Goal: Task Accomplishment & Management: Manage account settings

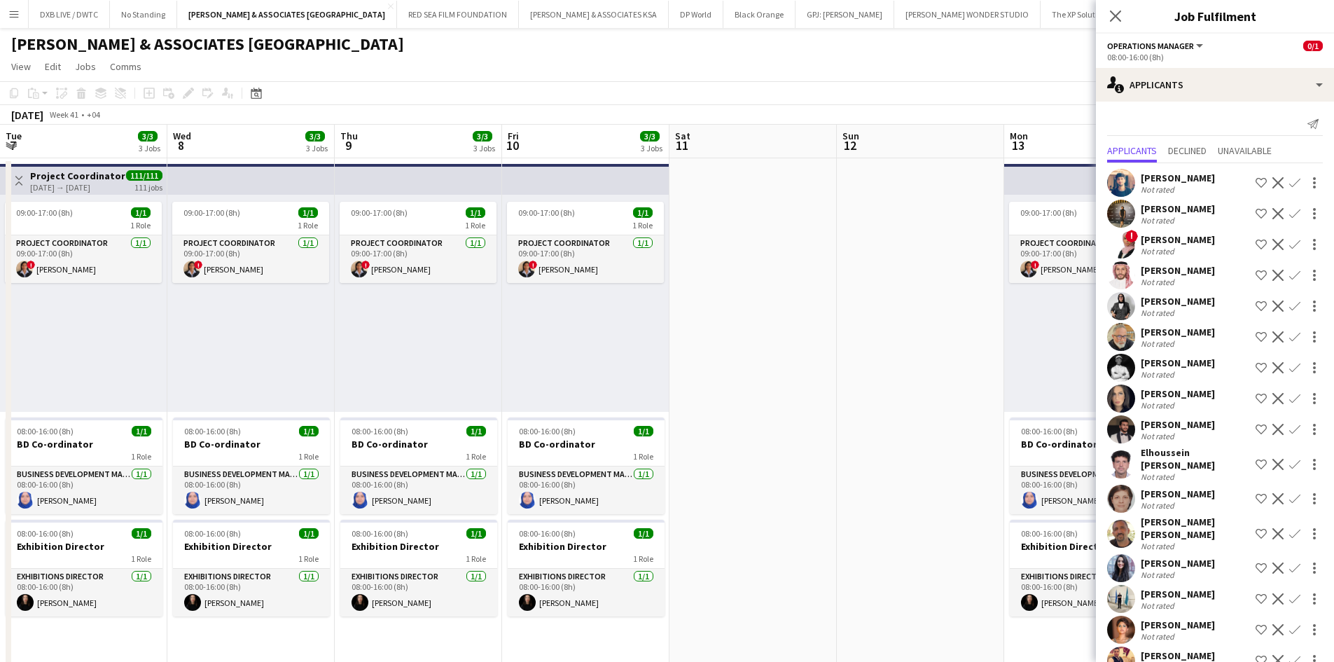
scroll to position [0, 414]
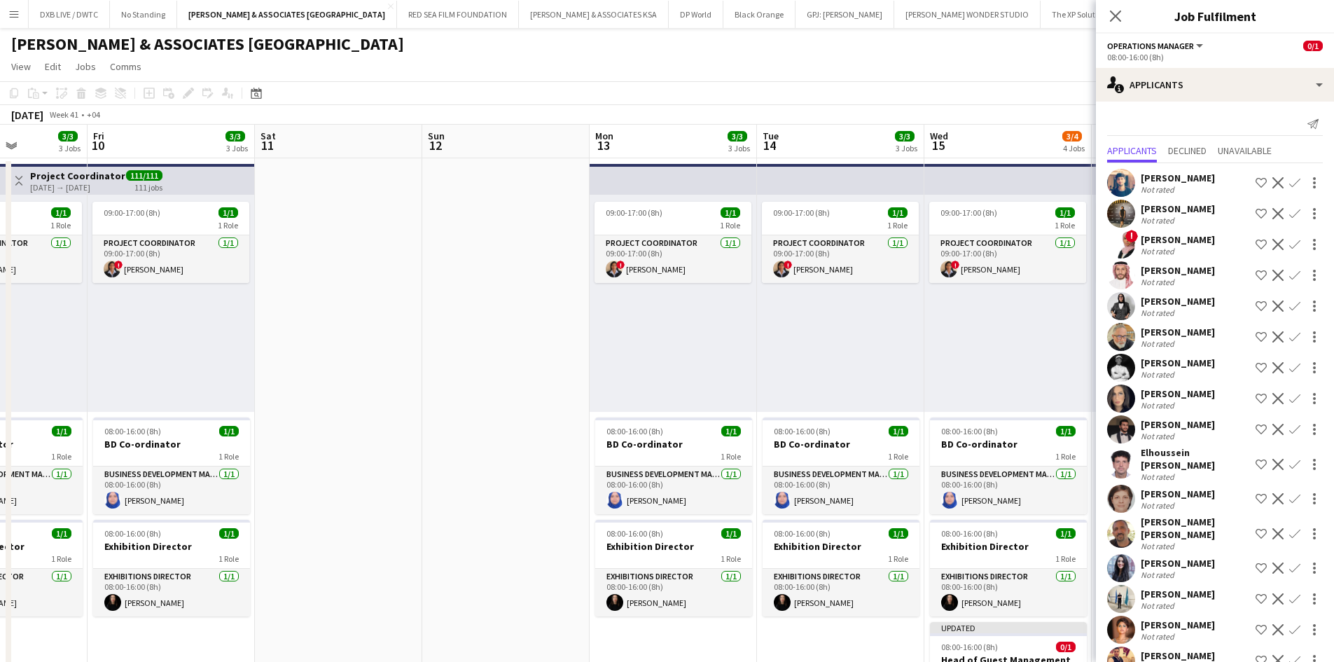
click at [1147, 176] on div "Nisar Ahmed" at bounding box center [1178, 178] width 74 height 13
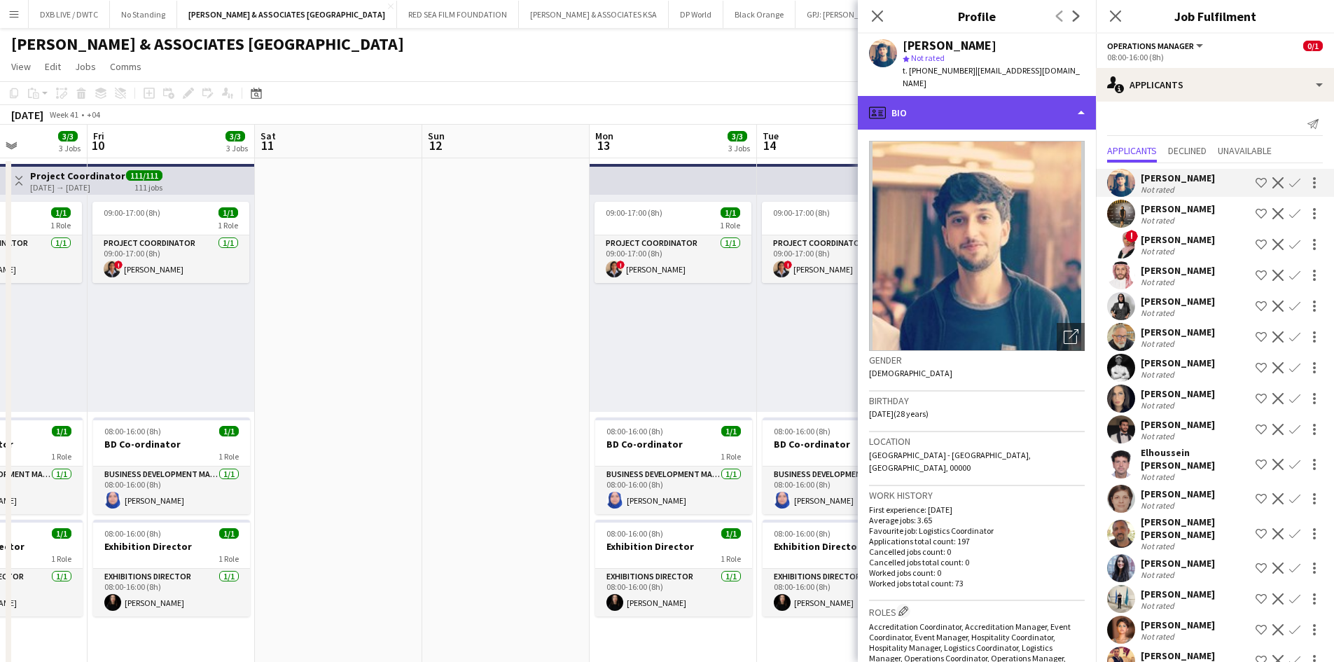
click at [1022, 113] on div "profile Bio" at bounding box center [977, 113] width 238 height 34
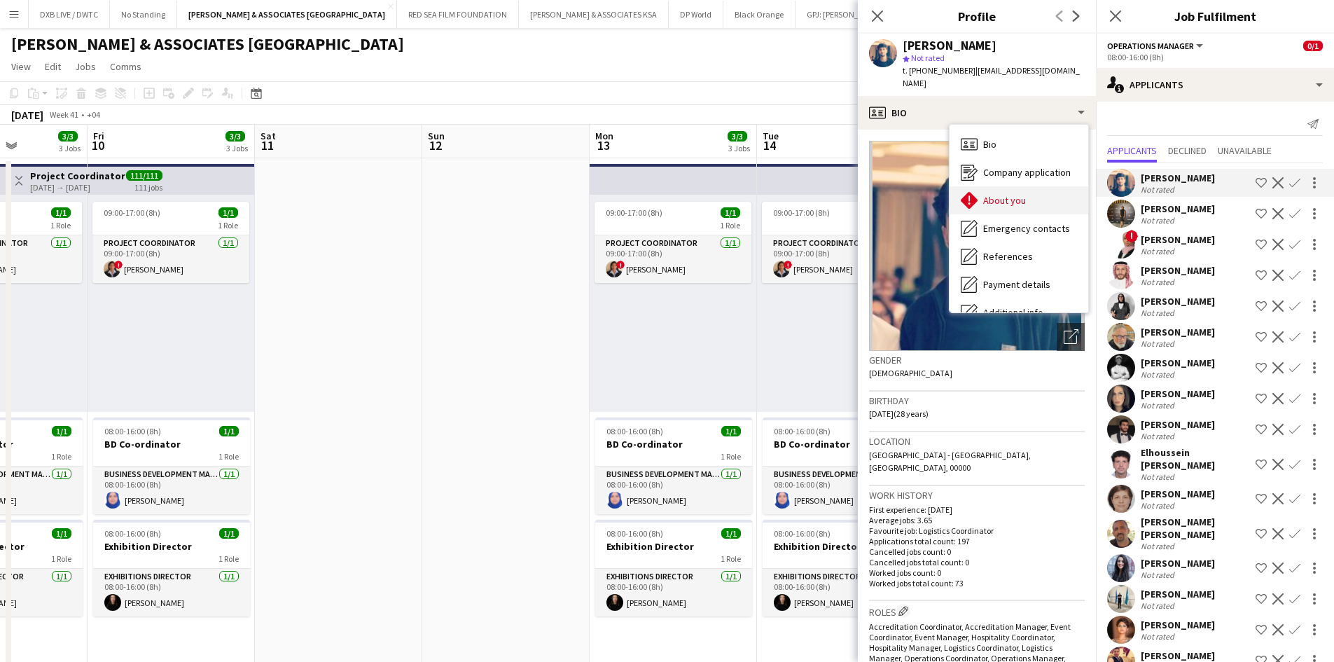
click at [1018, 194] on span "About you" at bounding box center [1004, 200] width 43 height 13
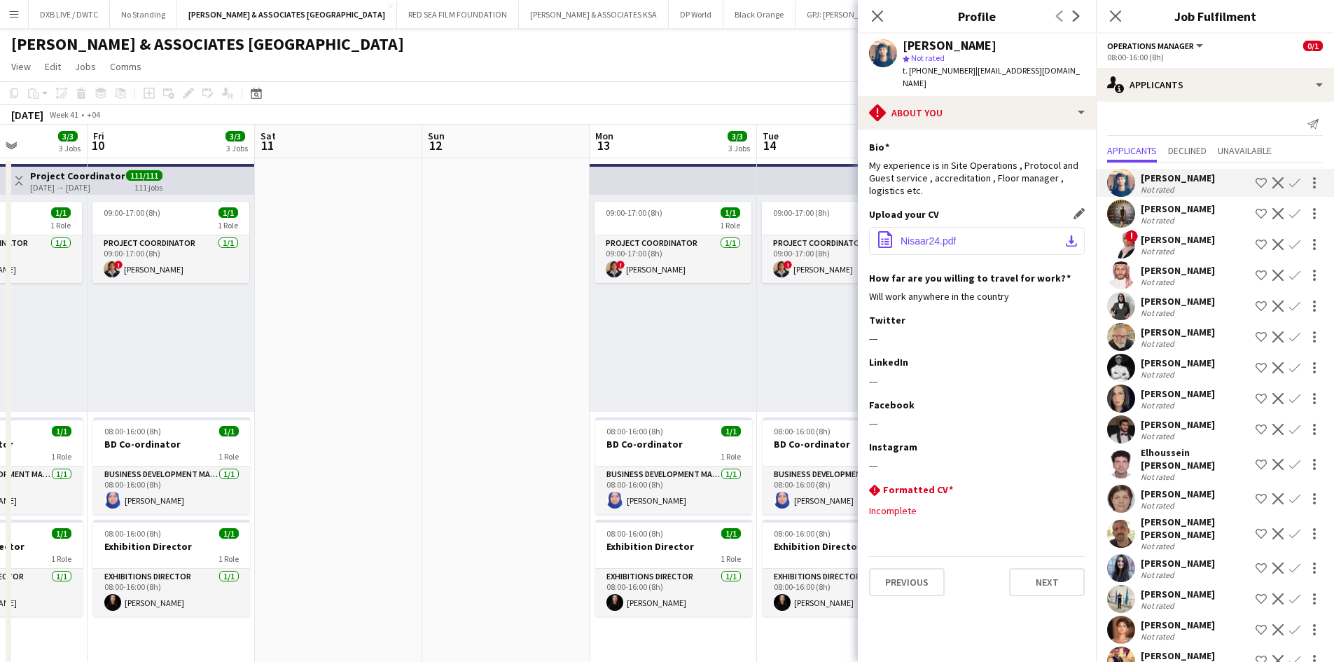
click at [942, 235] on button "office-file-sheet Nisaar24.pdf download-bottom" at bounding box center [977, 241] width 216 height 28
click at [1272, 186] on app-icon "Decline" at bounding box center [1277, 182] width 11 height 11
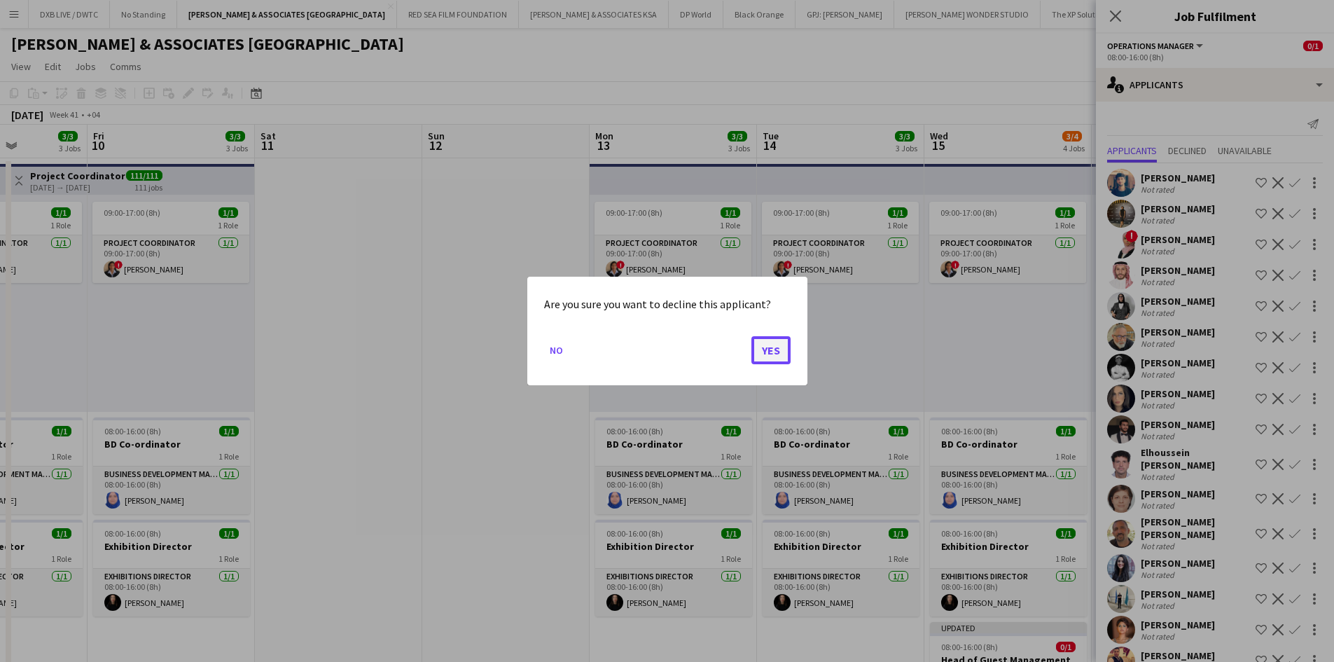
click at [766, 349] on button "Yes" at bounding box center [770, 350] width 39 height 28
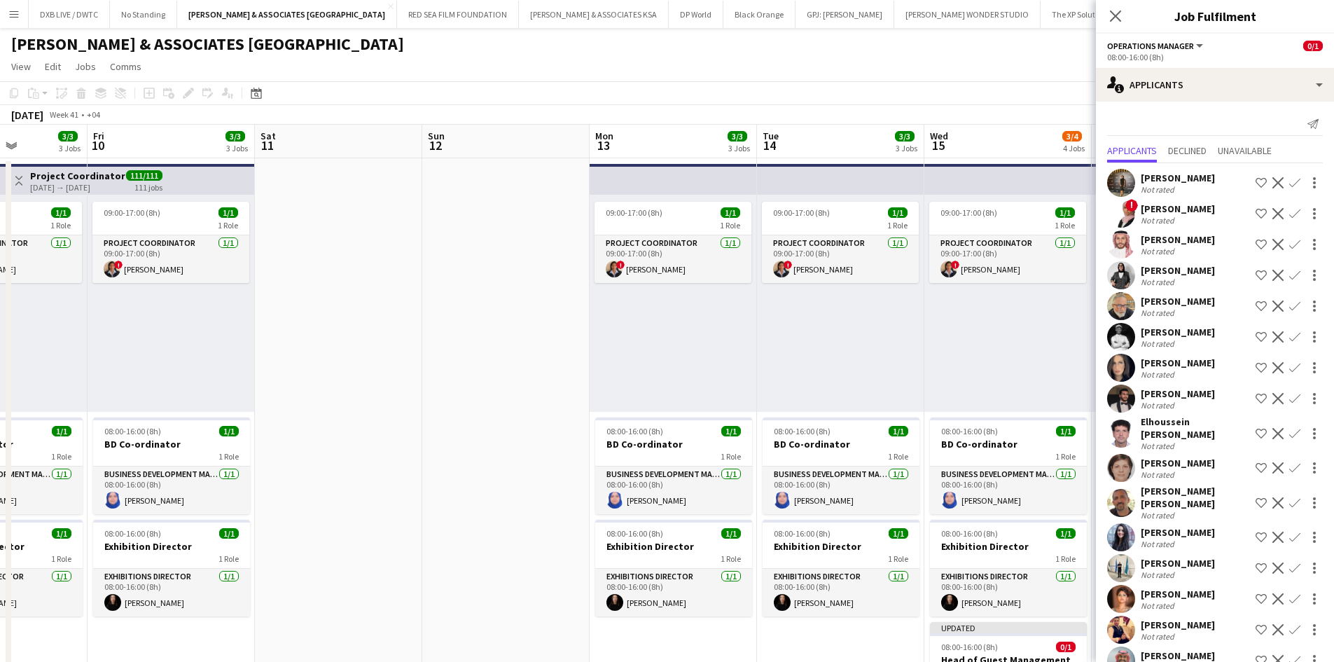
click at [1176, 179] on div "Salima Sad" at bounding box center [1178, 178] width 74 height 13
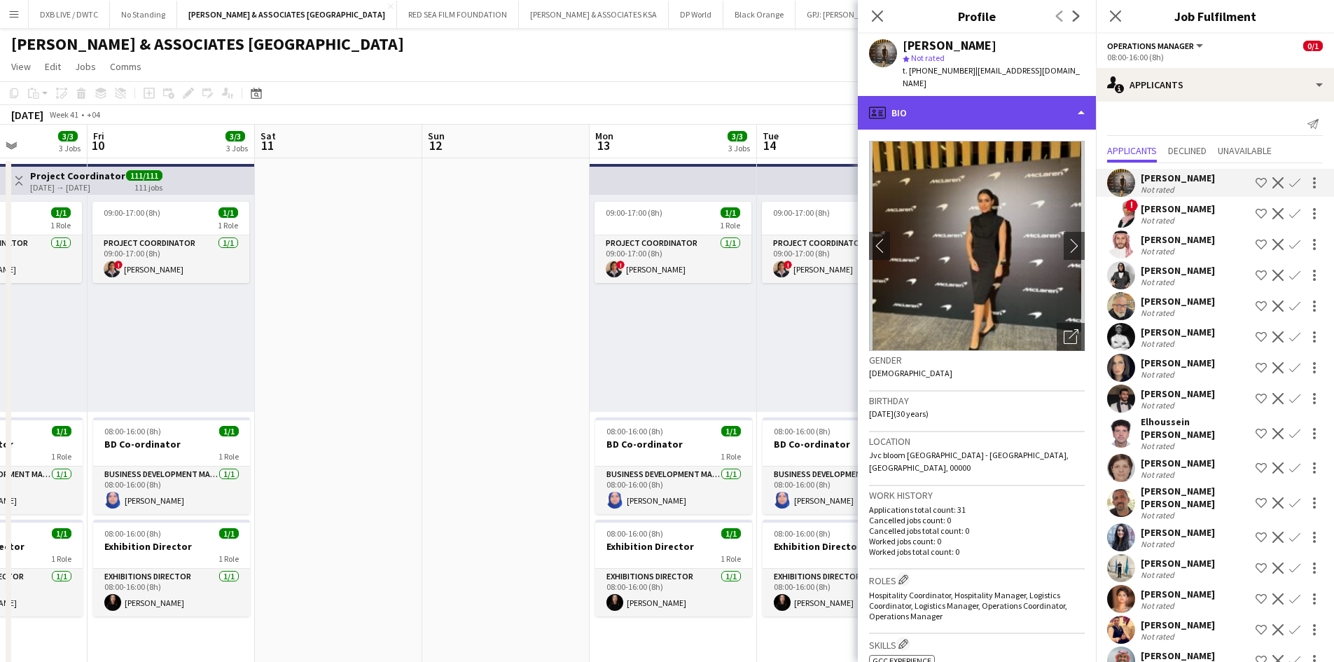
click at [987, 96] on div "profile Bio" at bounding box center [977, 113] width 238 height 34
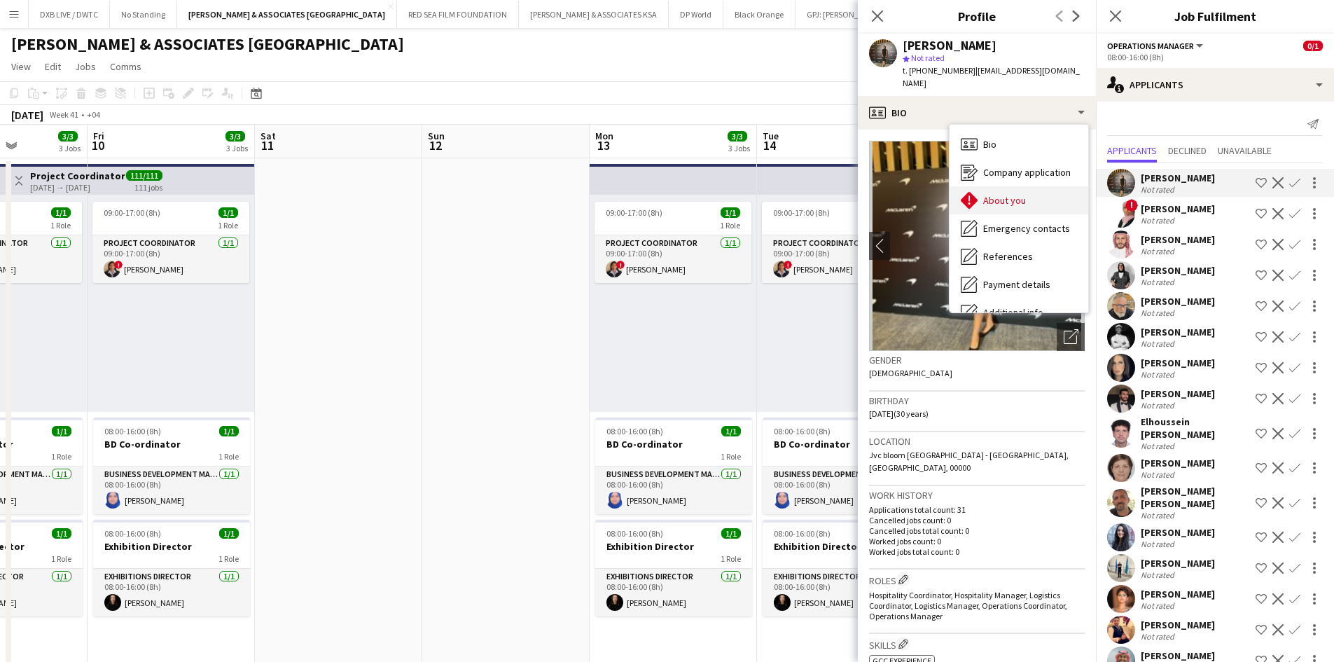
click at [1005, 186] on div "About you About you" at bounding box center [1018, 200] width 139 height 28
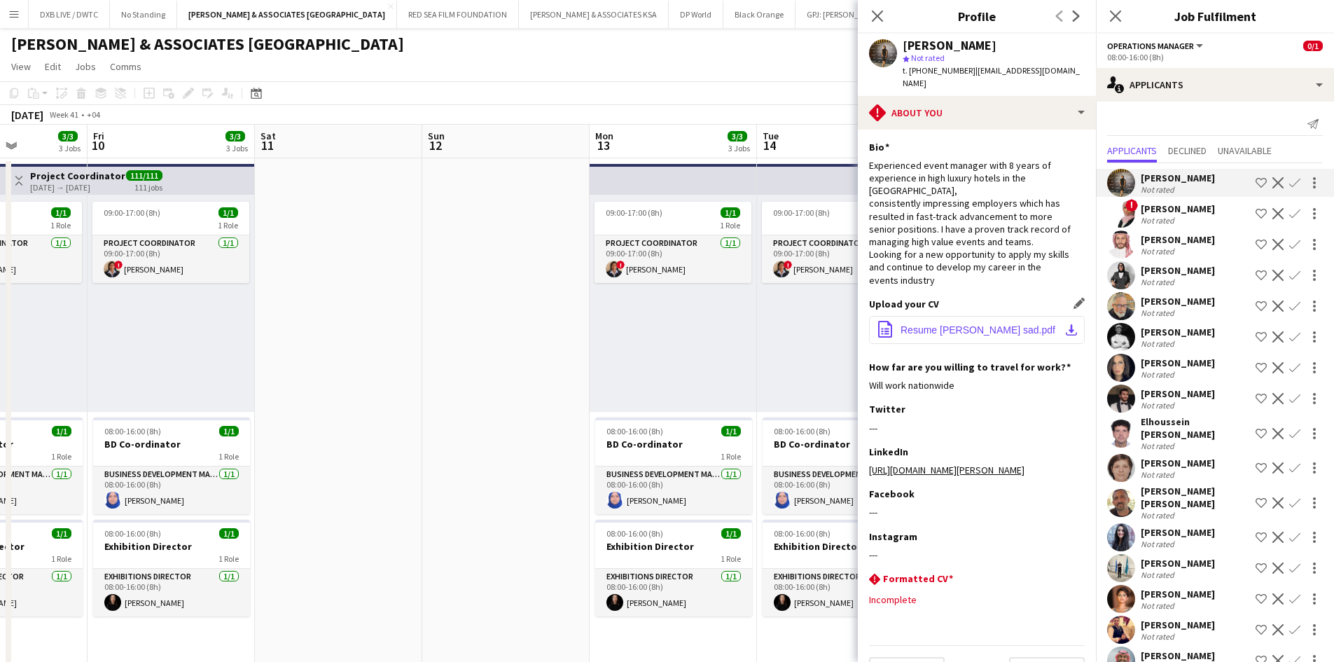
click at [972, 324] on span "Resume Salima sad.pdf" at bounding box center [977, 329] width 155 height 11
click at [1174, 213] on div "Ebtehal Allam" at bounding box center [1178, 208] width 74 height 13
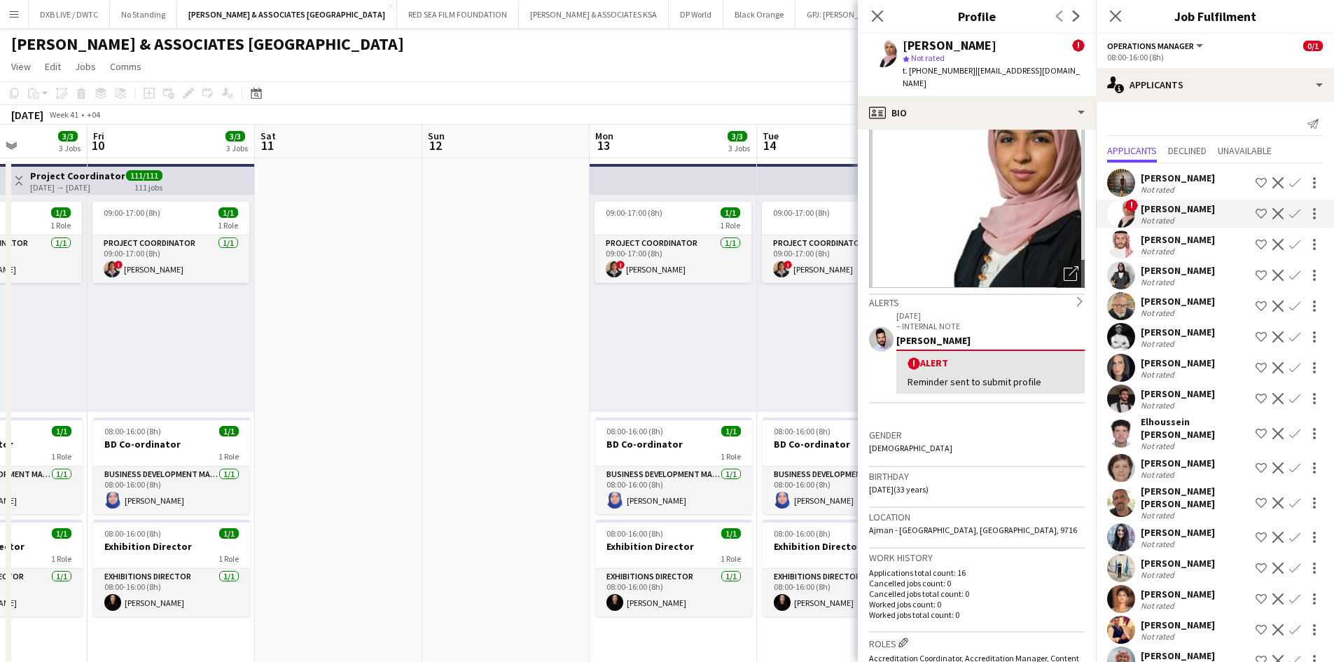
scroll to position [0, 0]
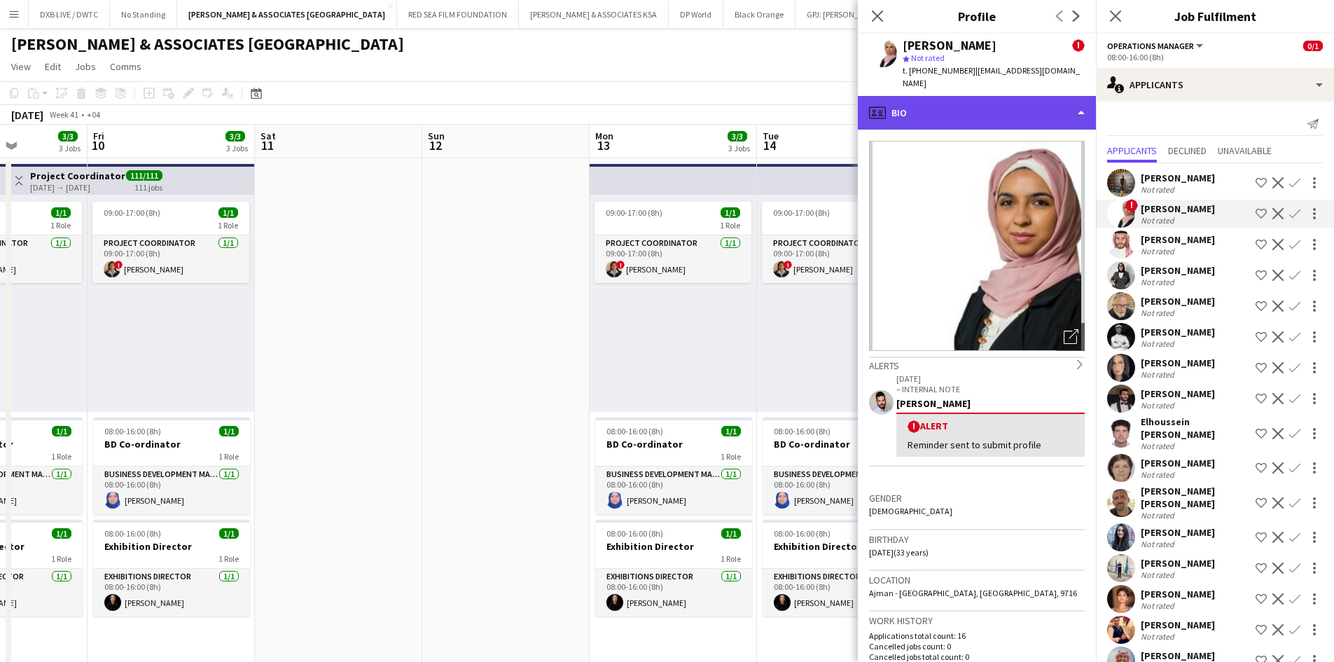
drag, startPoint x: 979, startPoint y: 102, endPoint x: 981, endPoint y: 113, distance: 10.7
click at [979, 102] on div "profile Bio" at bounding box center [977, 113] width 238 height 34
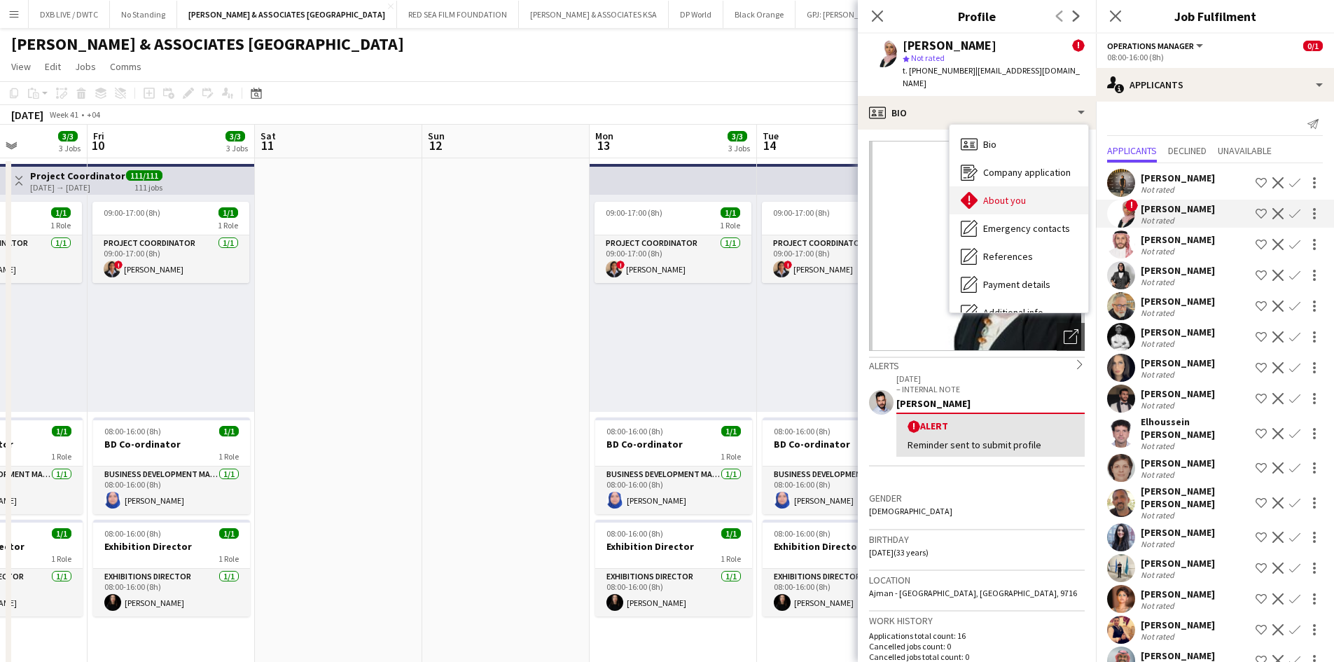
click at [994, 194] on span "About you" at bounding box center [1004, 200] width 43 height 13
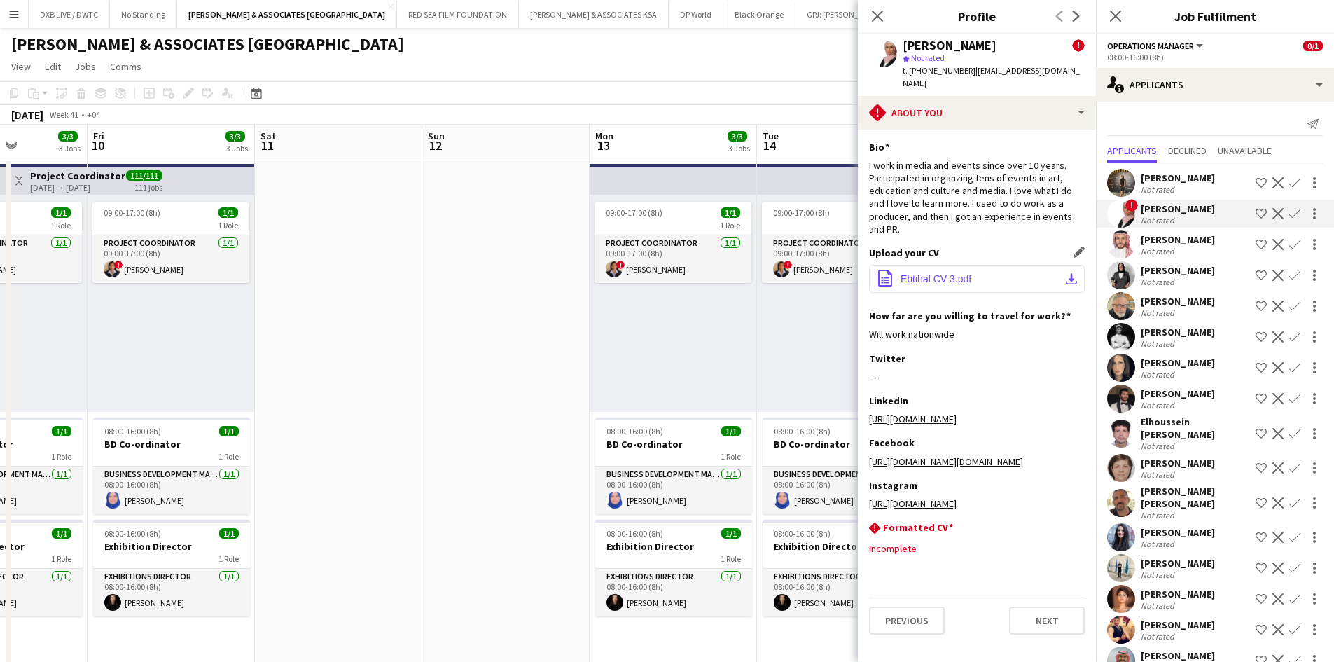
click at [945, 274] on button "office-file-sheet Ebtihal CV 3.pdf download-bottom" at bounding box center [977, 279] width 216 height 28
click at [1272, 209] on app-icon "Decline" at bounding box center [1277, 213] width 11 height 11
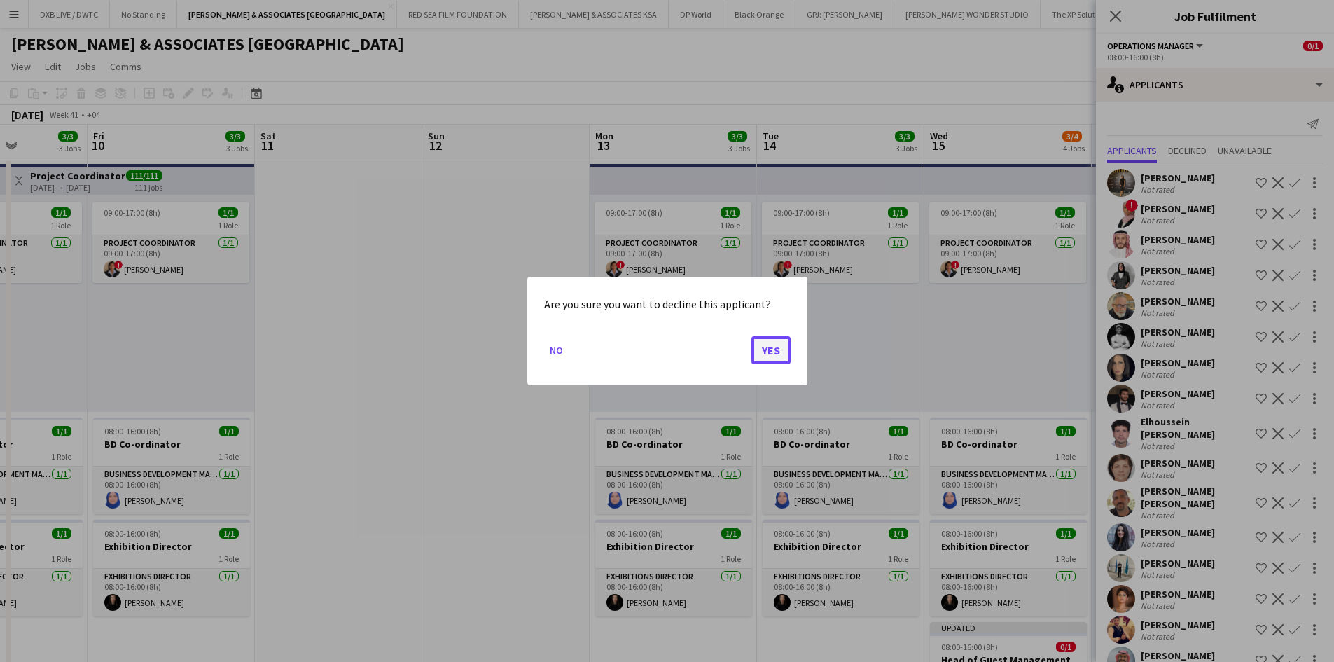
click at [769, 352] on button "Yes" at bounding box center [770, 350] width 39 height 28
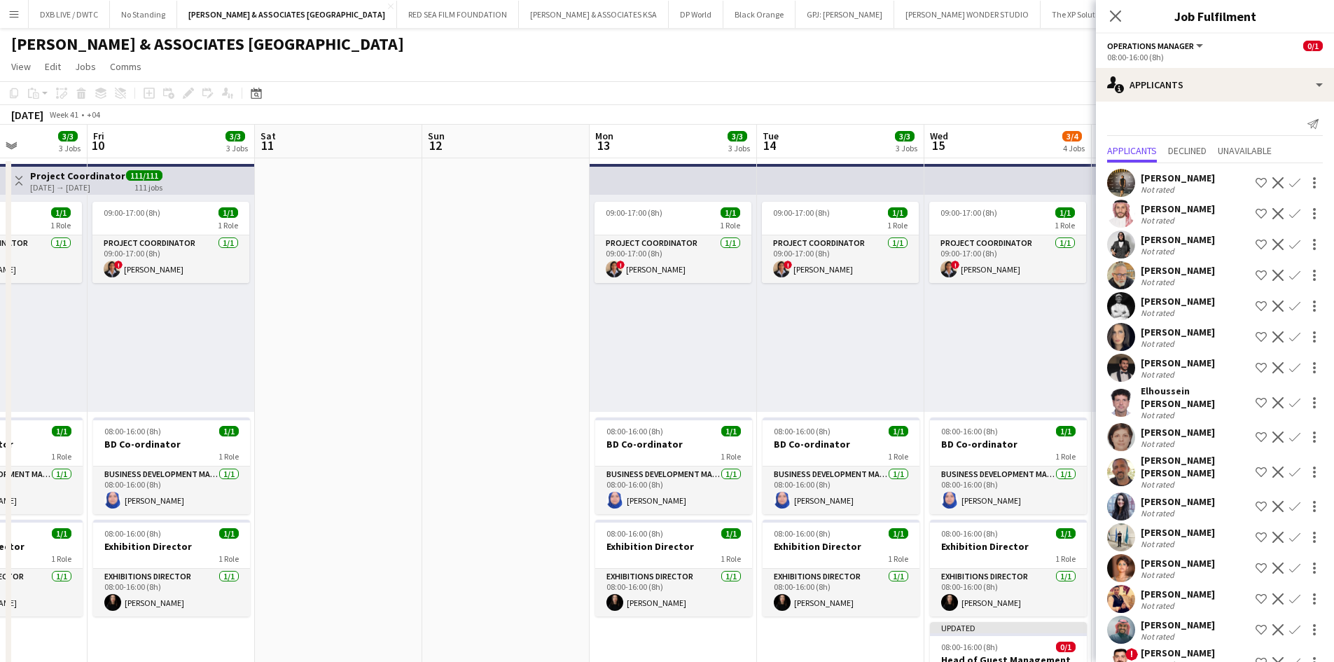
click at [1157, 212] on div "Abdallah AlNaji" at bounding box center [1178, 208] width 74 height 13
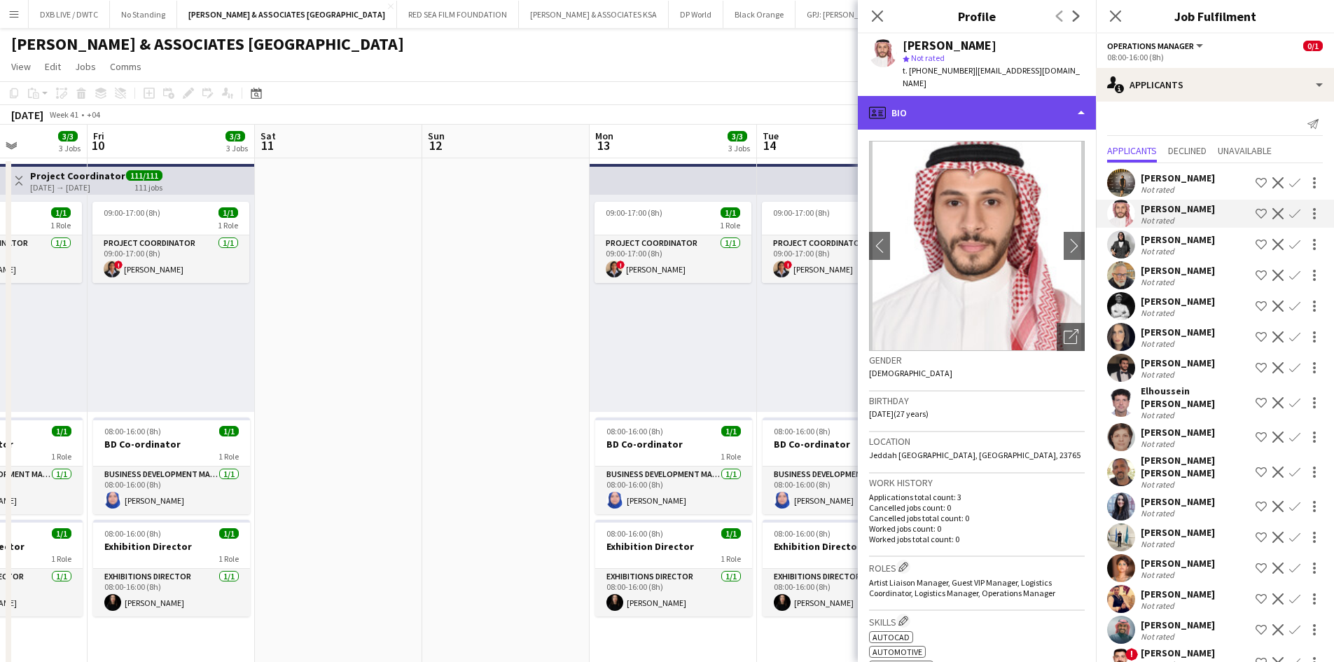
click at [985, 96] on div "profile Bio" at bounding box center [977, 113] width 238 height 34
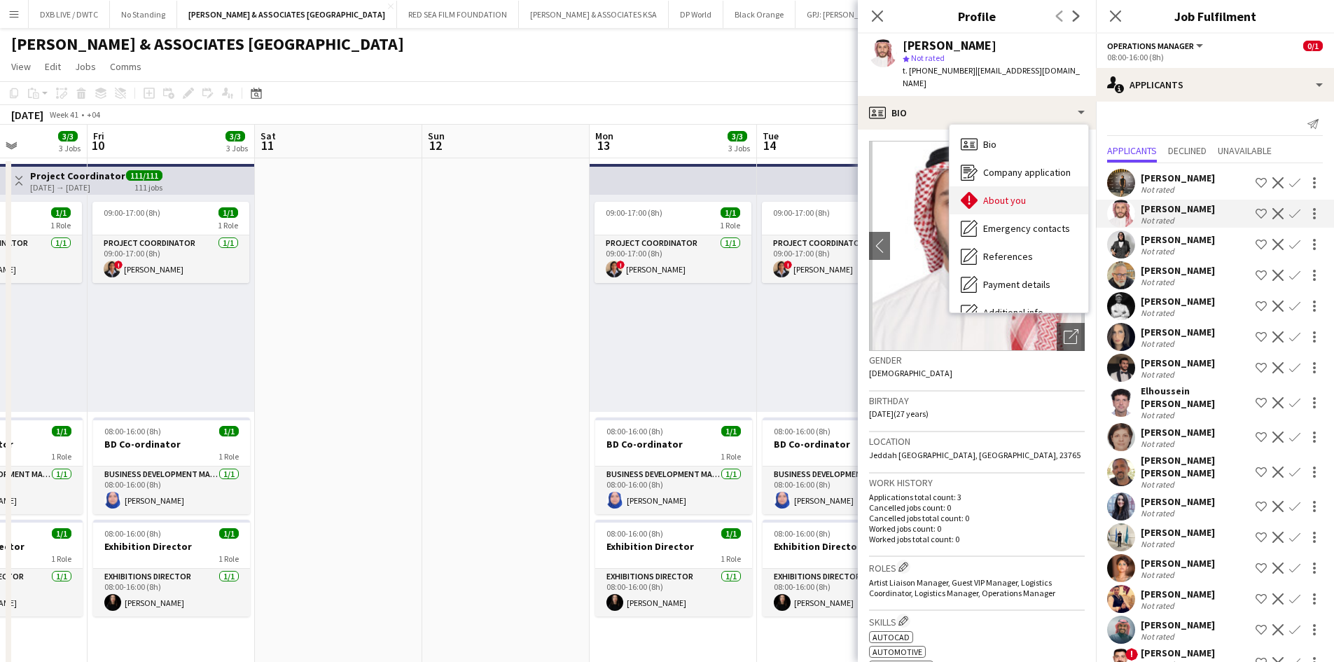
click at [1008, 194] on span "About you" at bounding box center [1004, 200] width 43 height 13
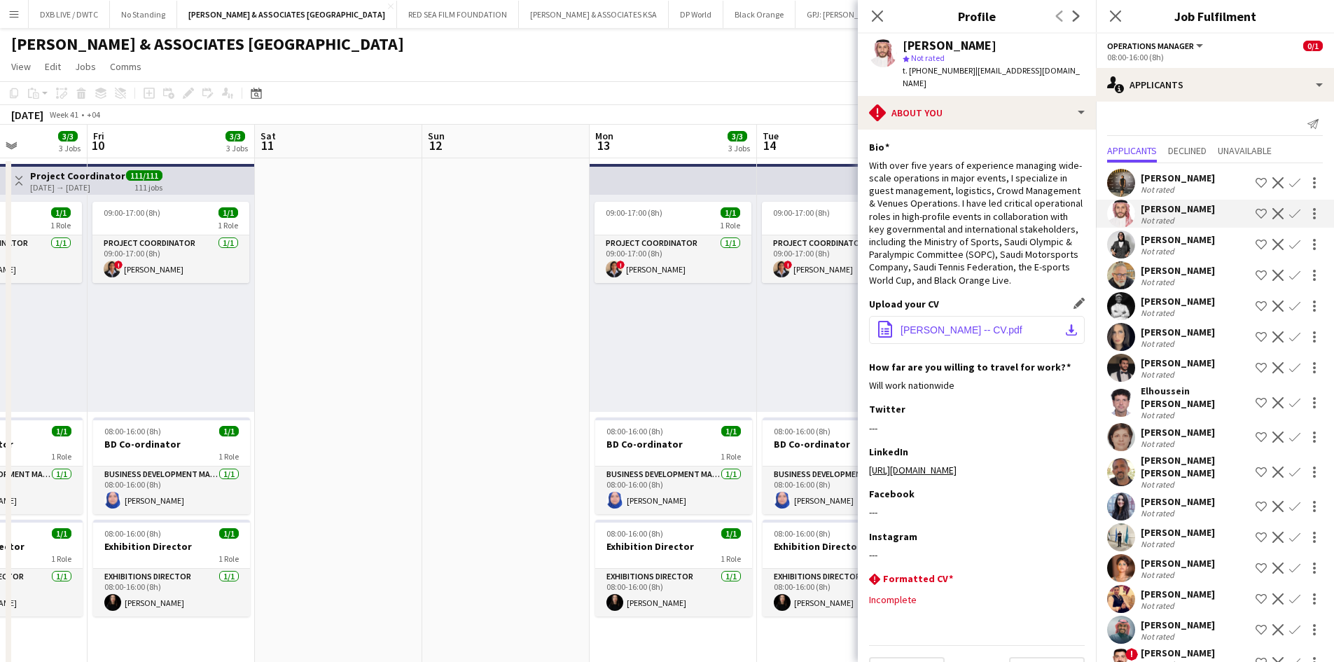
click at [953, 344] on button "office-file-sheet Abdallah Alnaji -- CV.pdf download-bottom" at bounding box center [977, 330] width 216 height 28
click at [1149, 249] on div "Not rated" at bounding box center [1159, 251] width 36 height 11
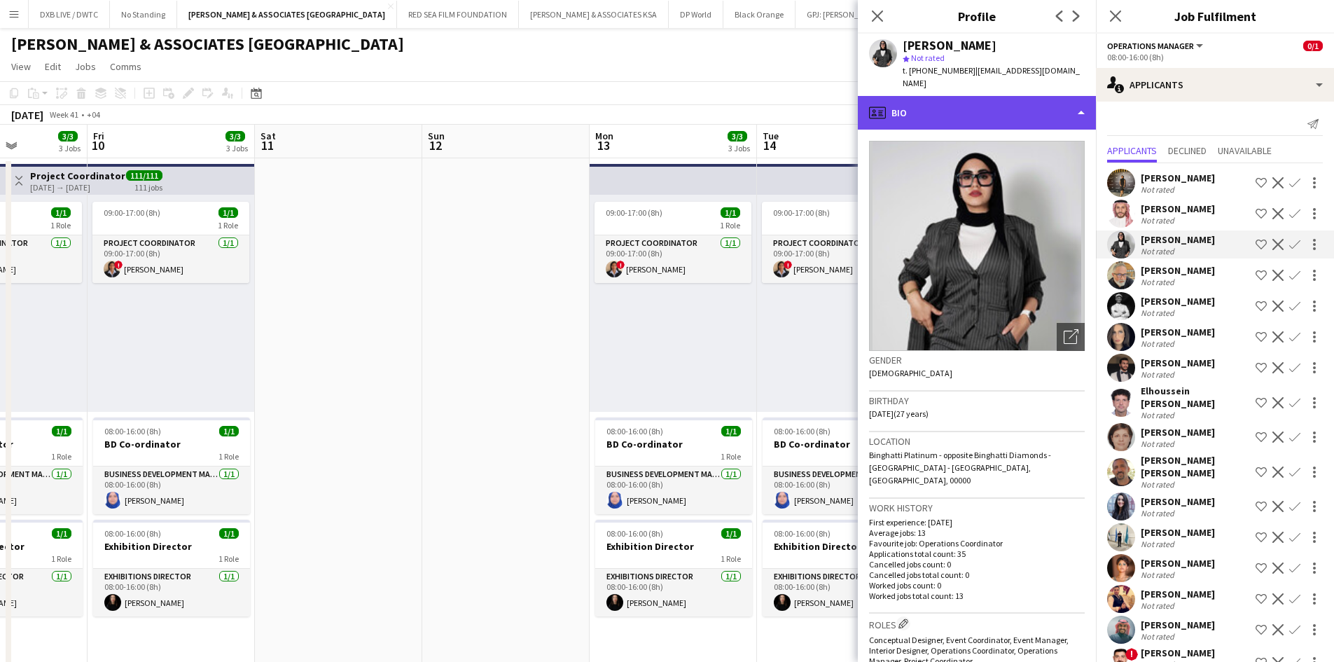
click at [945, 96] on div "profile Bio" at bounding box center [977, 113] width 238 height 34
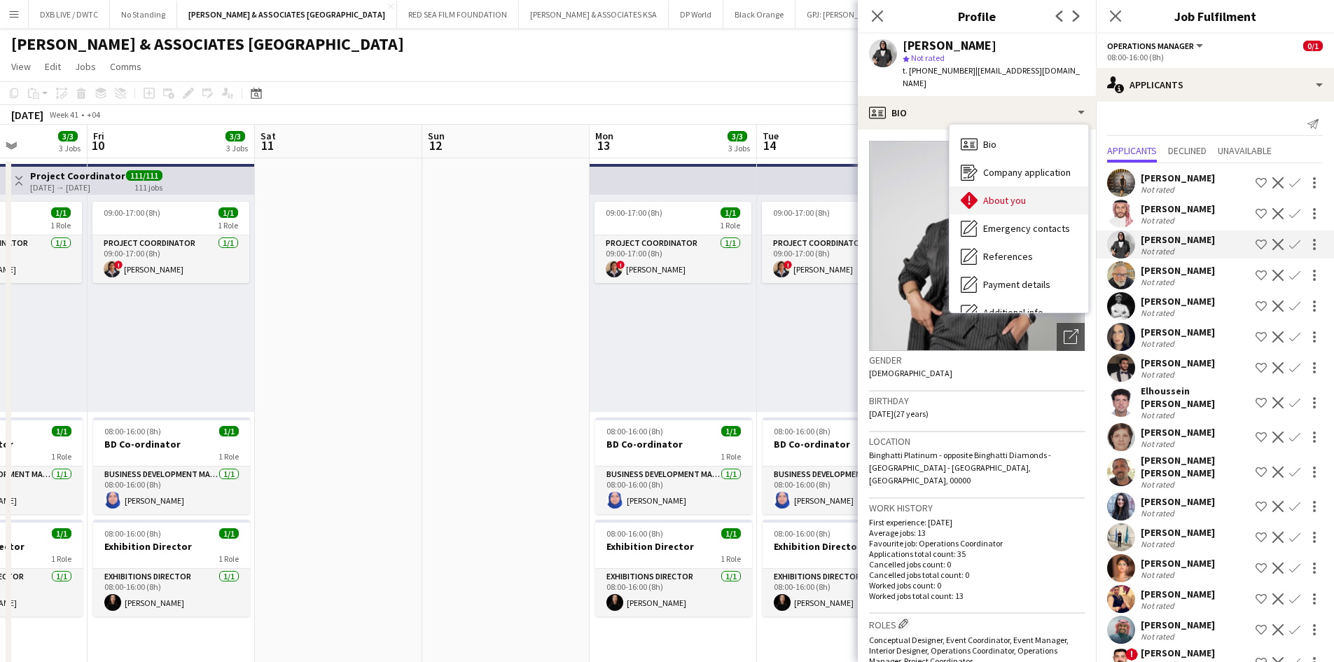
click at [991, 194] on span "About you" at bounding box center [1004, 200] width 43 height 13
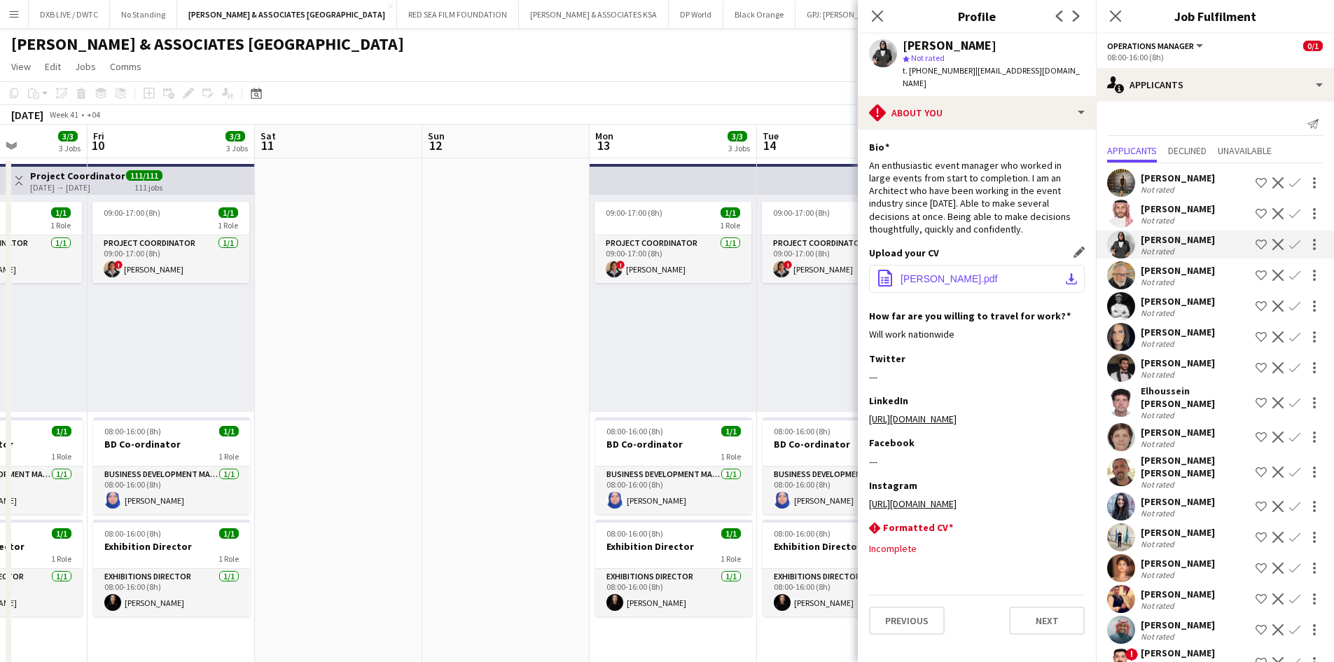
click at [953, 273] on span "ALIA ATTA.pdf" at bounding box center [948, 278] width 97 height 11
click at [1272, 239] on app-icon "Decline" at bounding box center [1277, 244] width 11 height 11
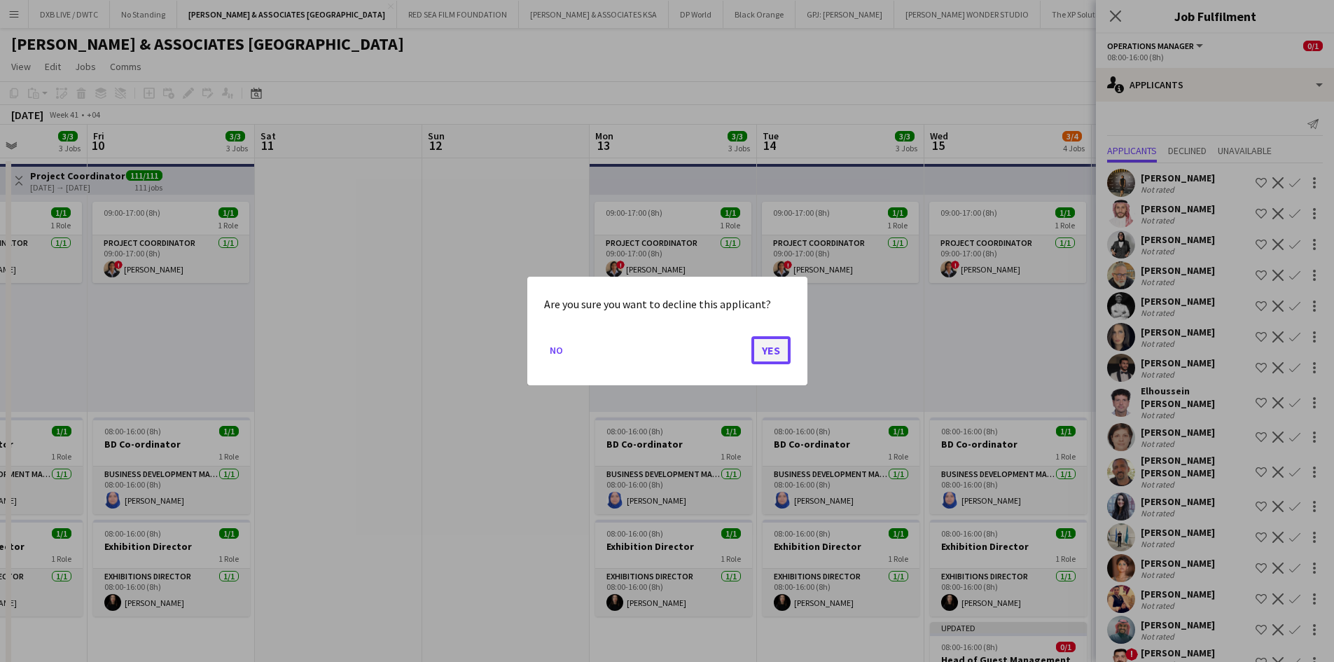
click at [768, 345] on button "Yes" at bounding box center [770, 350] width 39 height 28
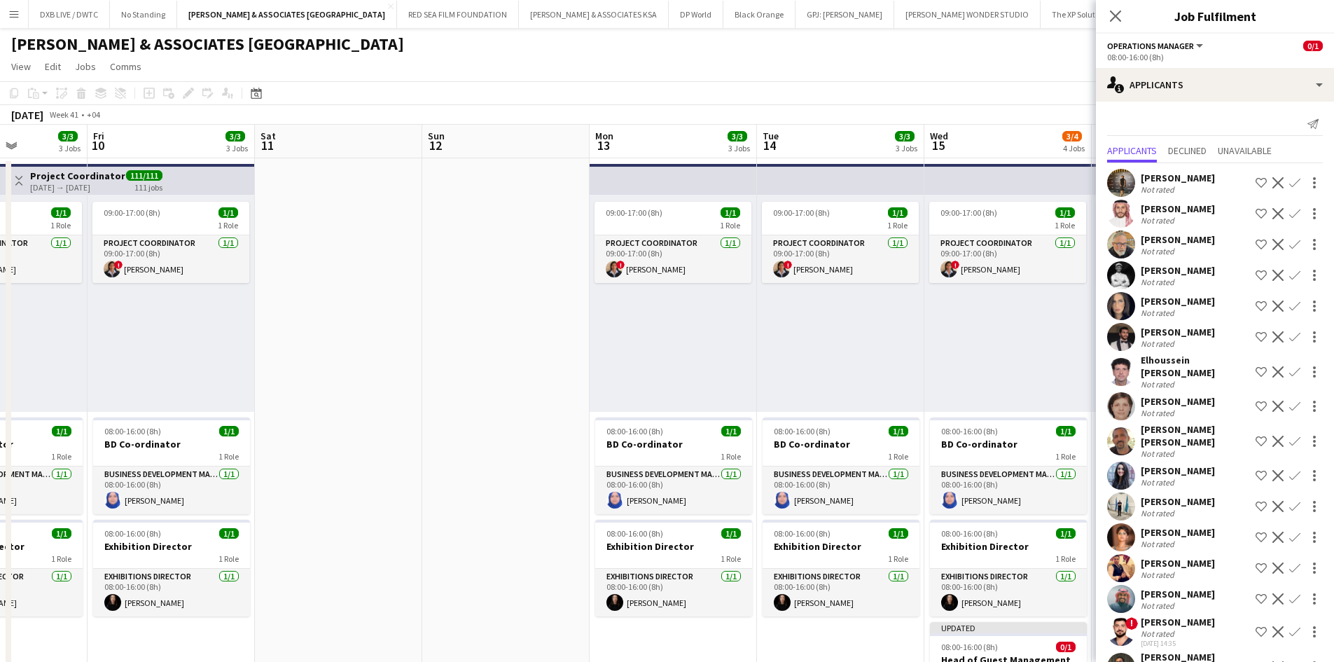
click at [1166, 247] on div "Not rated" at bounding box center [1159, 251] width 36 height 11
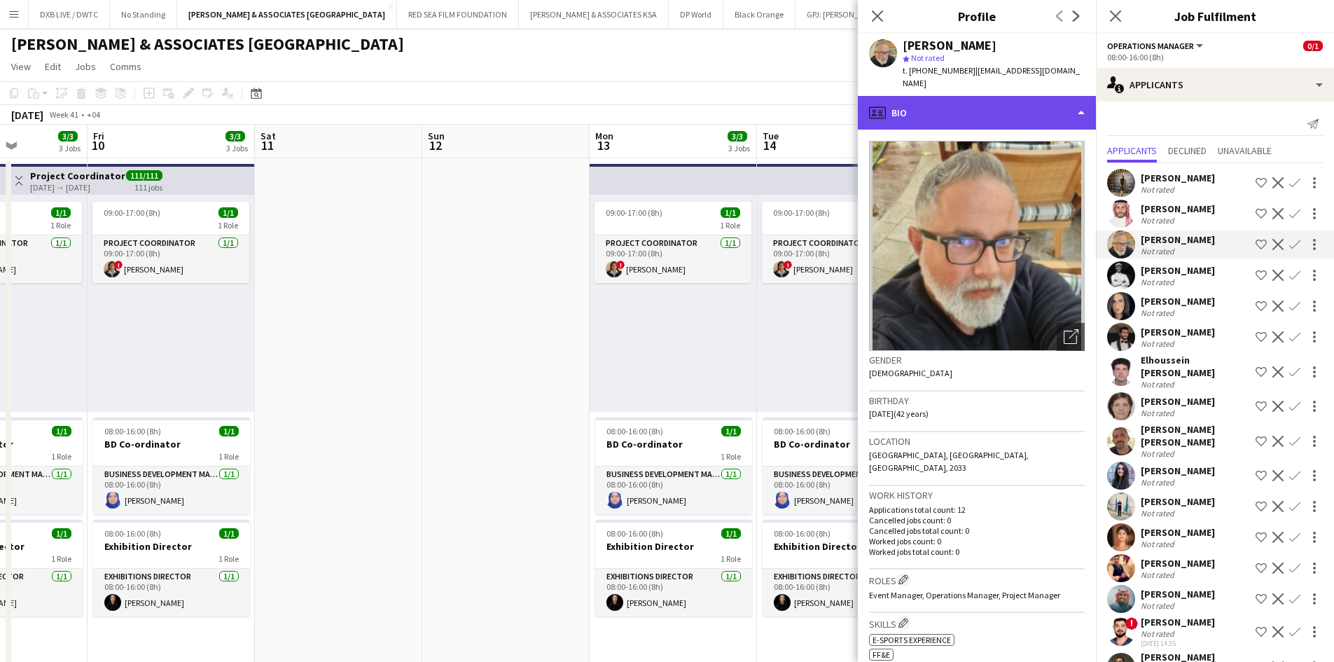
click at [1022, 96] on div "profile Bio" at bounding box center [977, 113] width 238 height 34
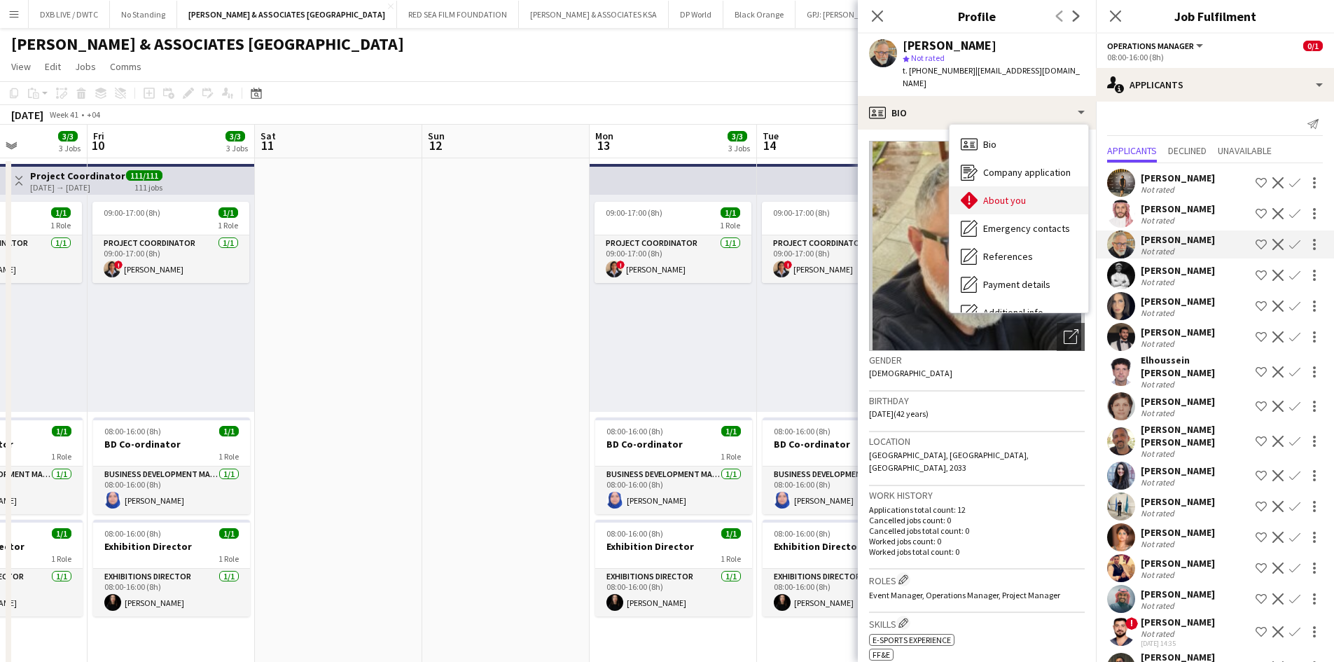
click at [1027, 186] on div "About you About you" at bounding box center [1018, 200] width 139 height 28
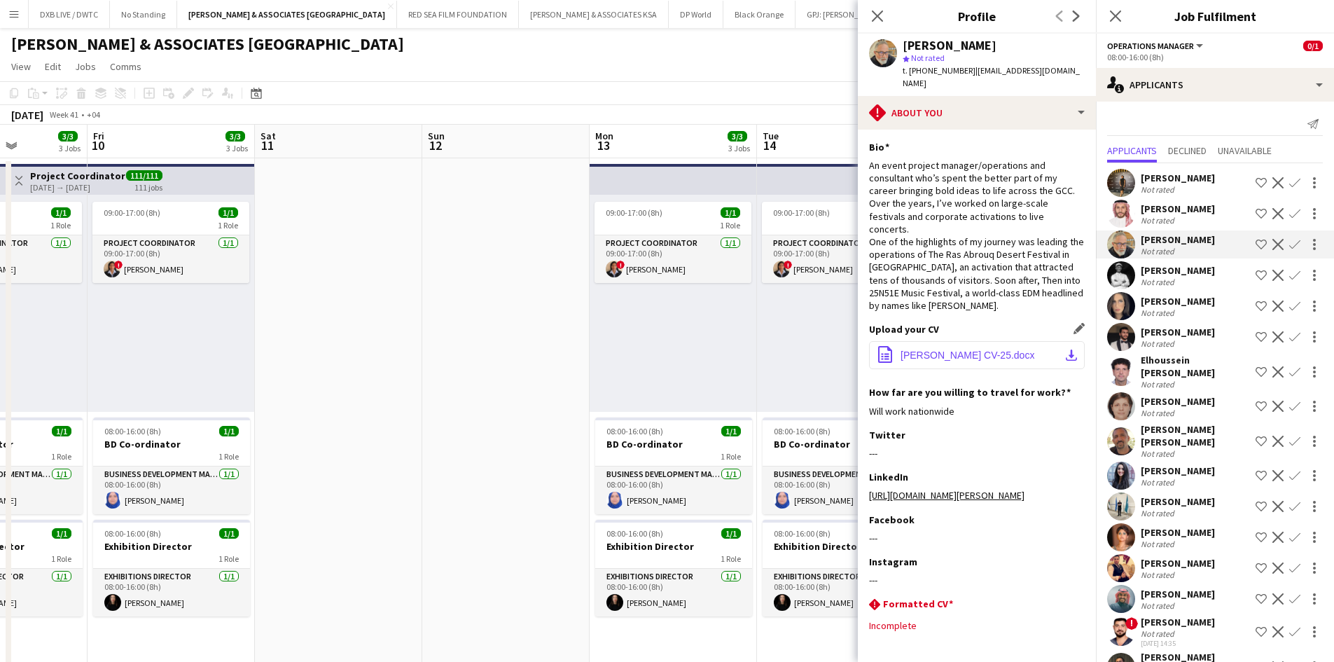
click at [942, 341] on button "office-file-sheet Elias Selfani CV-25.docx download-bottom" at bounding box center [977, 355] width 216 height 28
click at [1164, 277] on div "Not rated" at bounding box center [1159, 282] width 36 height 11
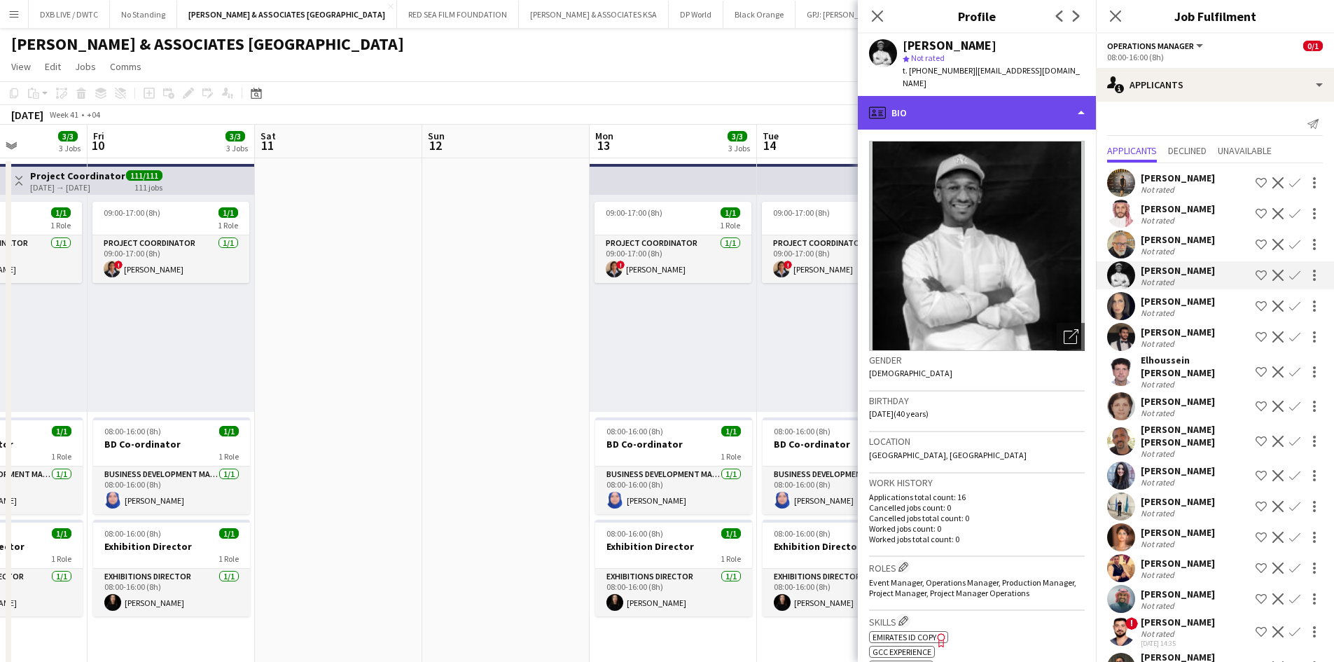
click at [1013, 111] on div "profile Bio" at bounding box center [977, 113] width 238 height 34
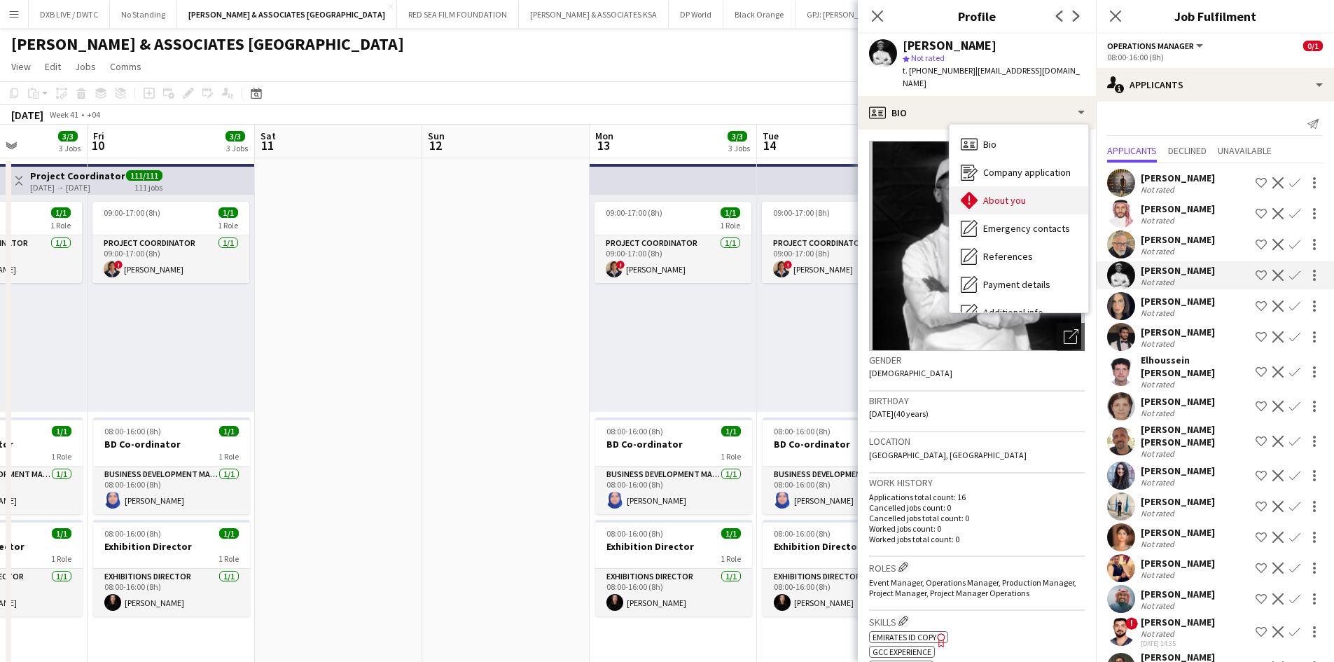
click at [1015, 194] on span "About you" at bounding box center [1004, 200] width 43 height 13
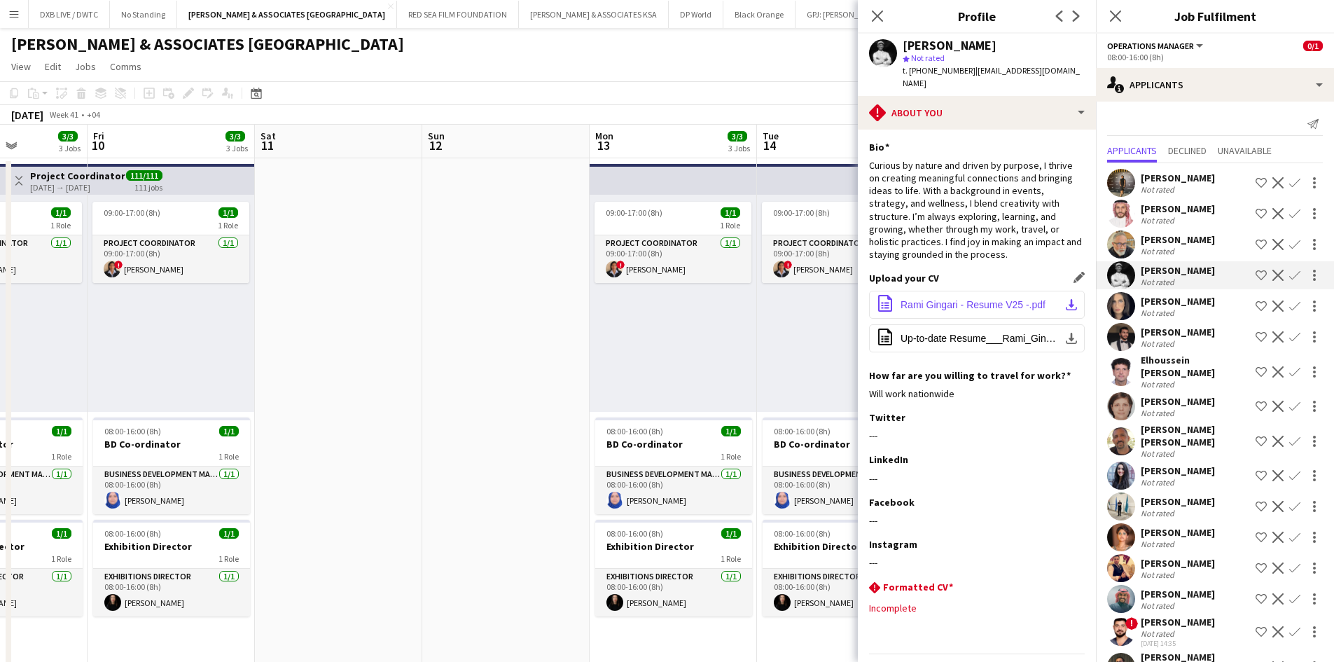
click at [956, 299] on span "Rami Gingari - Resume V25 -.pdf" at bounding box center [972, 304] width 145 height 11
click at [1272, 274] on app-icon "Decline" at bounding box center [1277, 275] width 11 height 11
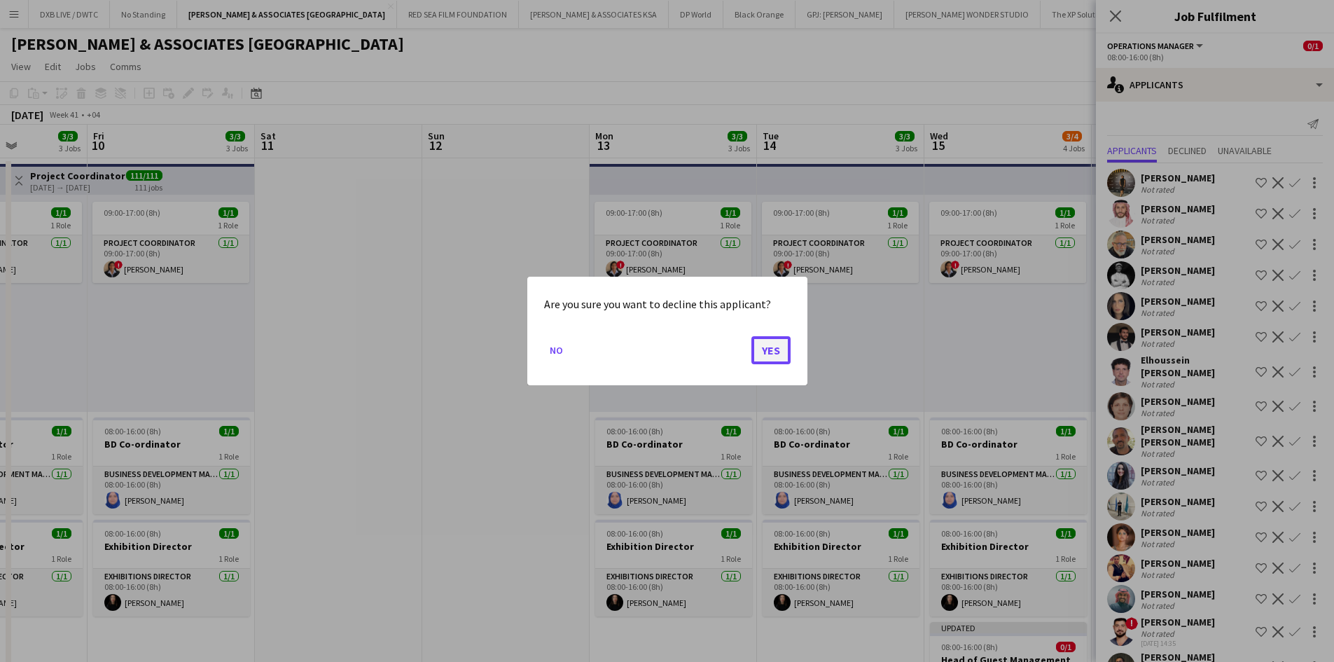
click at [767, 356] on button "Yes" at bounding box center [770, 350] width 39 height 28
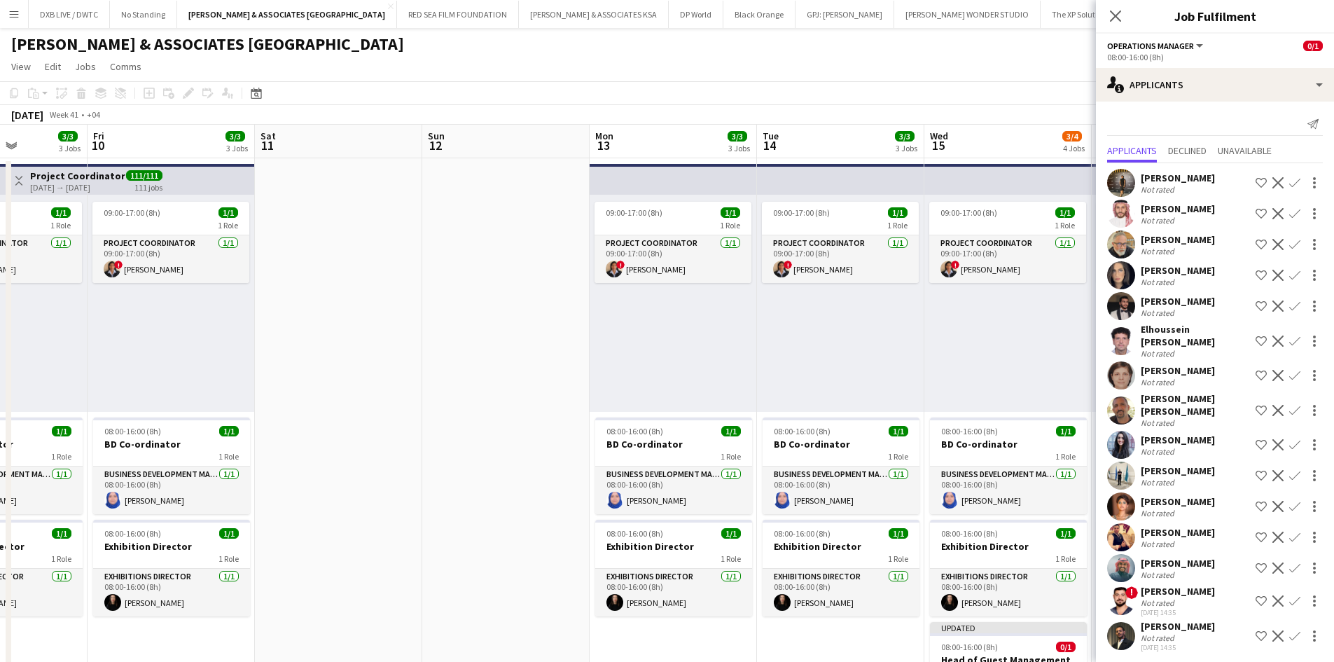
click at [1147, 279] on div "Not rated" at bounding box center [1159, 282] width 36 height 11
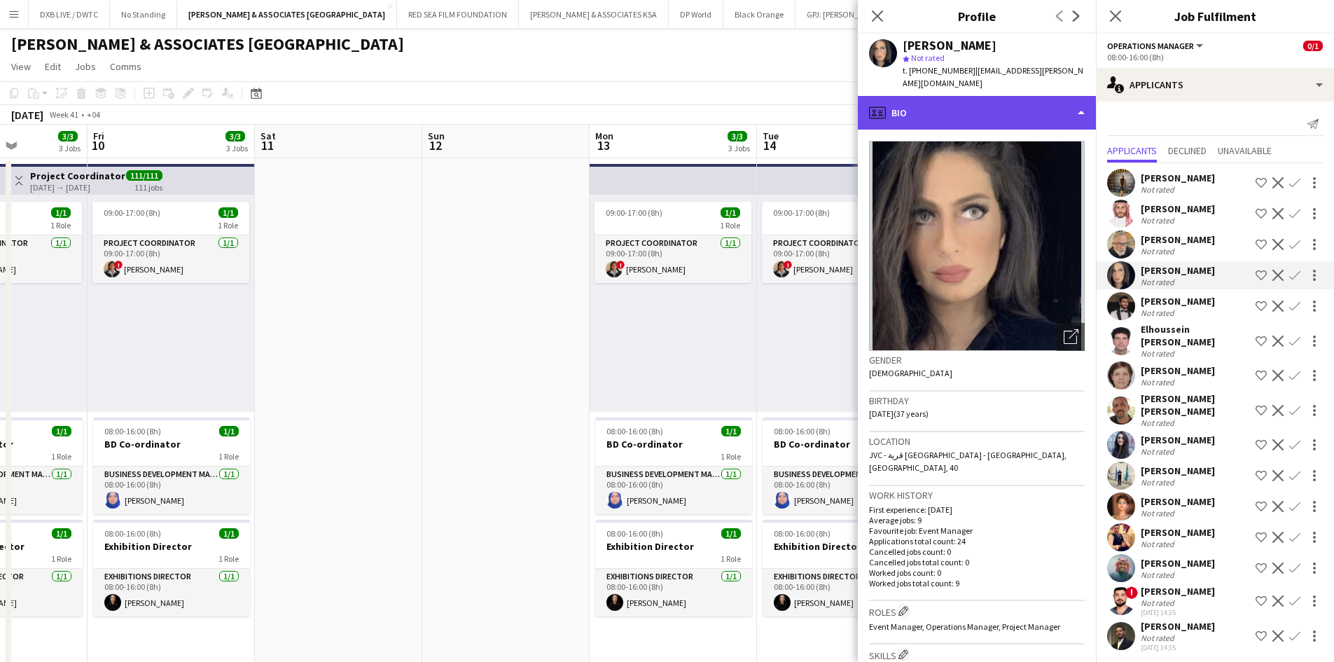
click at [984, 109] on div "profile Bio" at bounding box center [977, 113] width 238 height 34
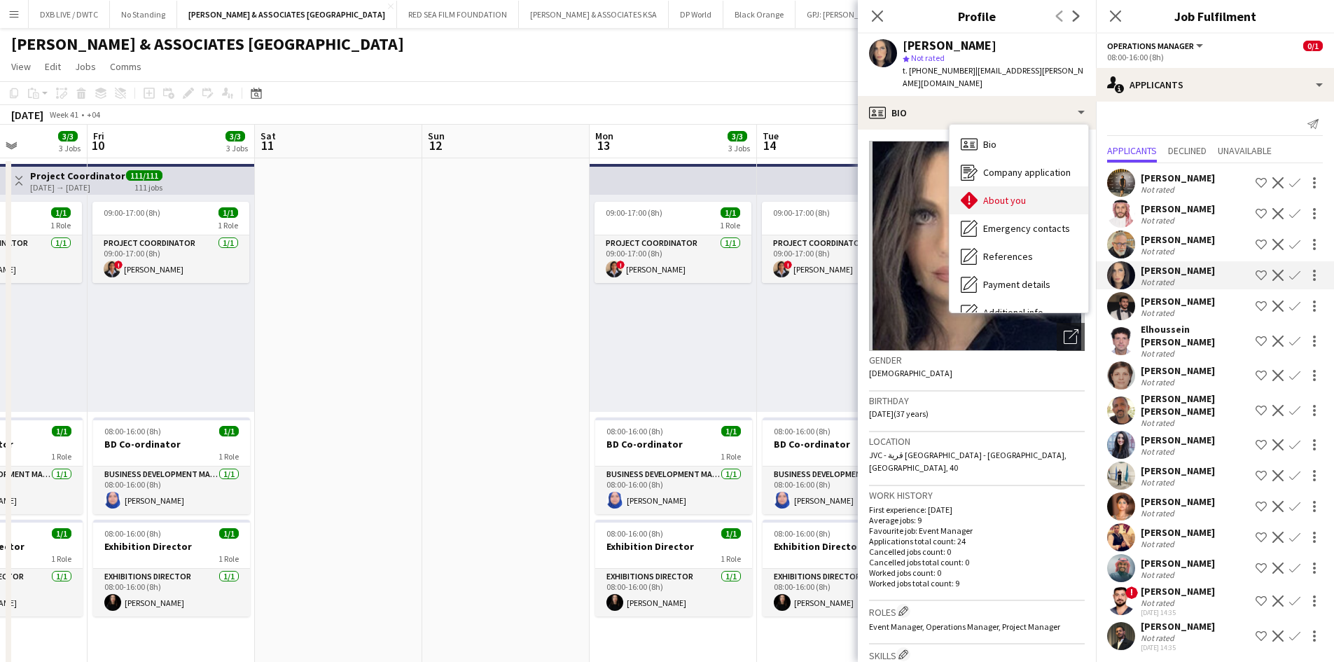
click at [1003, 194] on span "About you" at bounding box center [1004, 200] width 43 height 13
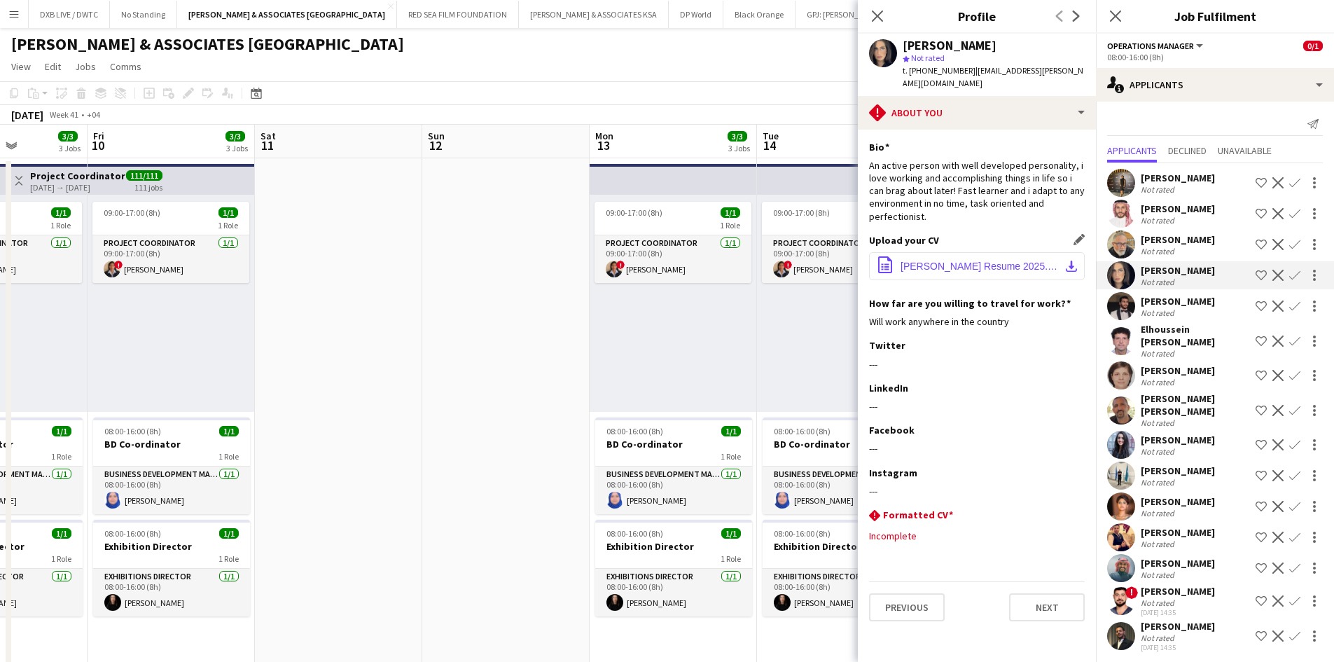
click at [966, 260] on span "Hala Shehadeh Resume 2025.pdf" at bounding box center [979, 265] width 158 height 11
click at [1161, 305] on div "Sultan Orri" at bounding box center [1178, 301] width 74 height 13
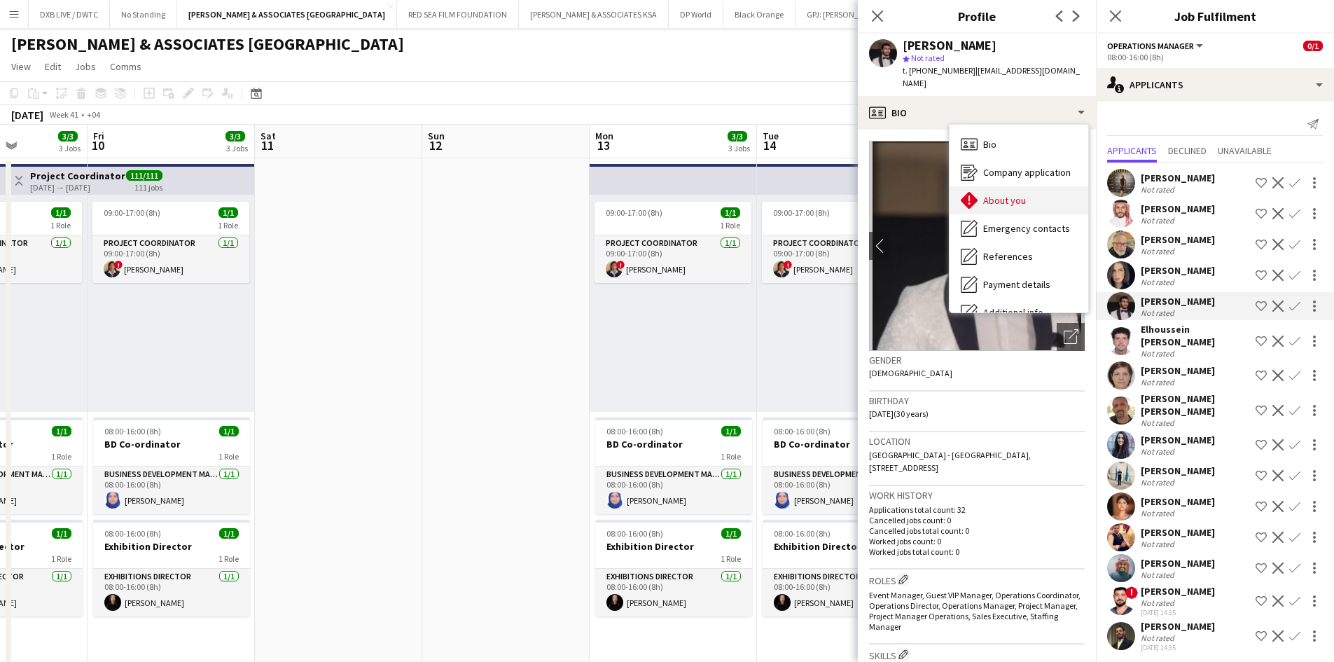
click at [1025, 186] on div "About you About you" at bounding box center [1018, 200] width 139 height 28
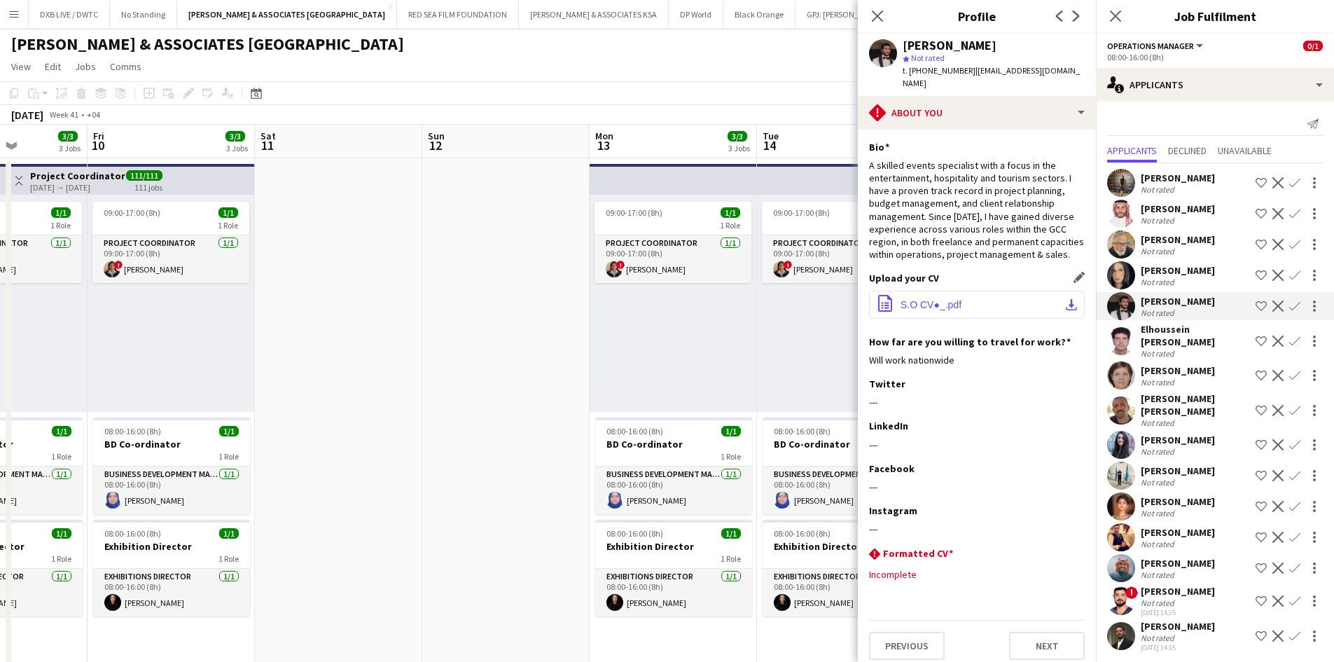
click at [951, 298] on button "office-file-sheet S.O CV●_.pdf download-bottom" at bounding box center [977, 305] width 216 height 28
click at [1201, 348] on div "Not rated" at bounding box center [1195, 353] width 109 height 11
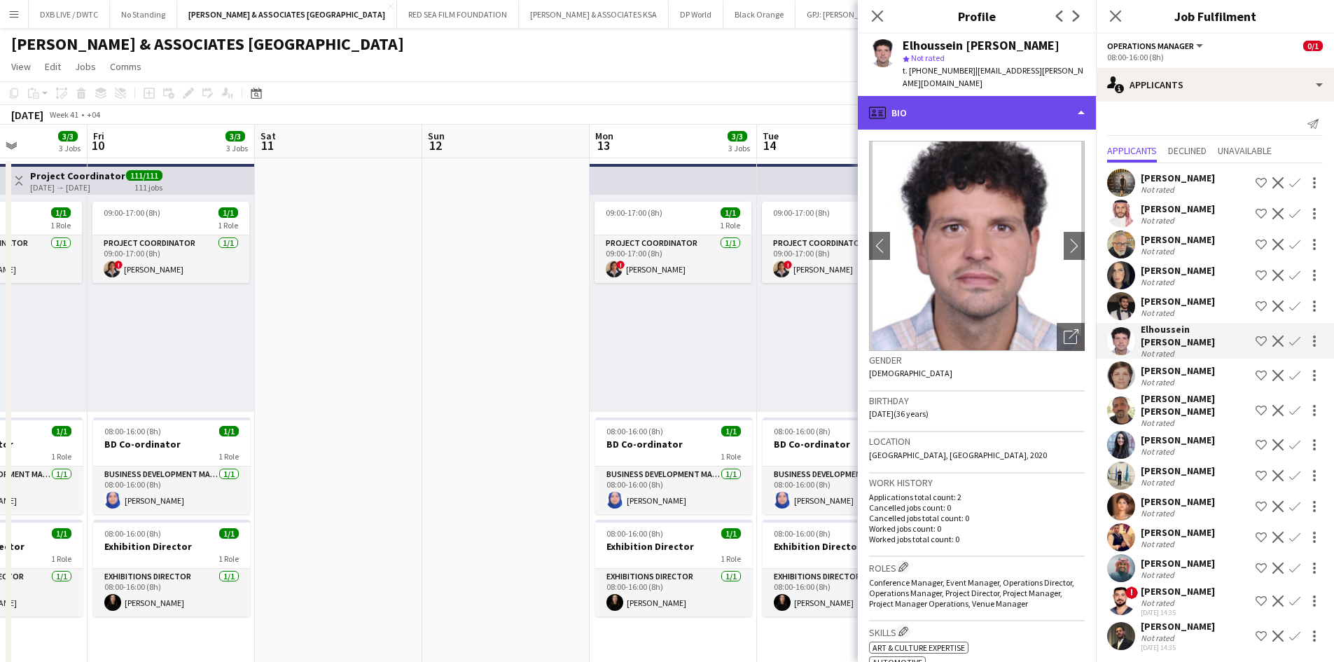
click at [1005, 111] on div "profile Bio" at bounding box center [977, 113] width 238 height 34
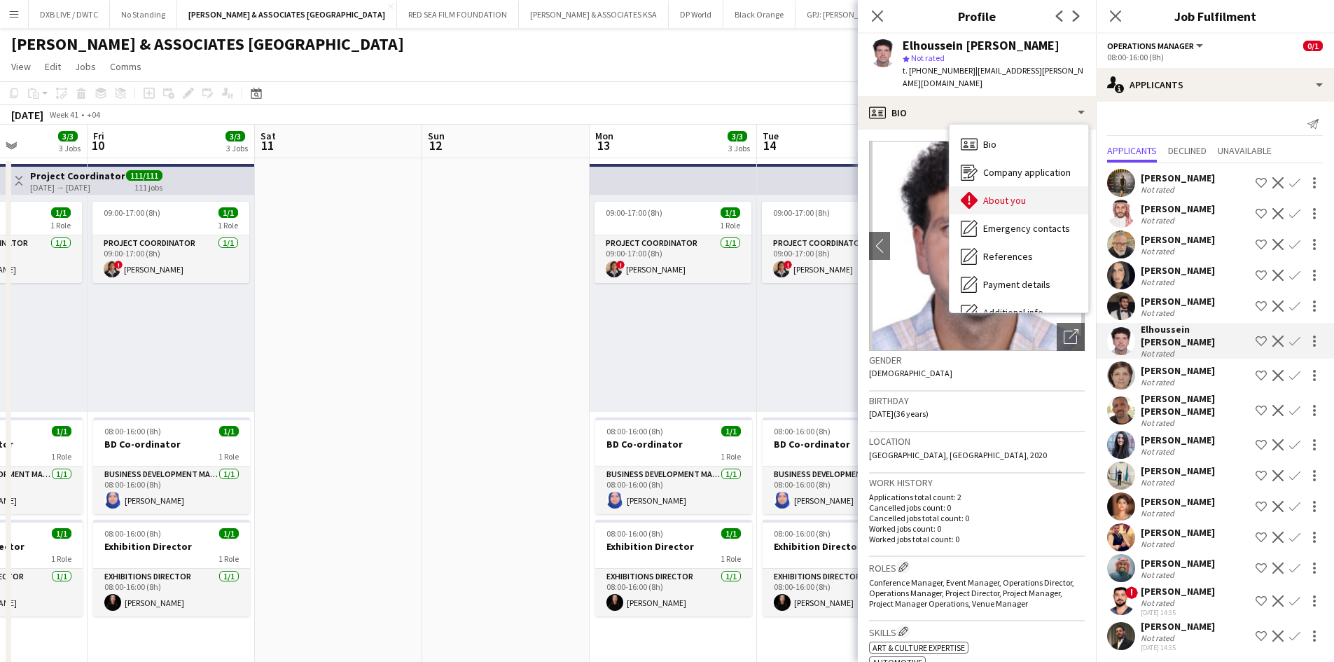
click at [1017, 193] on div "About you About you" at bounding box center [1018, 200] width 139 height 28
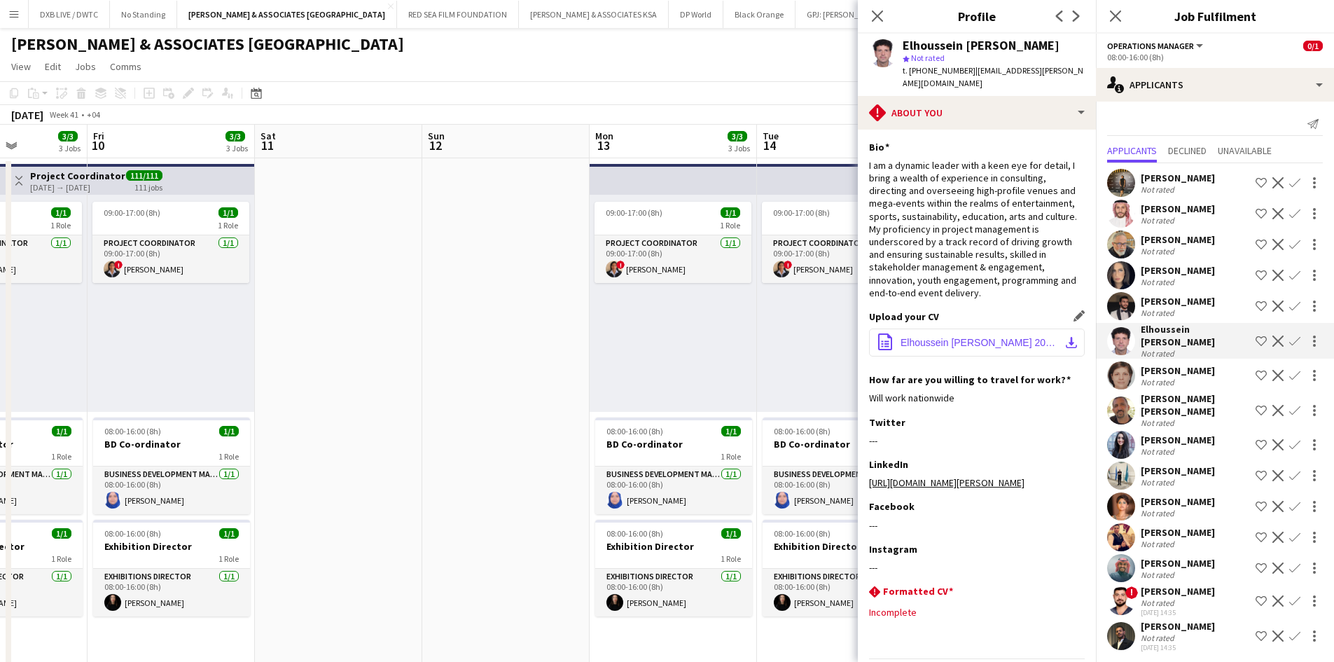
click at [995, 336] on button "office-file-sheet Elhoussein Abouzeid Cv 2025.pdf download-bottom" at bounding box center [977, 342] width 216 height 28
click at [1169, 377] on div "Not rated" at bounding box center [1159, 382] width 36 height 11
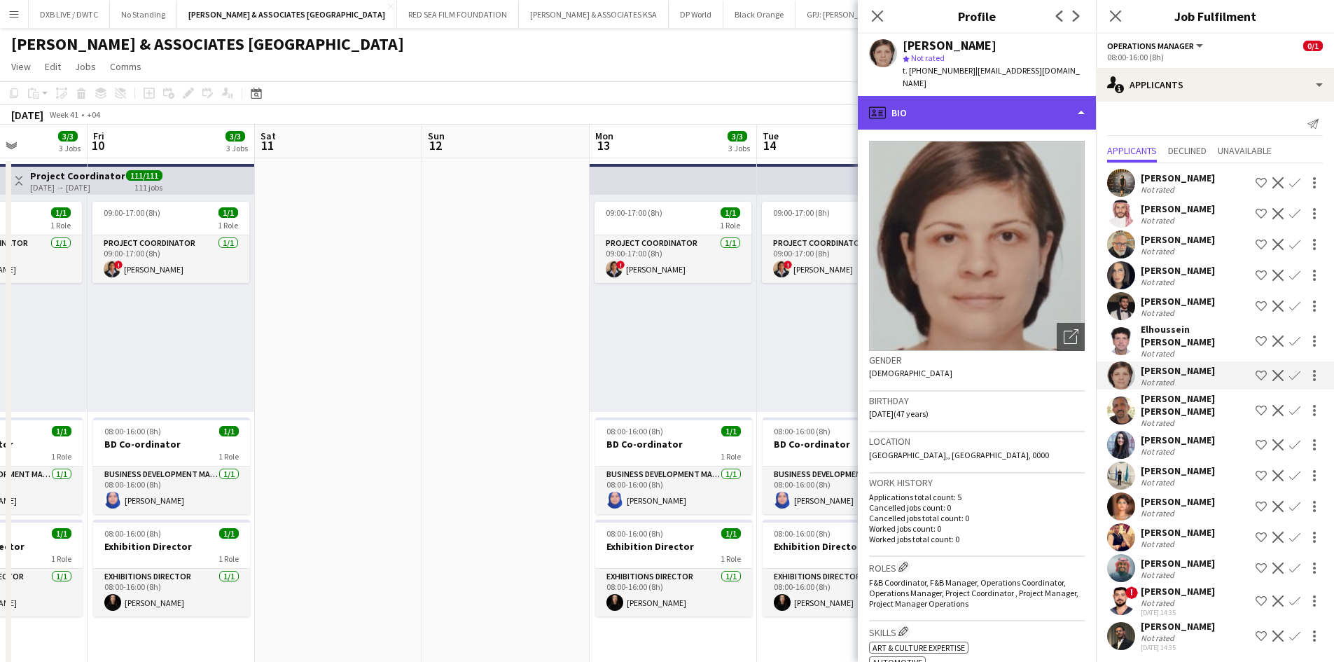
click at [961, 98] on div "profile Bio" at bounding box center [977, 113] width 238 height 34
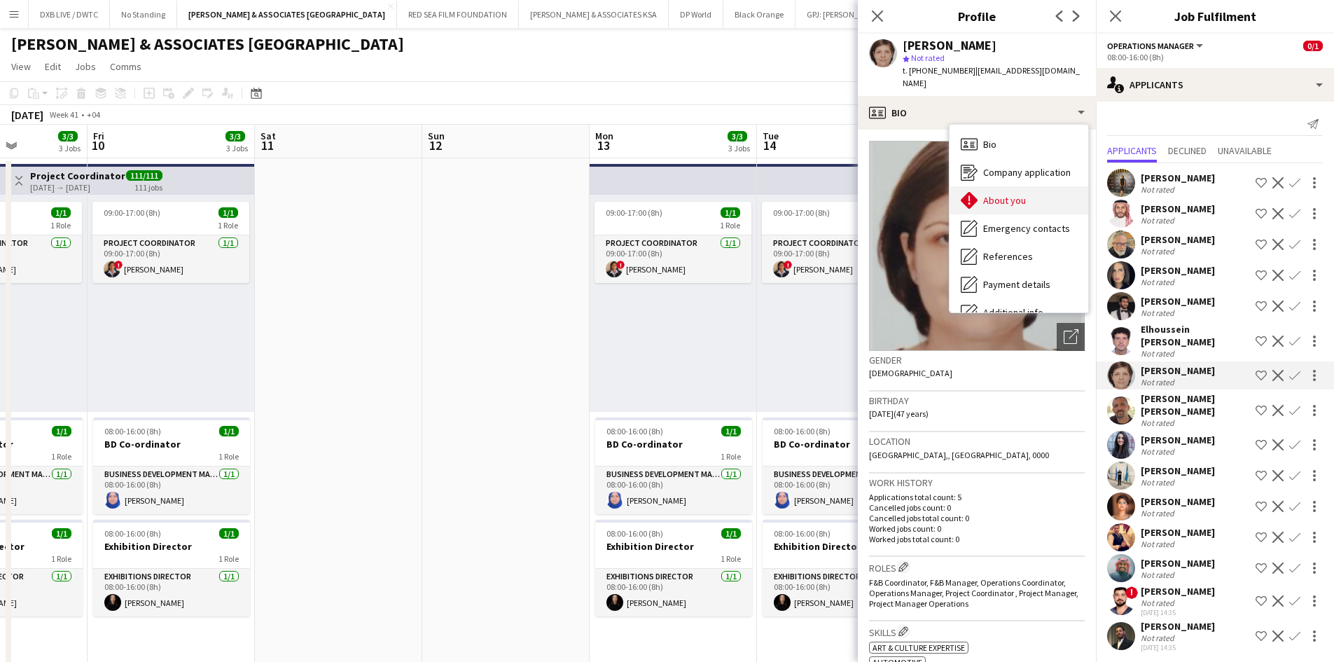
click at [1024, 194] on span "About you" at bounding box center [1004, 200] width 43 height 13
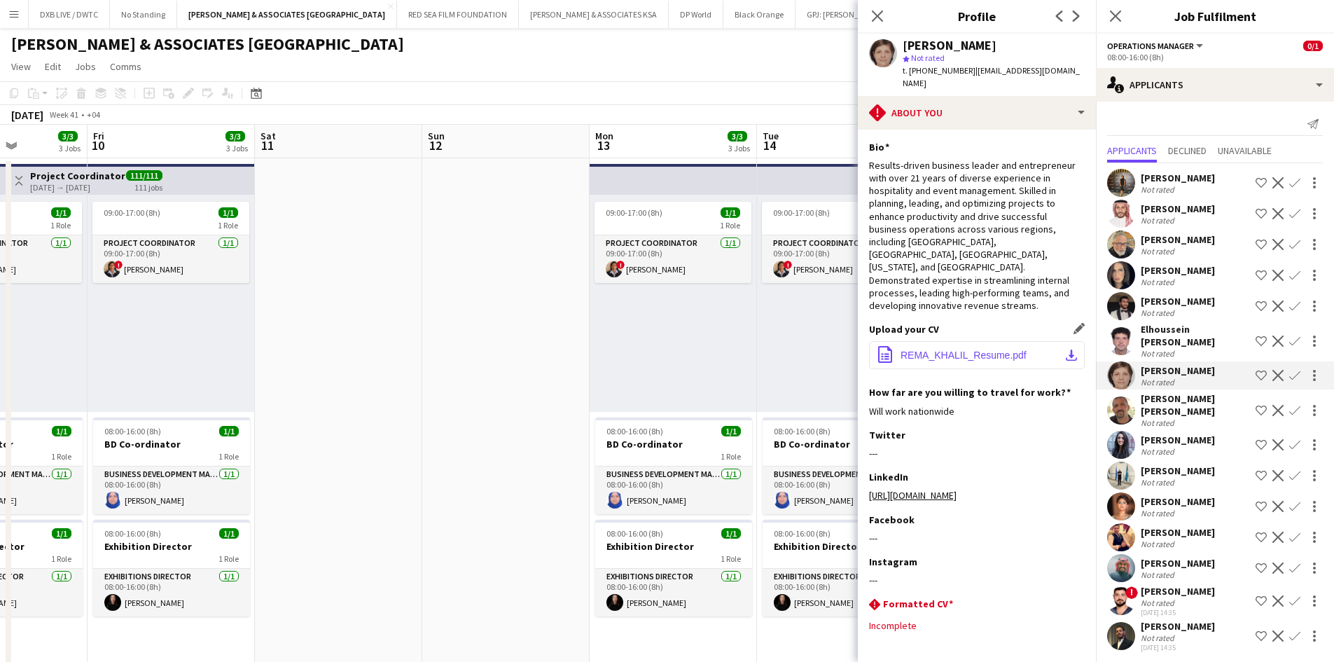
click at [952, 349] on span "REMA_KHALIL_Resume.pdf" at bounding box center [963, 354] width 126 height 11
click at [1164, 399] on div "Mohammad alayyan Ismail" at bounding box center [1195, 404] width 109 height 25
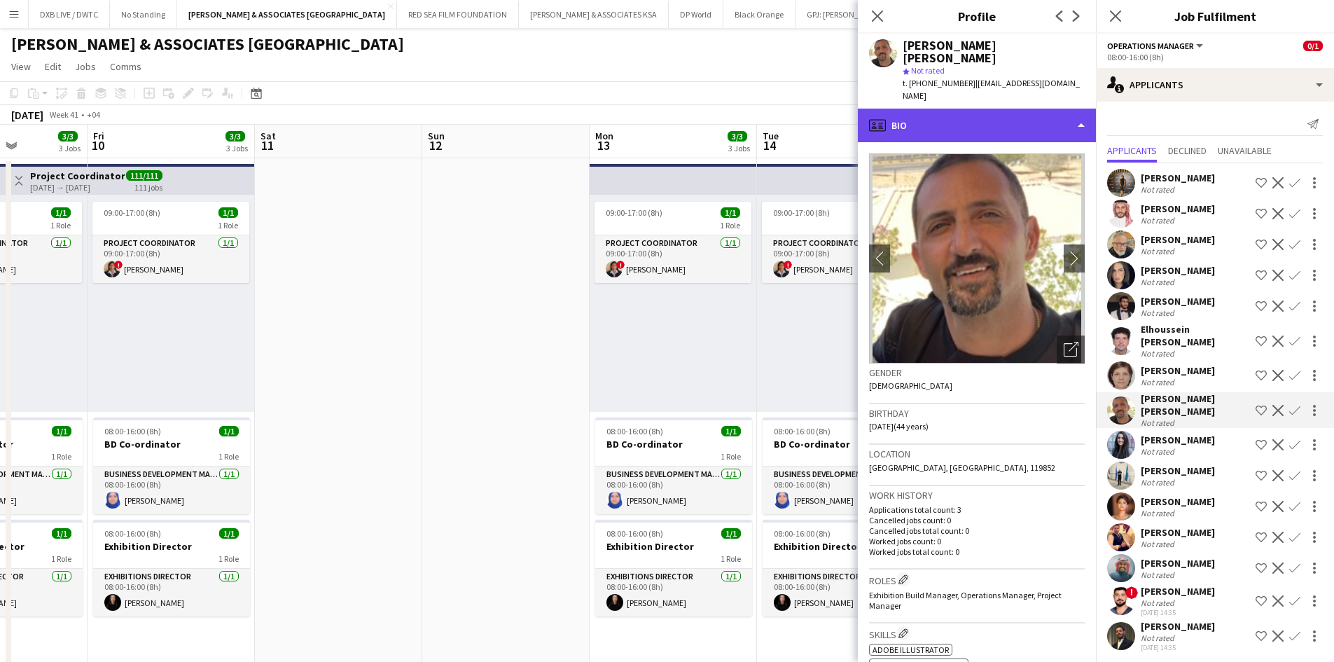
click at [994, 109] on div "profile Bio" at bounding box center [977, 126] width 238 height 34
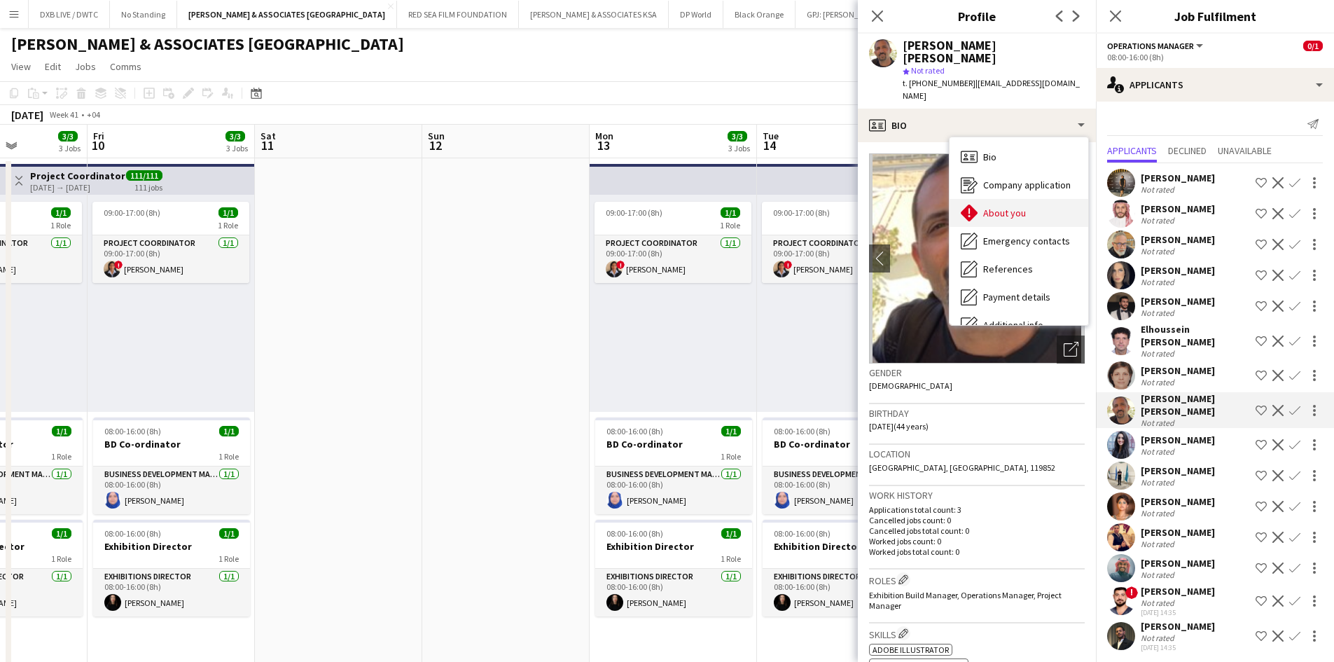
click at [1015, 207] on span "About you" at bounding box center [1004, 213] width 43 height 13
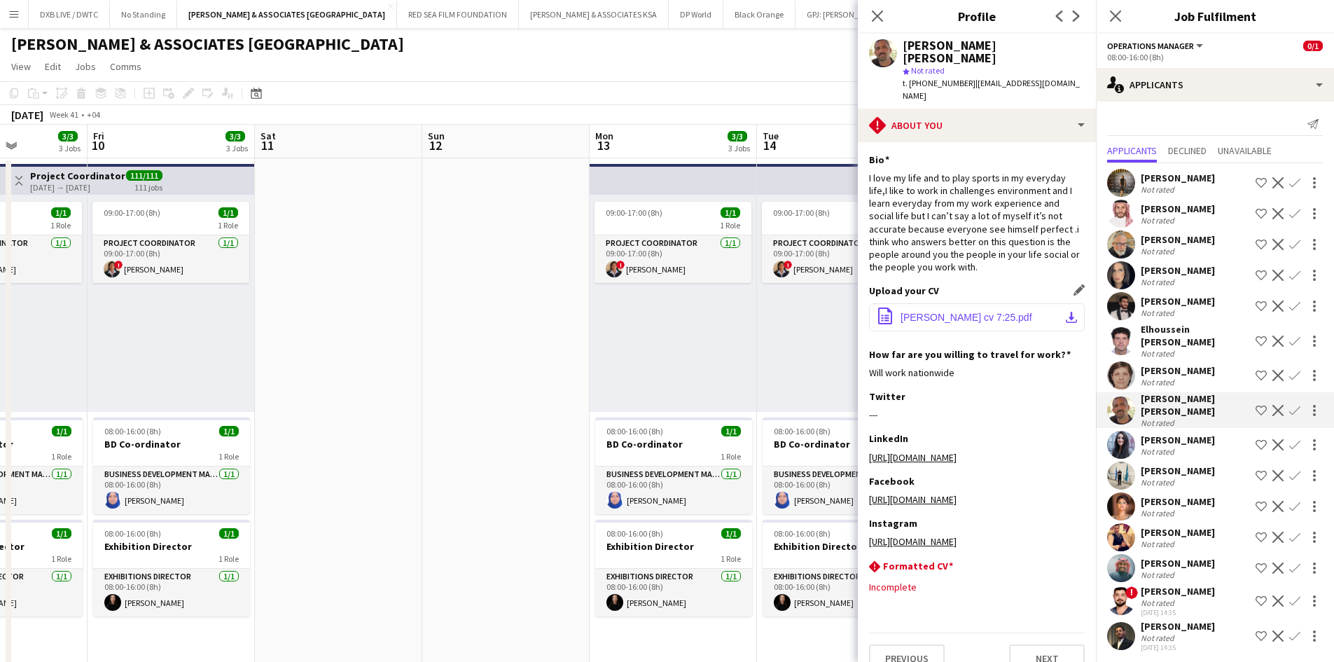
click at [990, 312] on span "Mohammad cv 7:25.pdf" at bounding box center [966, 317] width 132 height 11
click at [1274, 405] on app-icon "Decline" at bounding box center [1277, 410] width 11 height 11
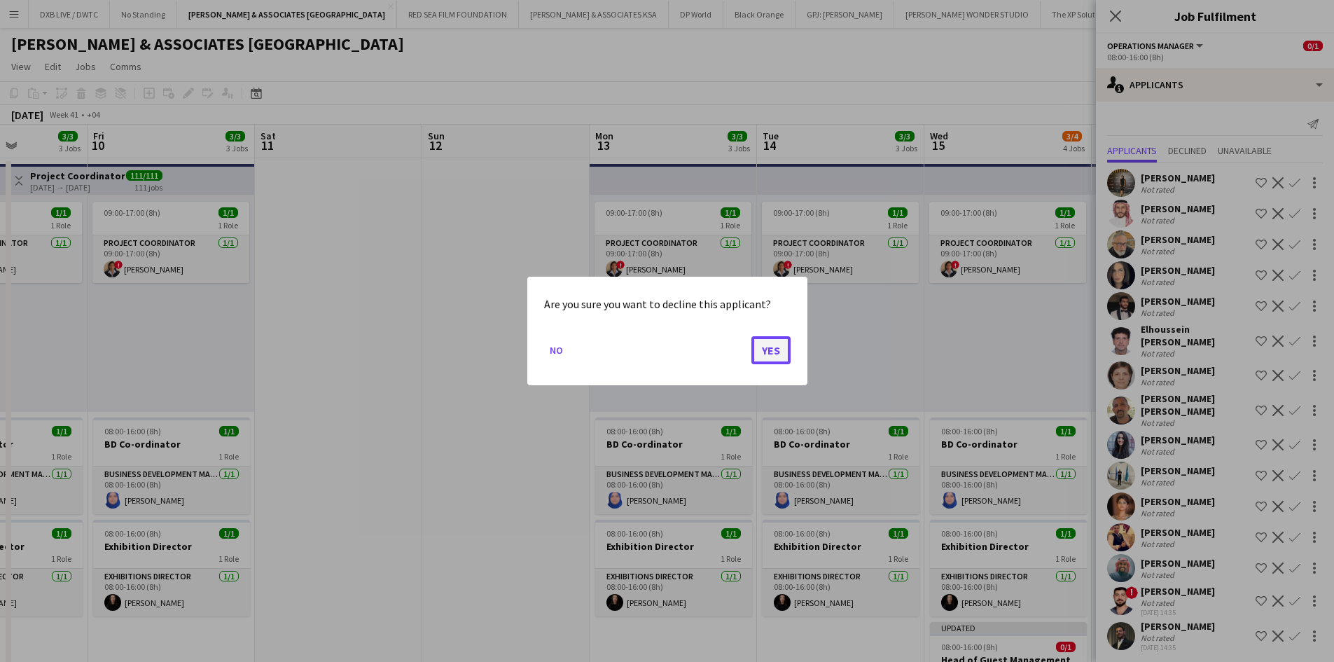
click at [778, 349] on button "Yes" at bounding box center [770, 350] width 39 height 28
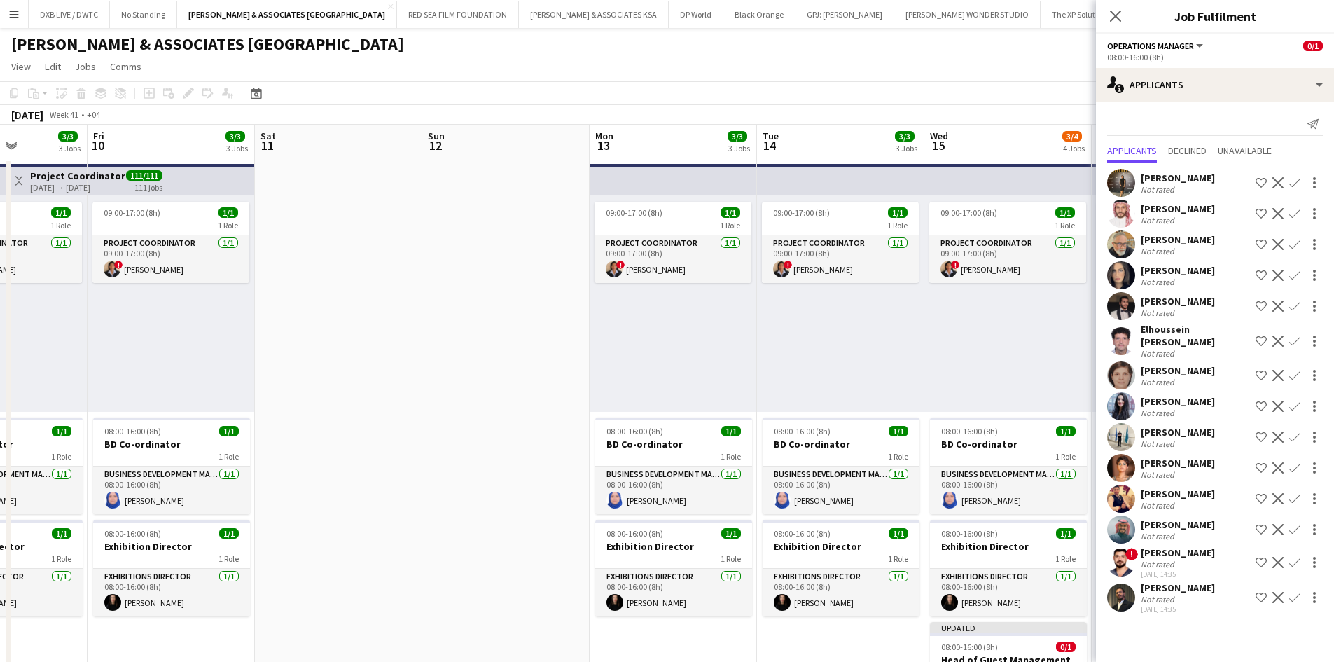
click at [1191, 410] on div "Not rated" at bounding box center [1178, 412] width 74 height 11
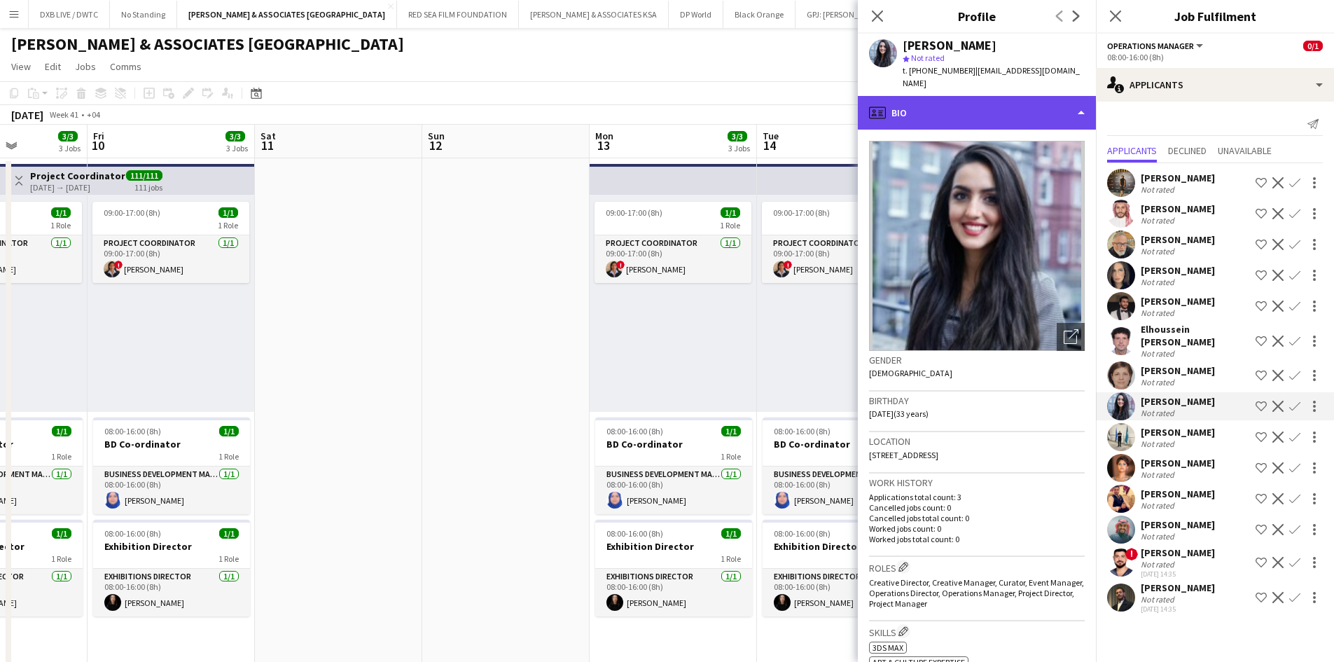
click at [1012, 96] on div "profile Bio" at bounding box center [977, 113] width 238 height 34
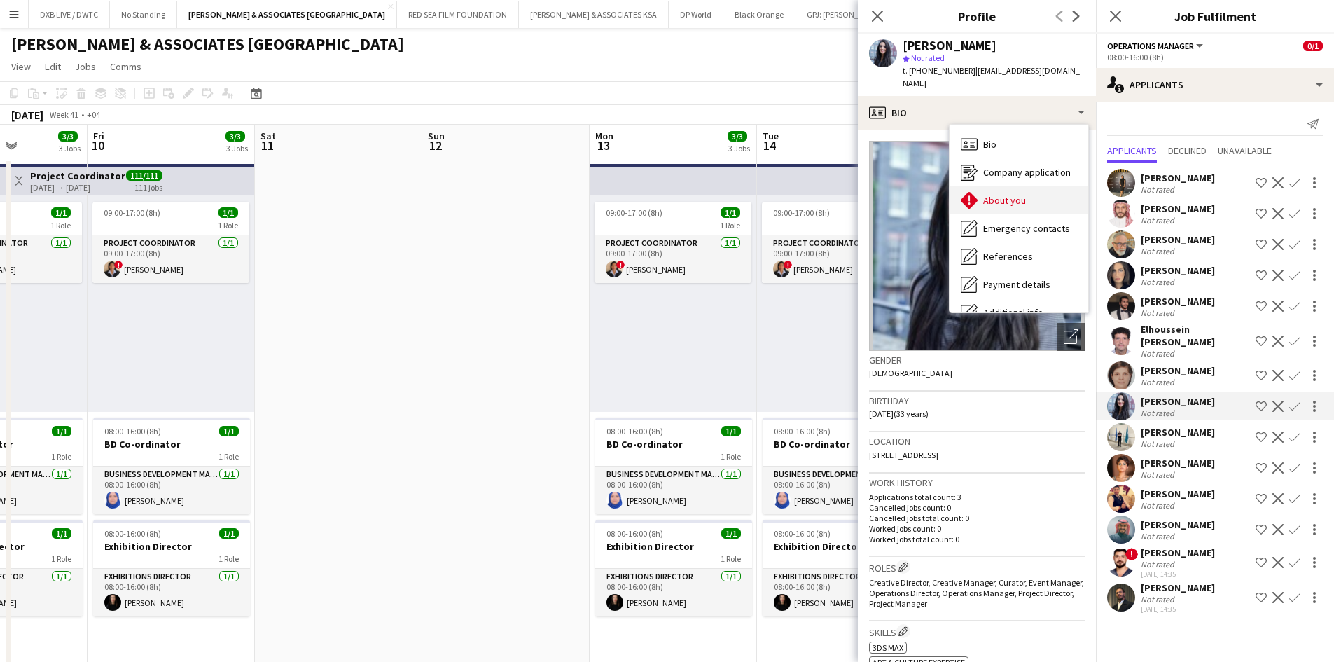
click at [1021, 186] on div "About you About you" at bounding box center [1018, 200] width 139 height 28
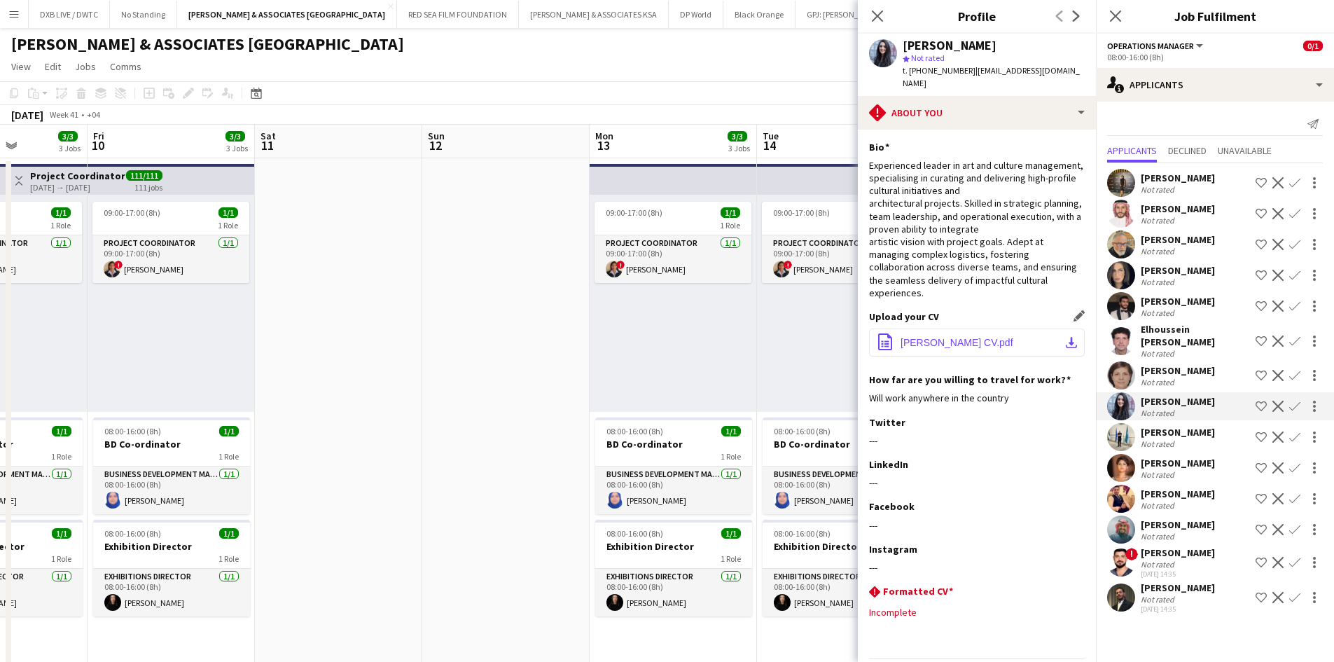
click at [909, 337] on span "Rawan Abdulhalim's CV.pdf" at bounding box center [956, 342] width 113 height 11
click at [1277, 400] on app-icon "Decline" at bounding box center [1277, 405] width 11 height 11
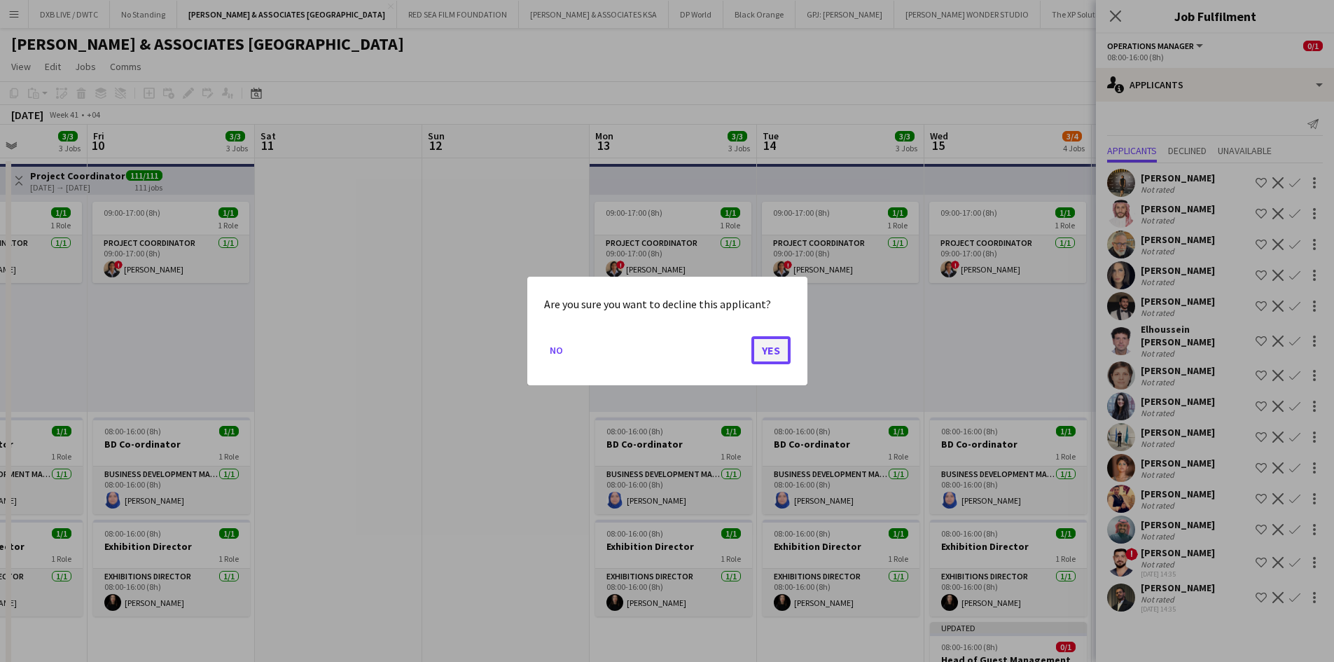
click at [767, 347] on button "Yes" at bounding box center [770, 350] width 39 height 28
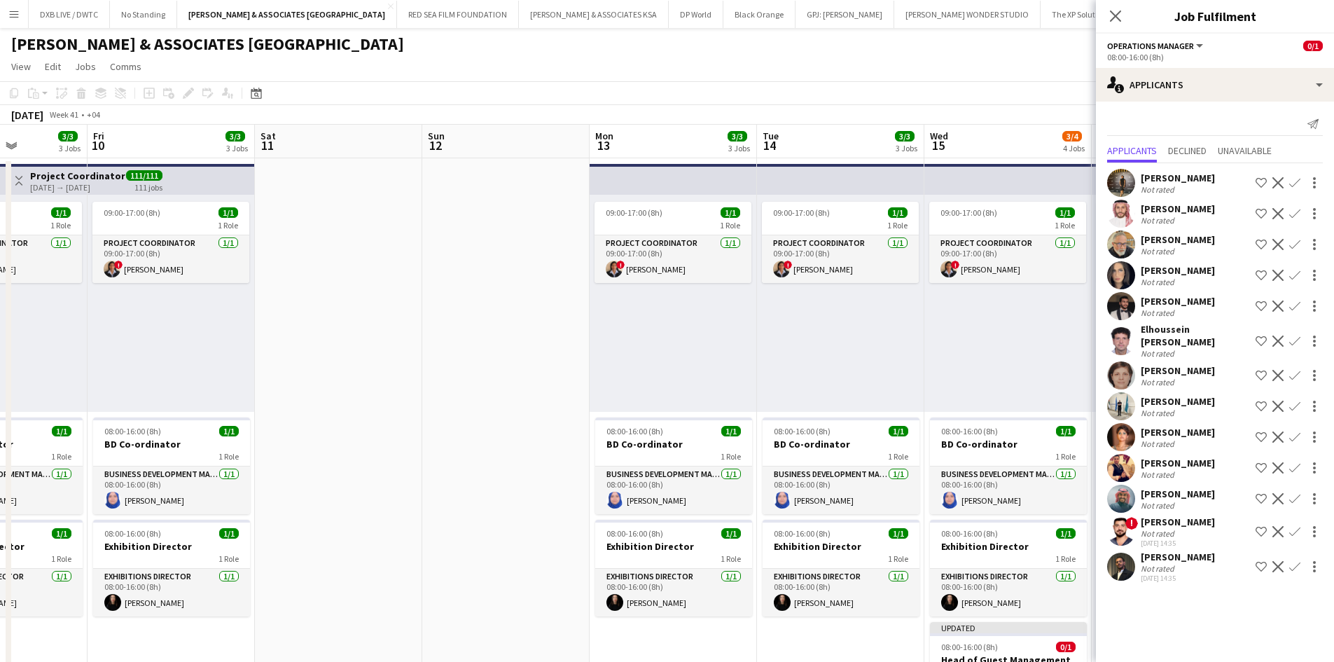
click at [1176, 407] on div "Not rated" at bounding box center [1159, 412] width 36 height 11
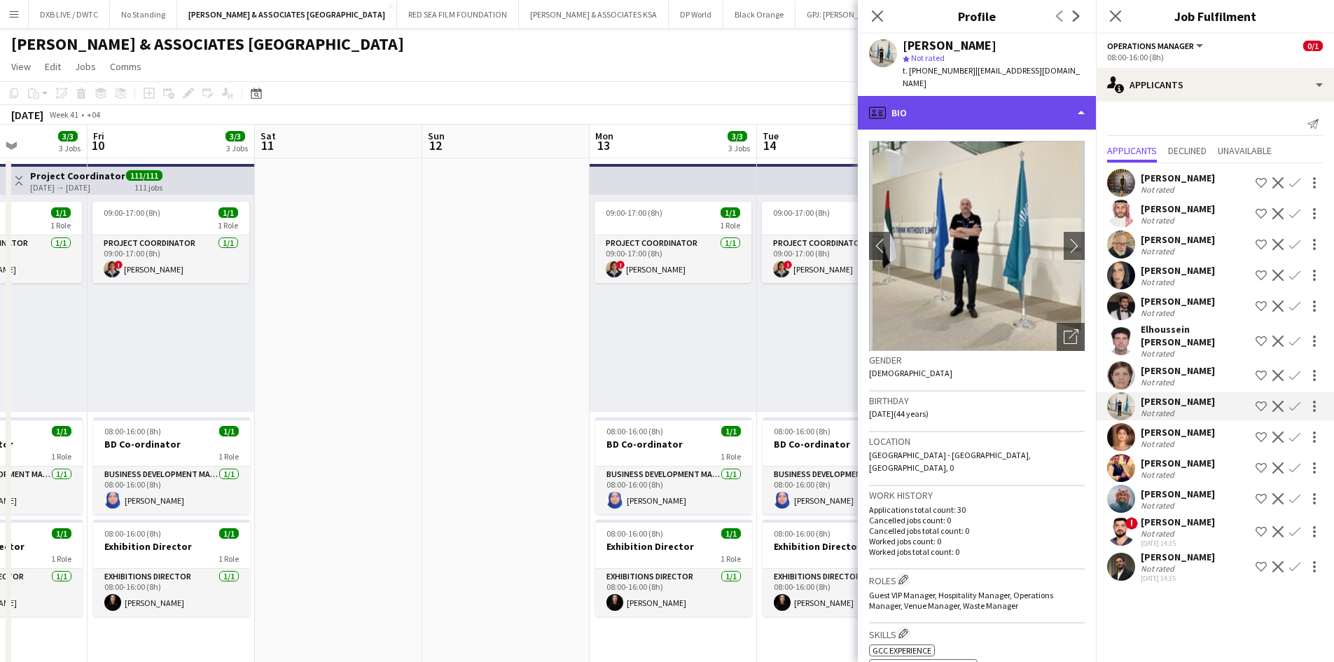
click at [996, 111] on div "profile Bio" at bounding box center [977, 113] width 238 height 34
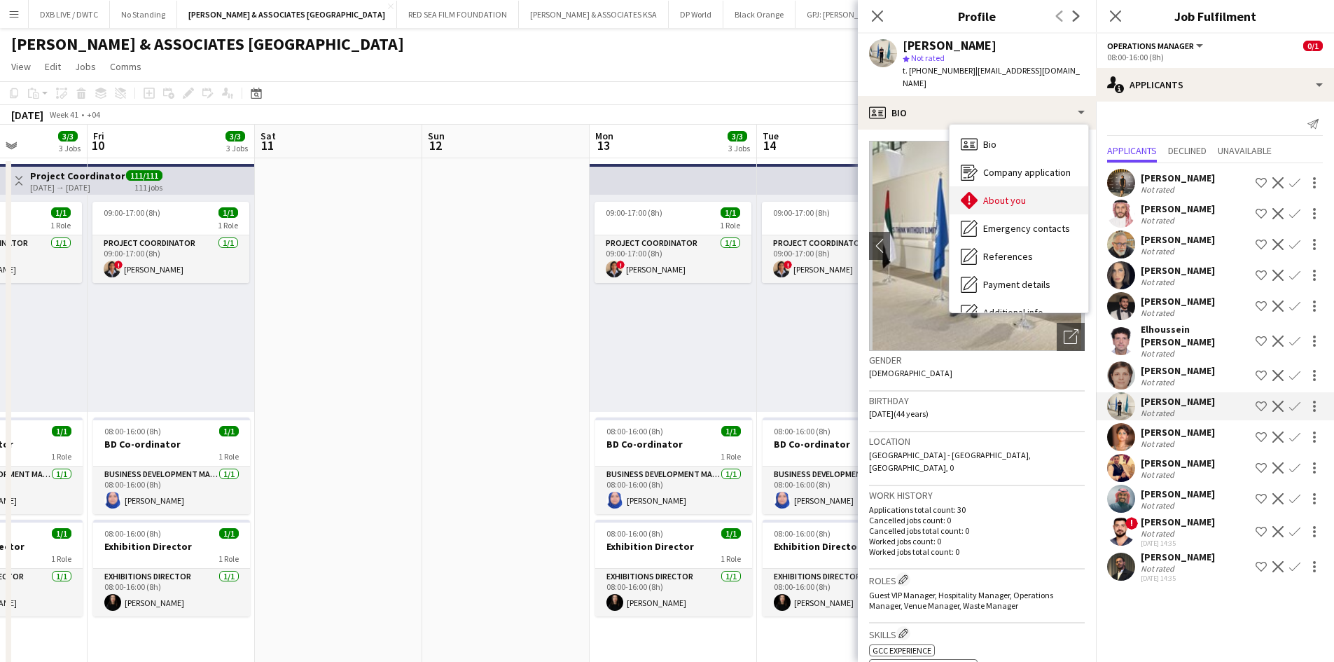
click at [1005, 194] on span "About you" at bounding box center [1004, 200] width 43 height 13
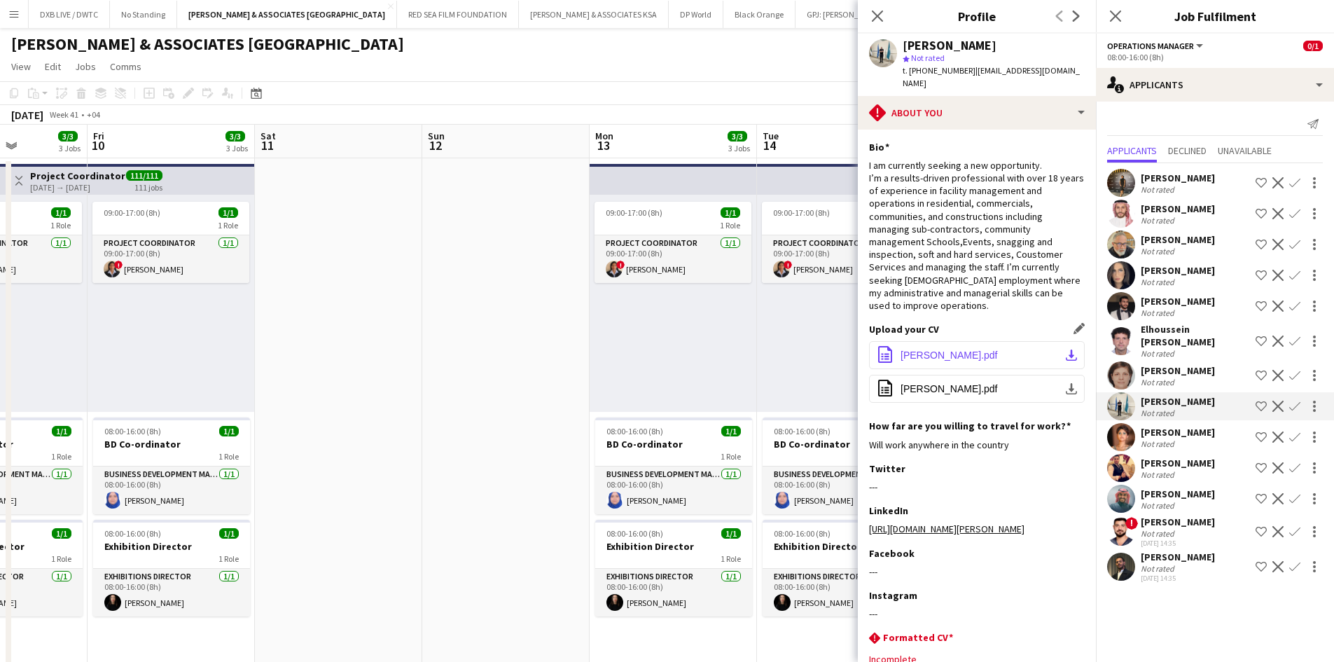
click at [935, 351] on button "office-file-sheet Thomas_G_Dabbah_Events.pdf download-bottom" at bounding box center [977, 355] width 216 height 28
click at [1275, 400] on app-icon "Decline" at bounding box center [1277, 405] width 11 height 11
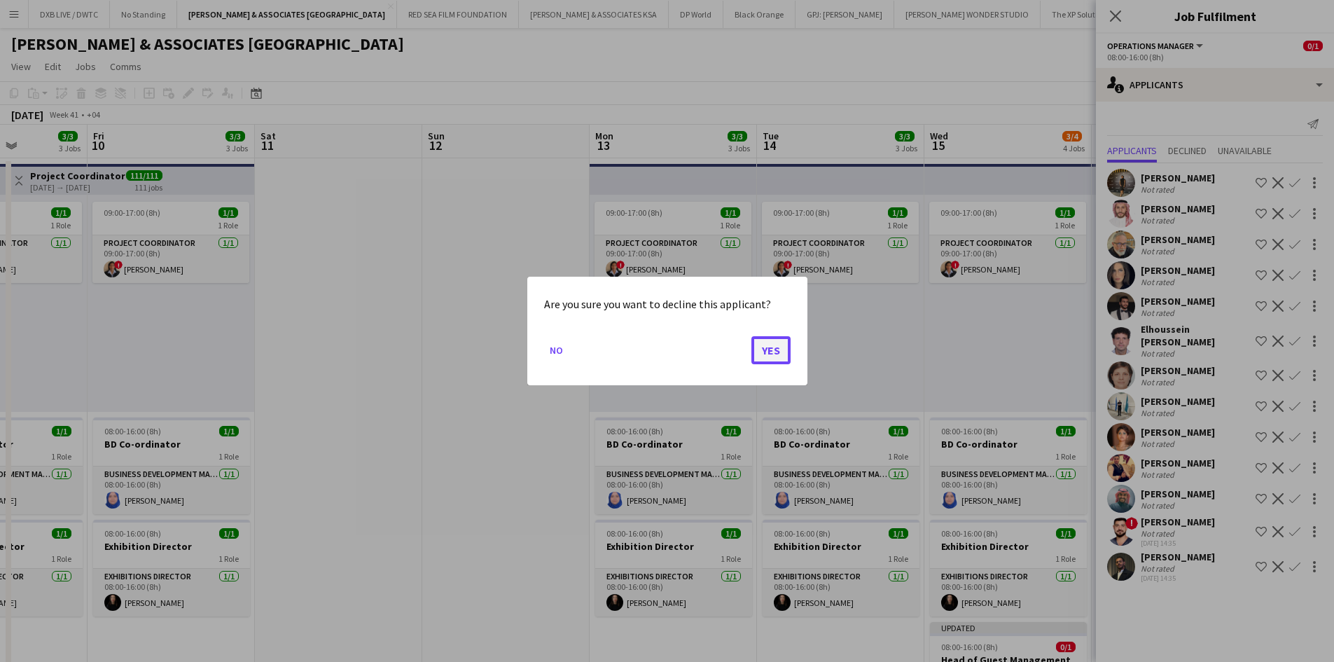
click at [768, 347] on button "Yes" at bounding box center [770, 350] width 39 height 28
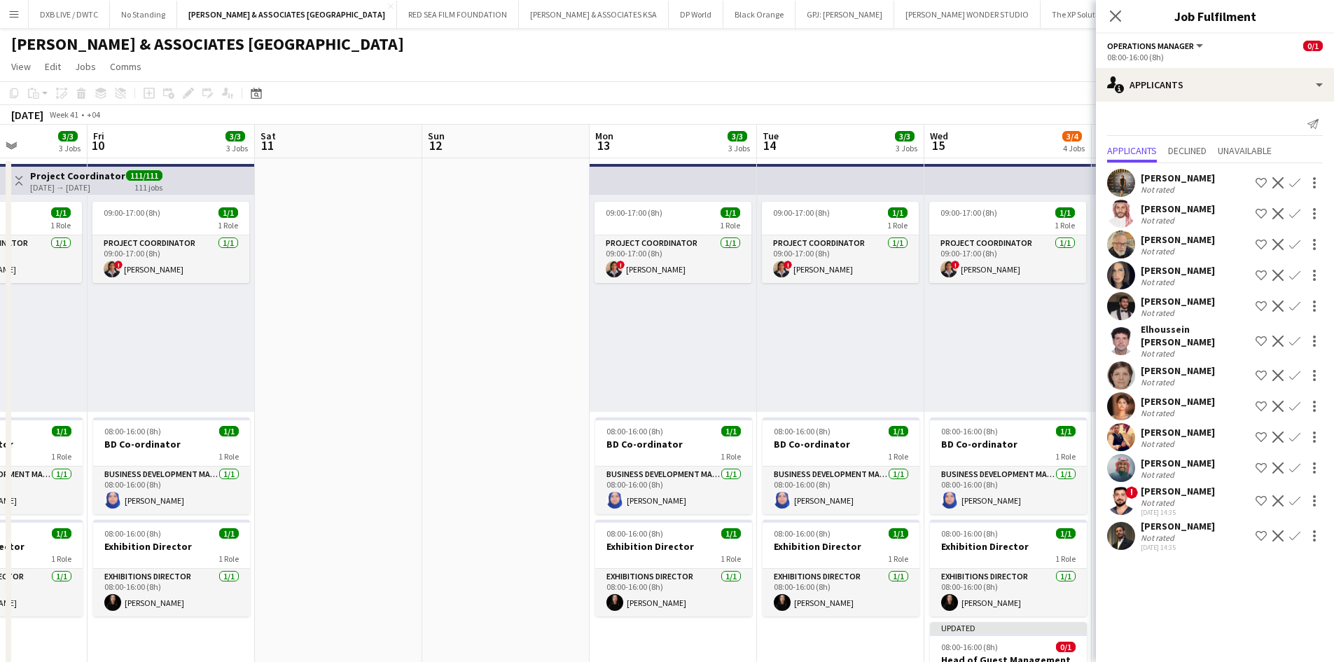
click at [1154, 396] on div "Lamia Salman" at bounding box center [1178, 401] width 74 height 13
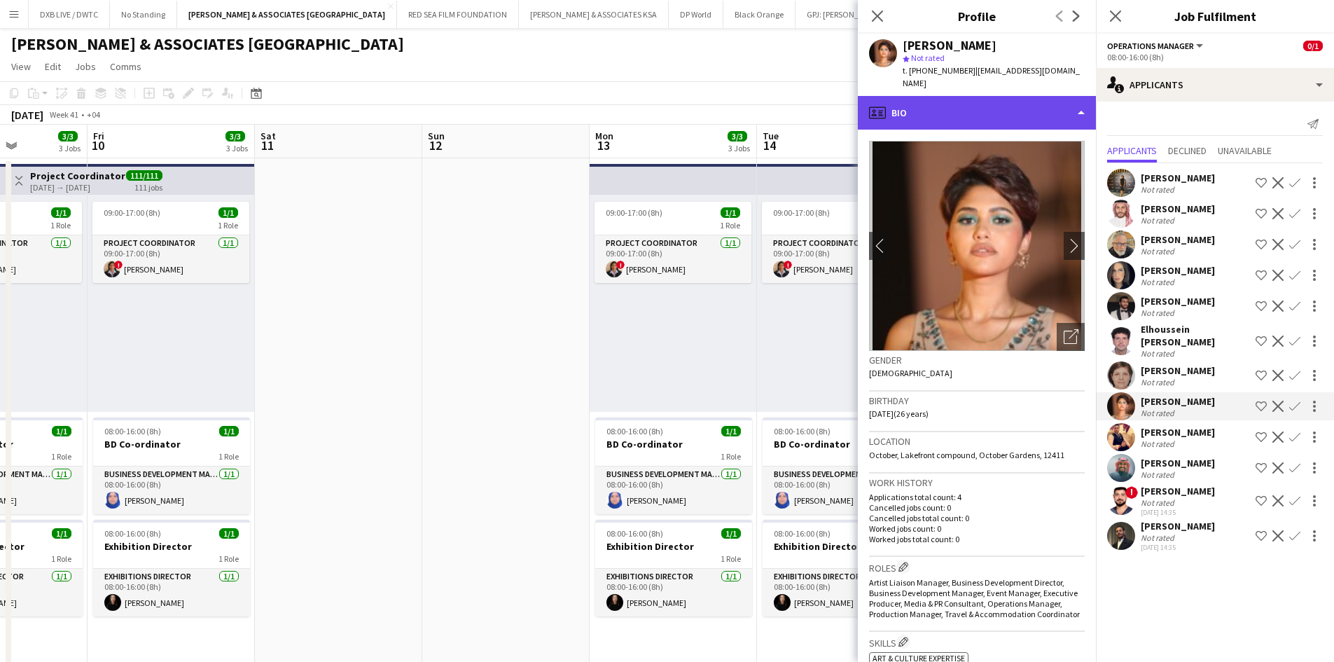
click at [942, 111] on div "profile Bio" at bounding box center [977, 113] width 238 height 34
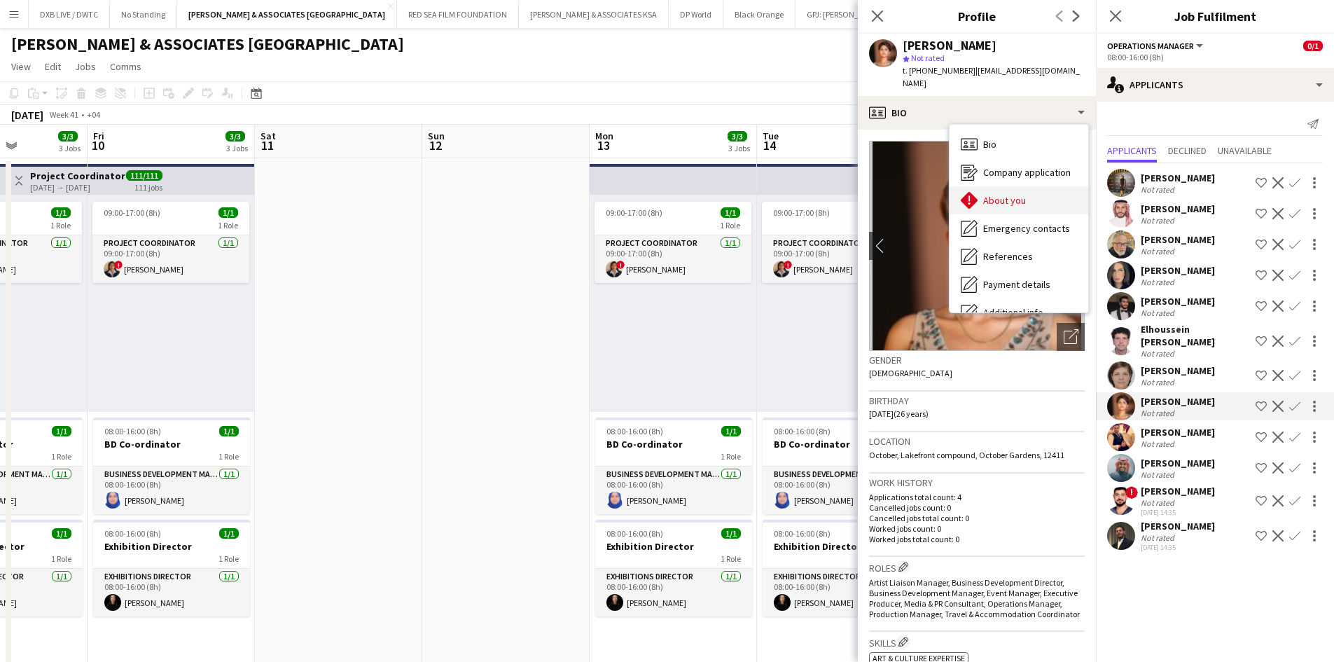
click at [1005, 194] on span "About you" at bounding box center [1004, 200] width 43 height 13
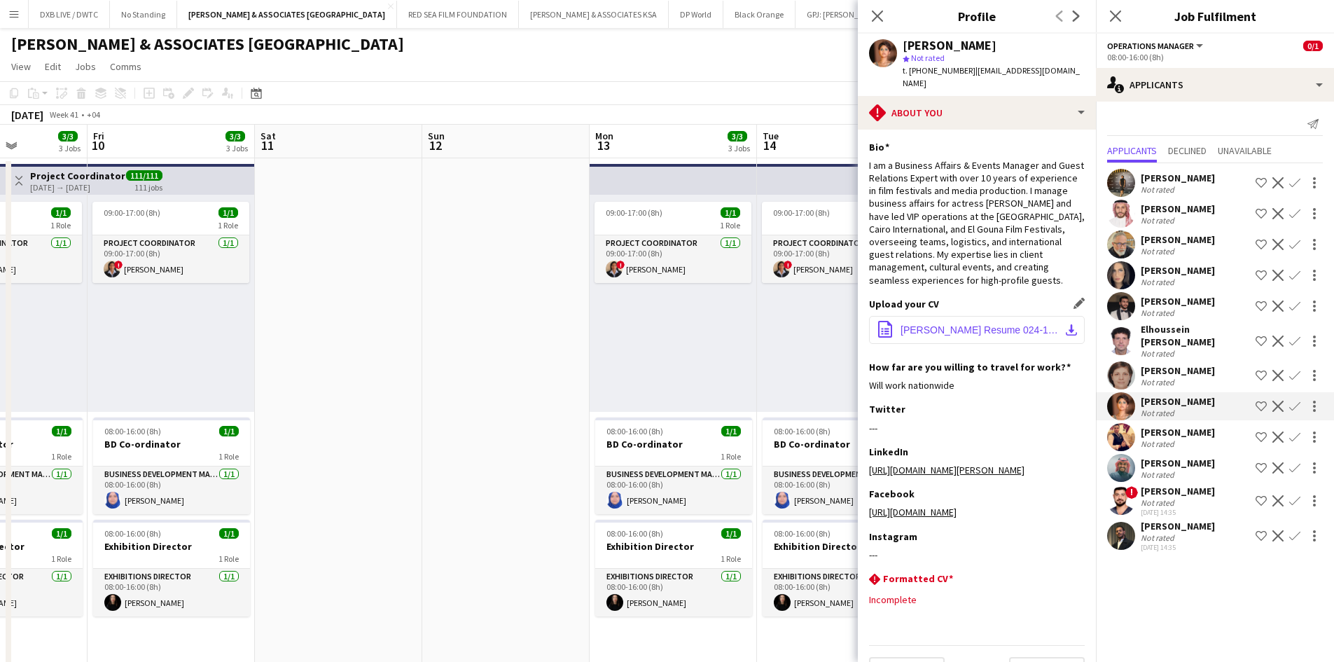
click at [994, 324] on span "Lamia Salman Resume 024-1-1.pdf" at bounding box center [979, 329] width 158 height 11
click at [1278, 400] on app-icon "Decline" at bounding box center [1277, 405] width 11 height 11
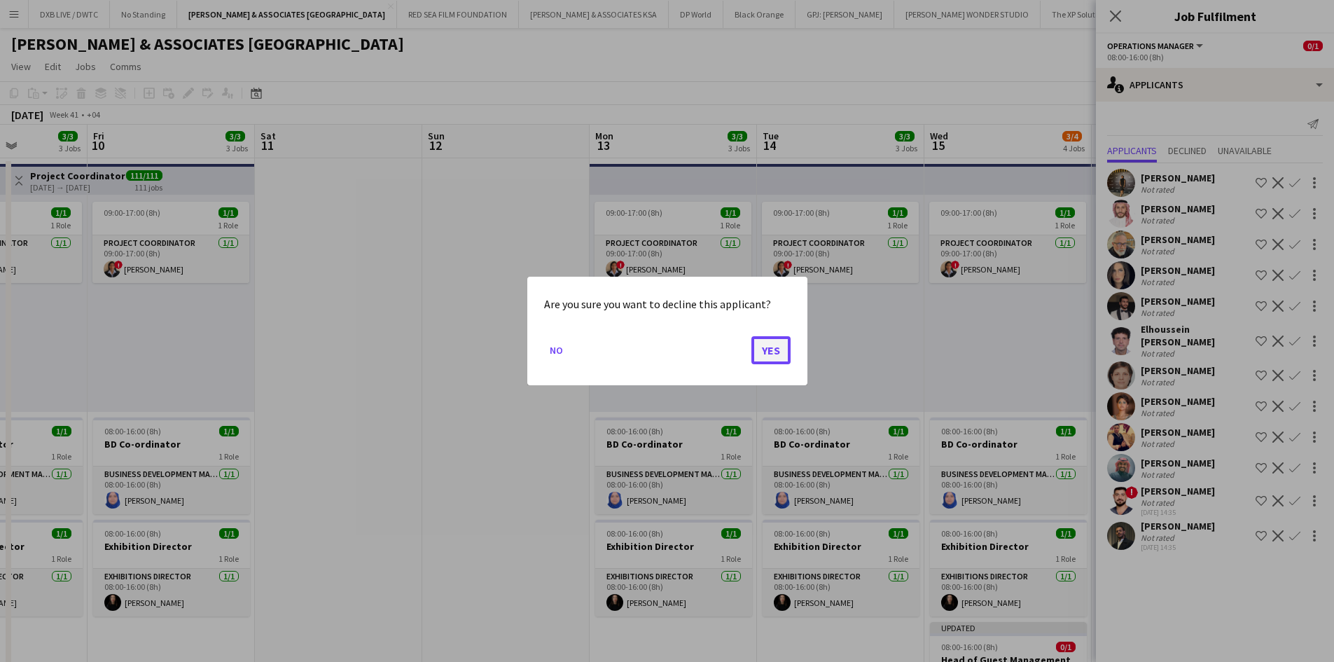
click at [761, 347] on button "Yes" at bounding box center [770, 350] width 39 height 28
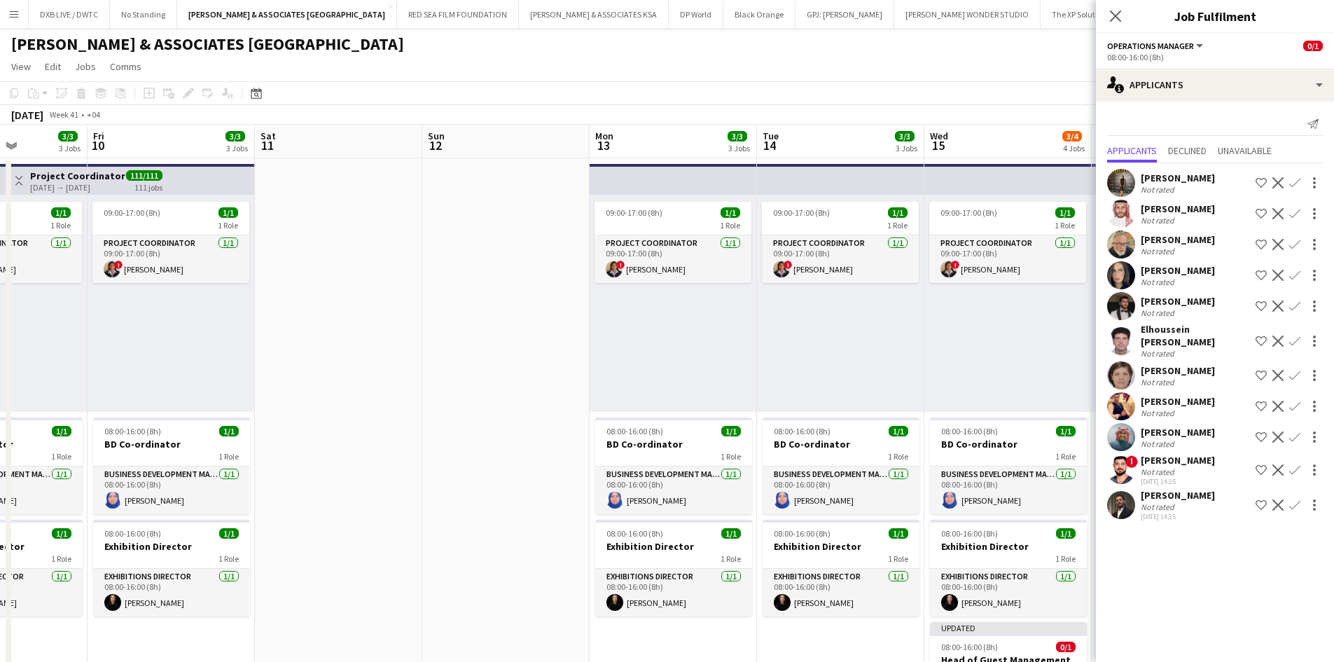
click at [1175, 407] on div "Not rated" at bounding box center [1159, 412] width 36 height 11
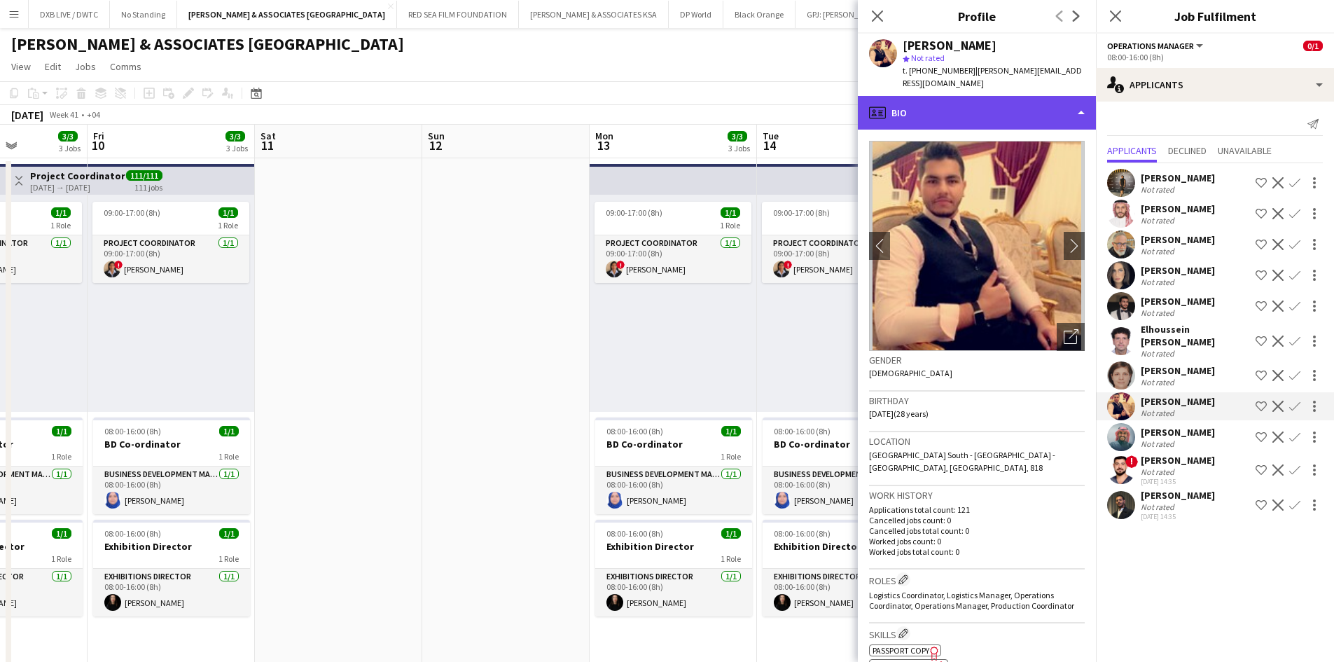
click at [1017, 98] on div "profile Bio" at bounding box center [977, 113] width 238 height 34
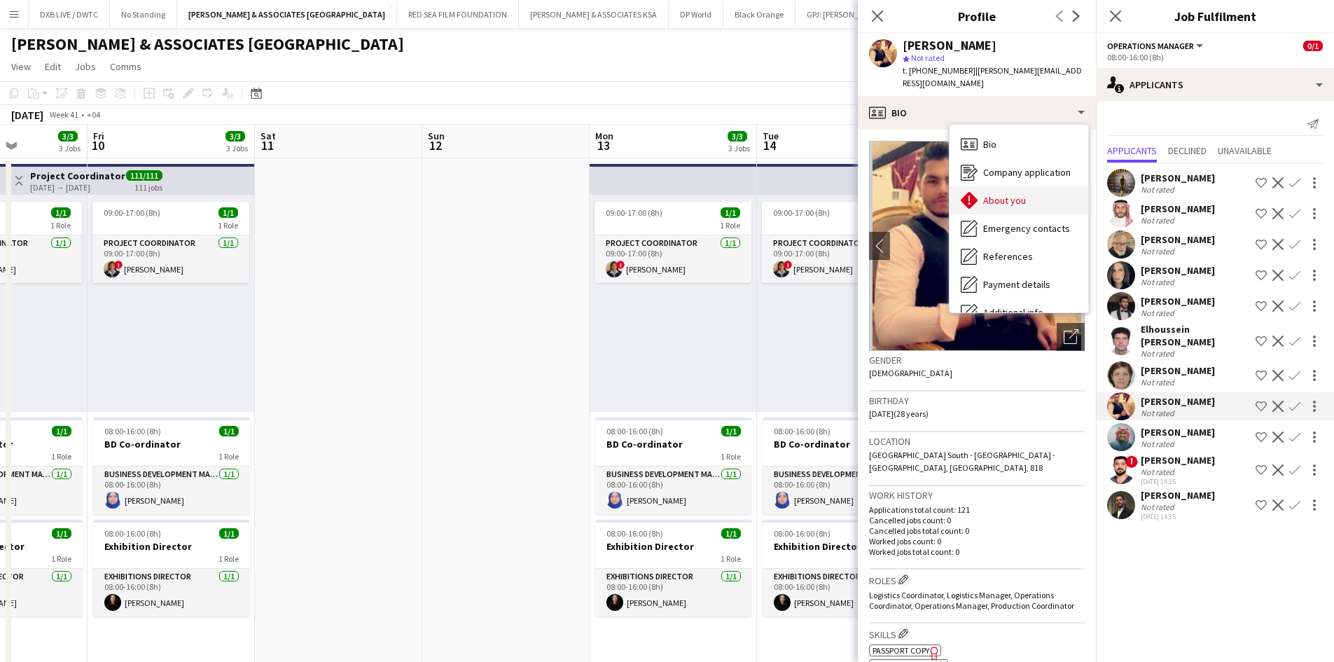
click at [1017, 197] on div "About you About you" at bounding box center [1018, 200] width 139 height 28
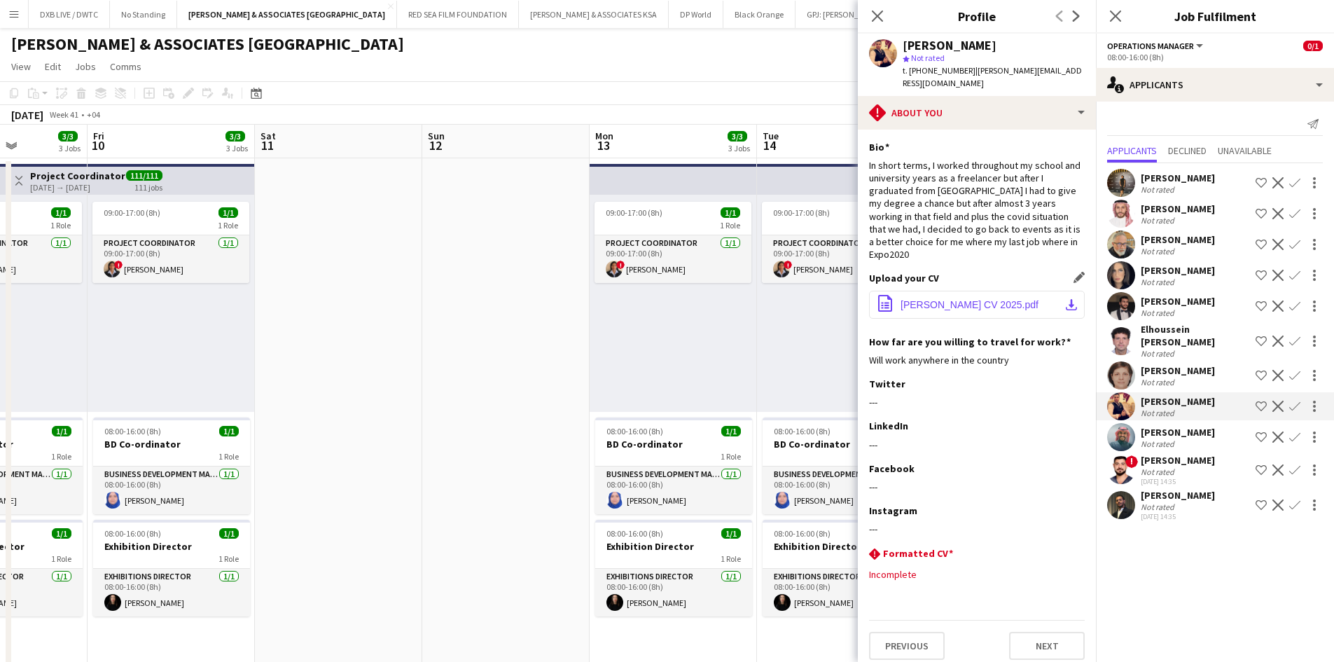
click at [962, 291] on button "office-file-sheet Mohamed A. CV 2025.pdf download-bottom" at bounding box center [977, 305] width 216 height 28
click at [1278, 400] on app-icon "Decline" at bounding box center [1277, 405] width 11 height 11
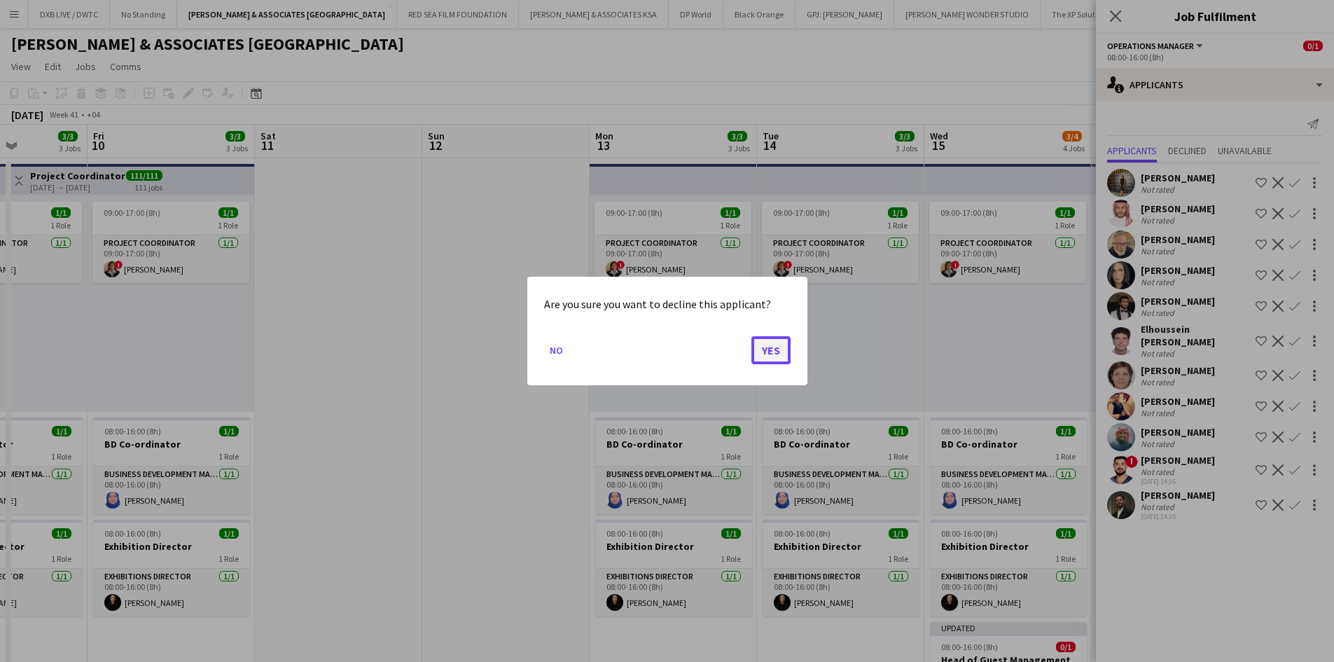
click at [767, 355] on button "Yes" at bounding box center [770, 350] width 39 height 28
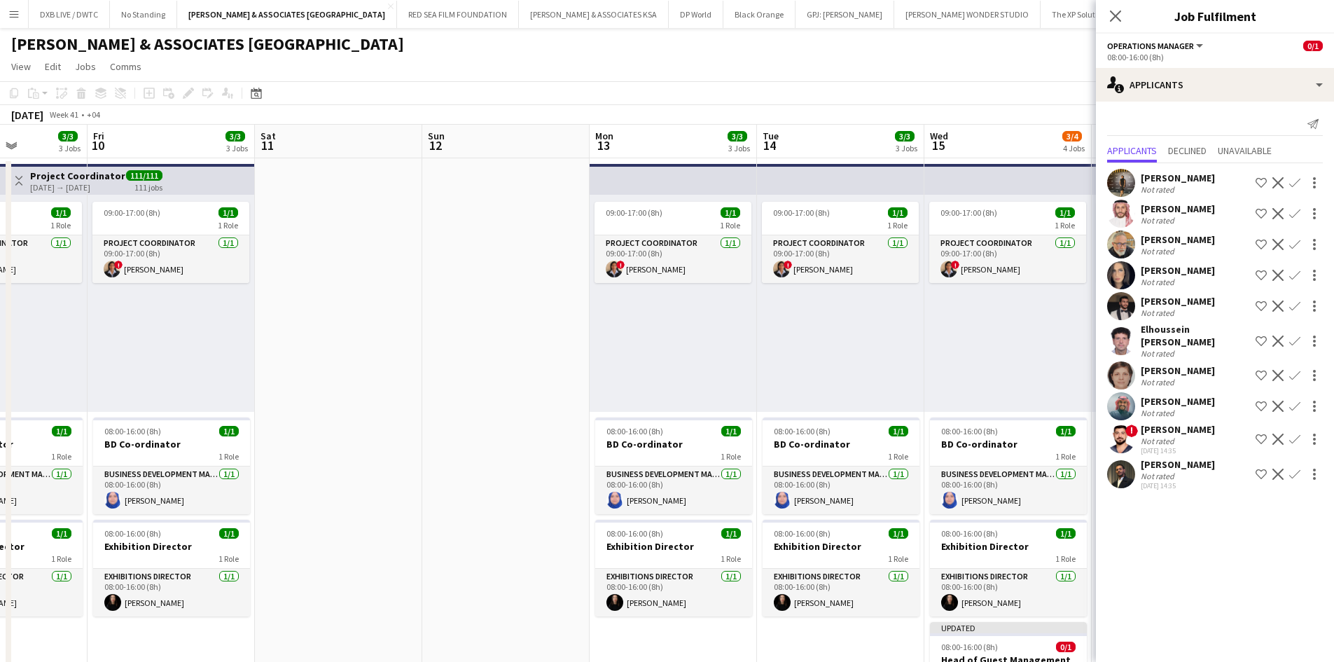
click at [1187, 407] on div "Not rated" at bounding box center [1178, 412] width 74 height 11
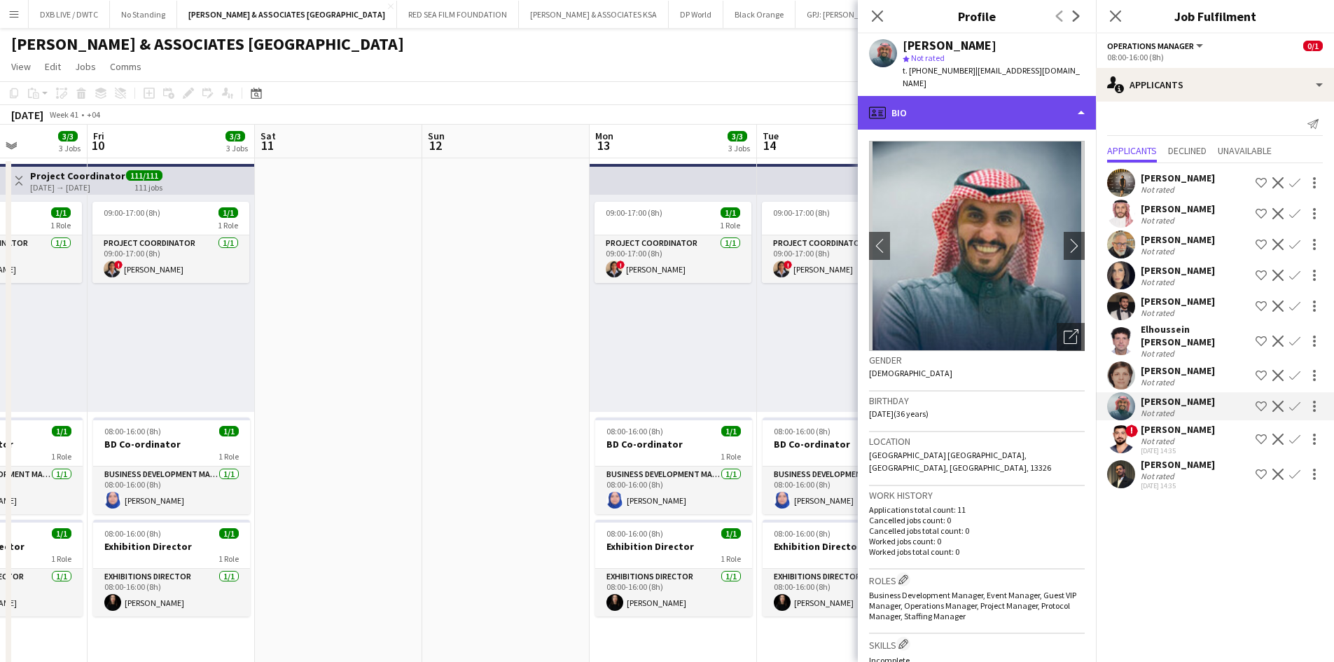
click at [1014, 107] on div "profile Bio" at bounding box center [977, 113] width 238 height 34
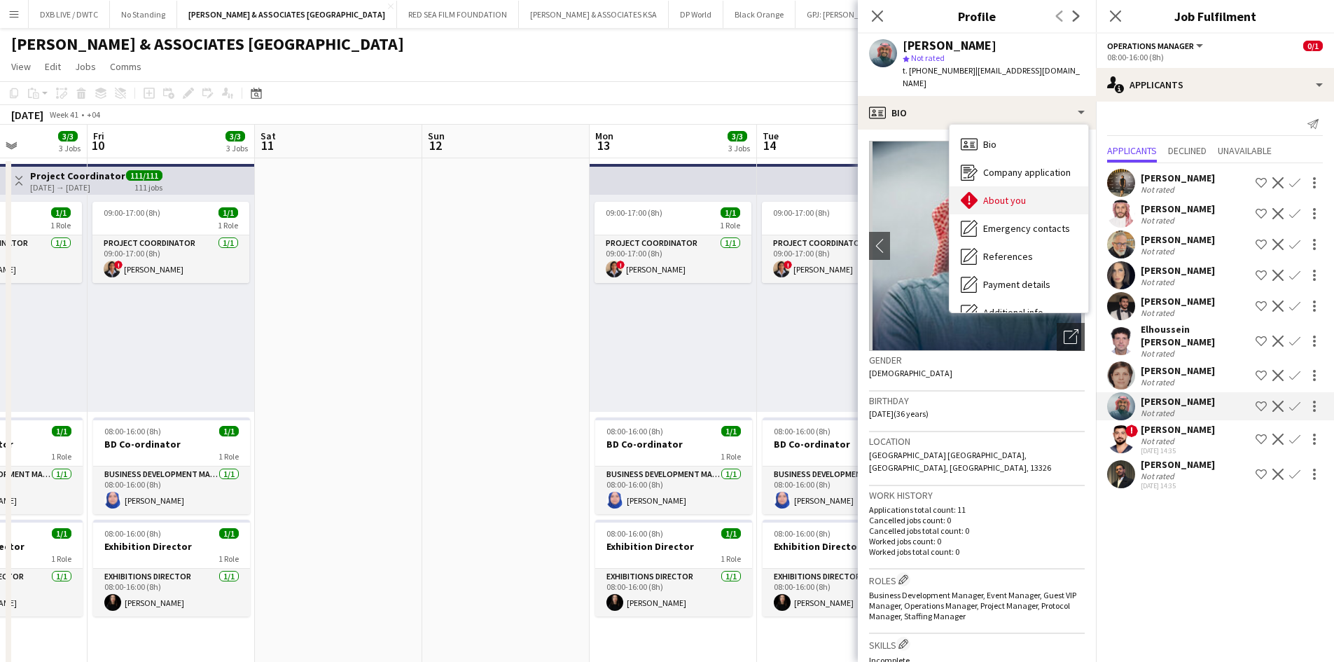
click at [1026, 186] on div "About you About you" at bounding box center [1018, 200] width 139 height 28
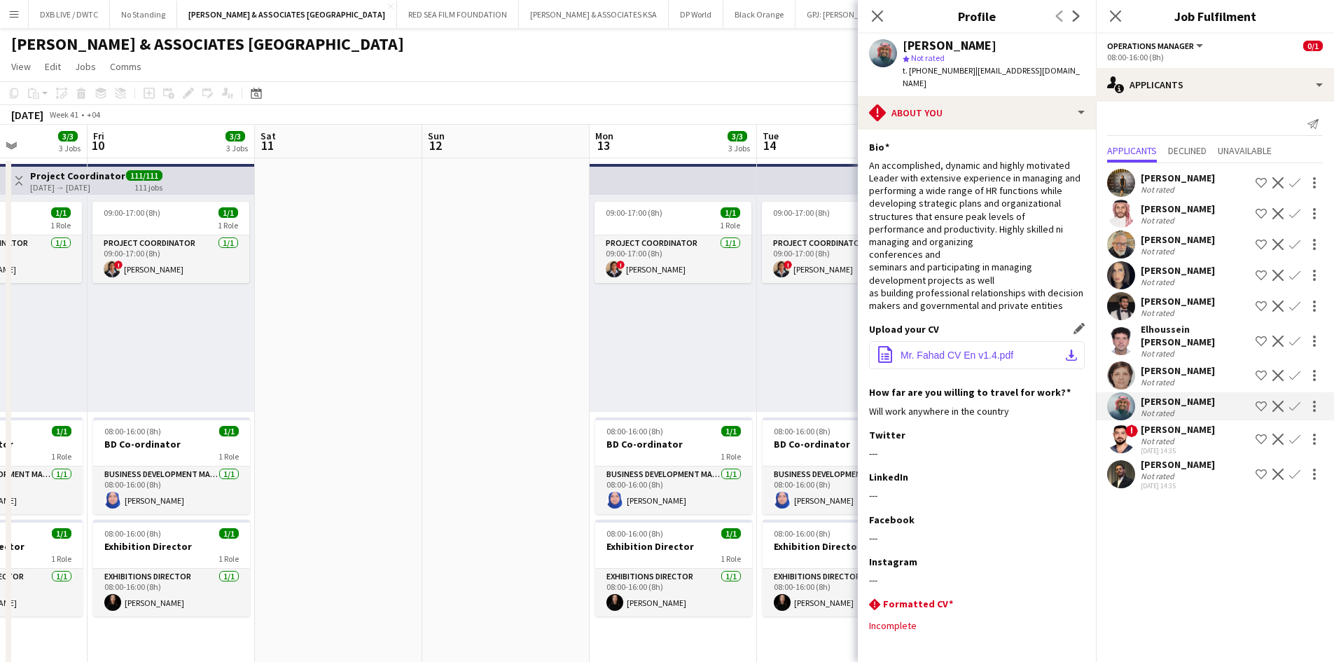
click at [923, 361] on span "Mr. Fahad CV En v1.4.pdf" at bounding box center [956, 354] width 113 height 11
click at [1276, 400] on app-icon "Decline" at bounding box center [1277, 405] width 11 height 11
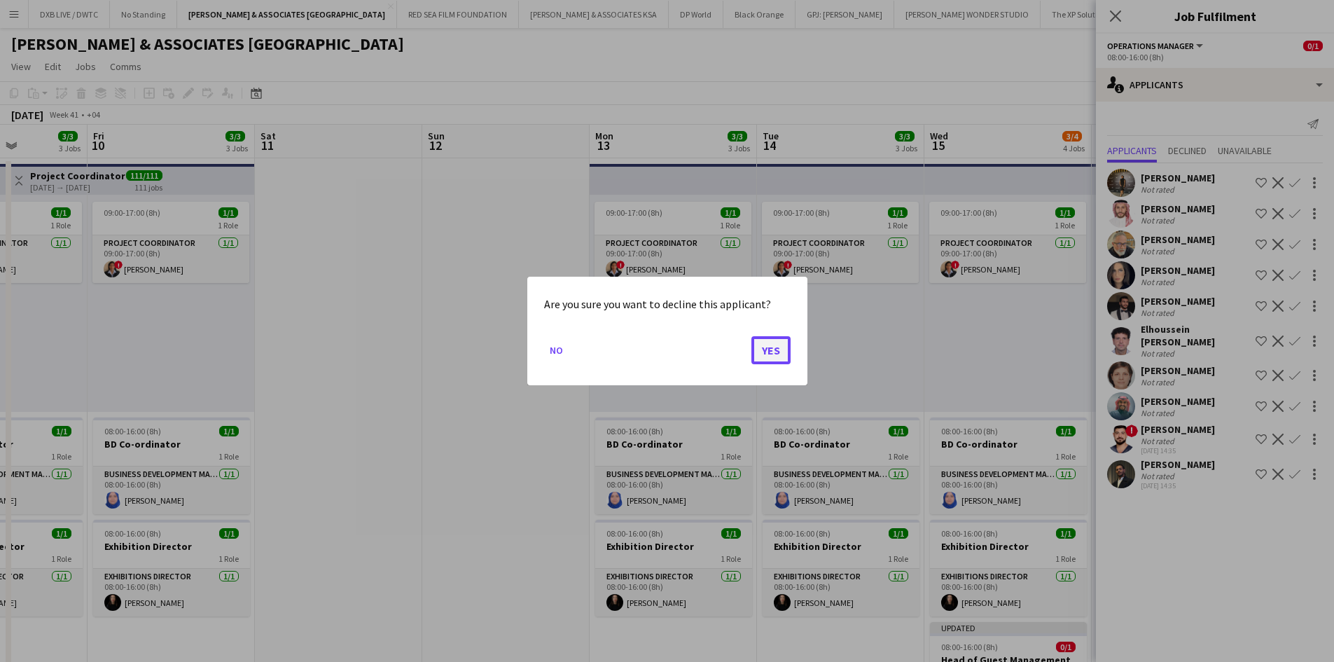
click at [771, 350] on button "Yes" at bounding box center [770, 350] width 39 height 28
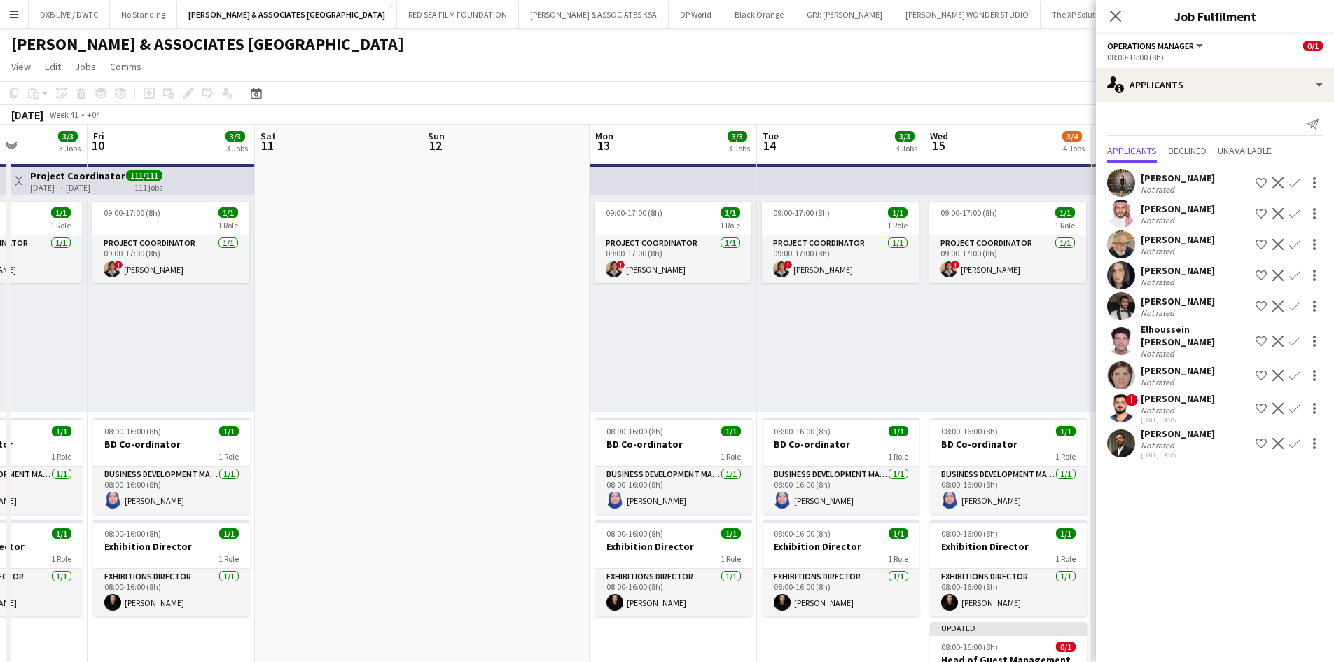
click at [1162, 394] on div "Omar Abdel Jaber" at bounding box center [1178, 398] width 74 height 13
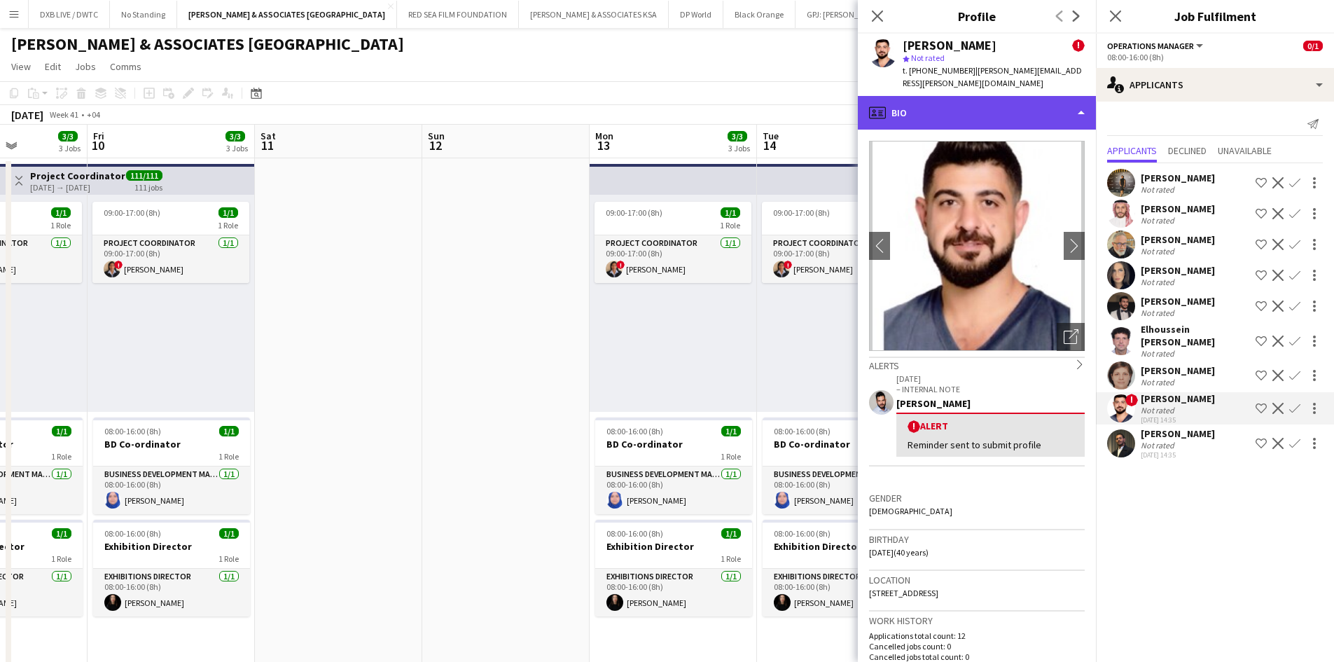
click at [1010, 104] on div "profile Bio" at bounding box center [977, 113] width 238 height 34
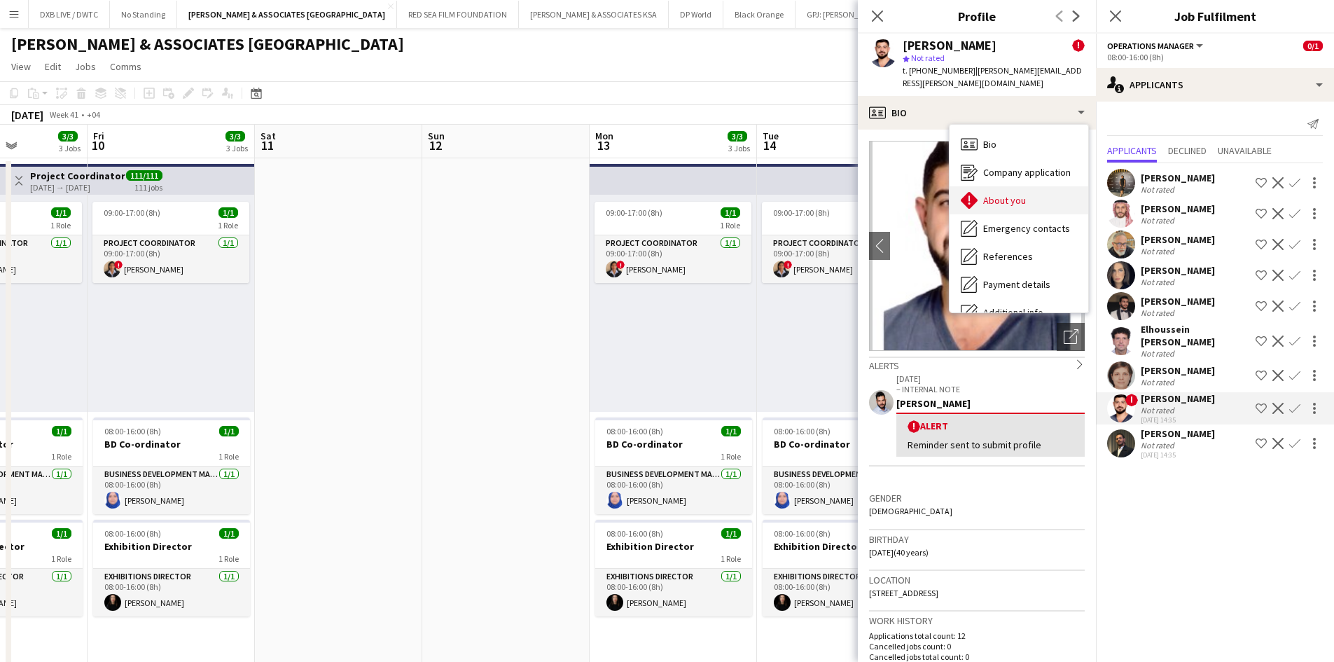
click at [1010, 194] on span "About you" at bounding box center [1004, 200] width 43 height 13
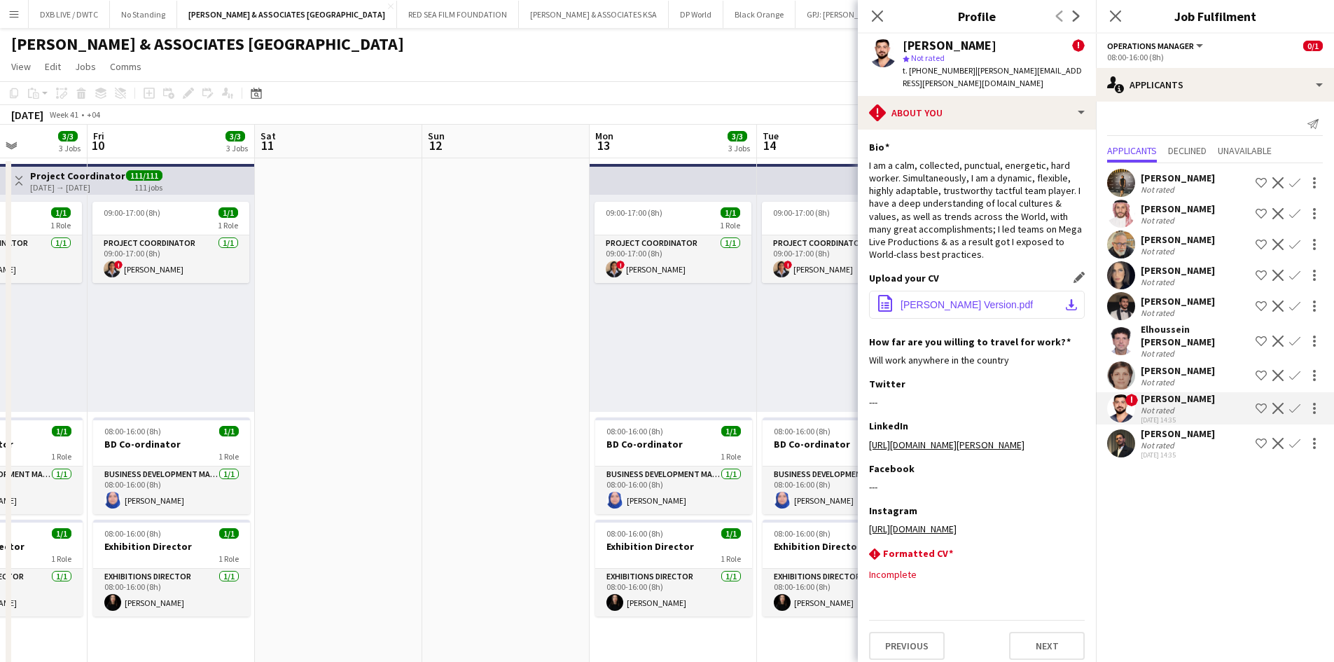
click at [984, 299] on span "Omar Abdel Jaber_Resume_Viewing Version.pdf" at bounding box center [966, 304] width 132 height 11
click at [1275, 403] on app-icon "Decline" at bounding box center [1277, 408] width 11 height 11
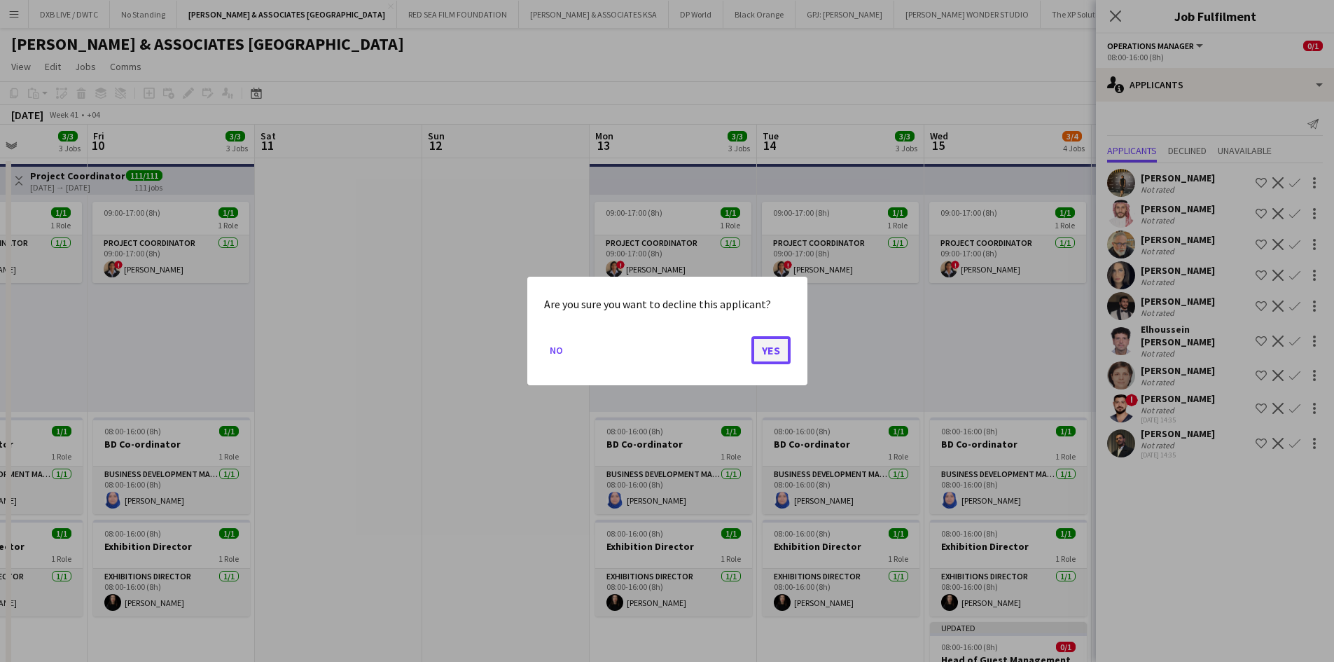
click at [770, 352] on button "Yes" at bounding box center [770, 350] width 39 height 28
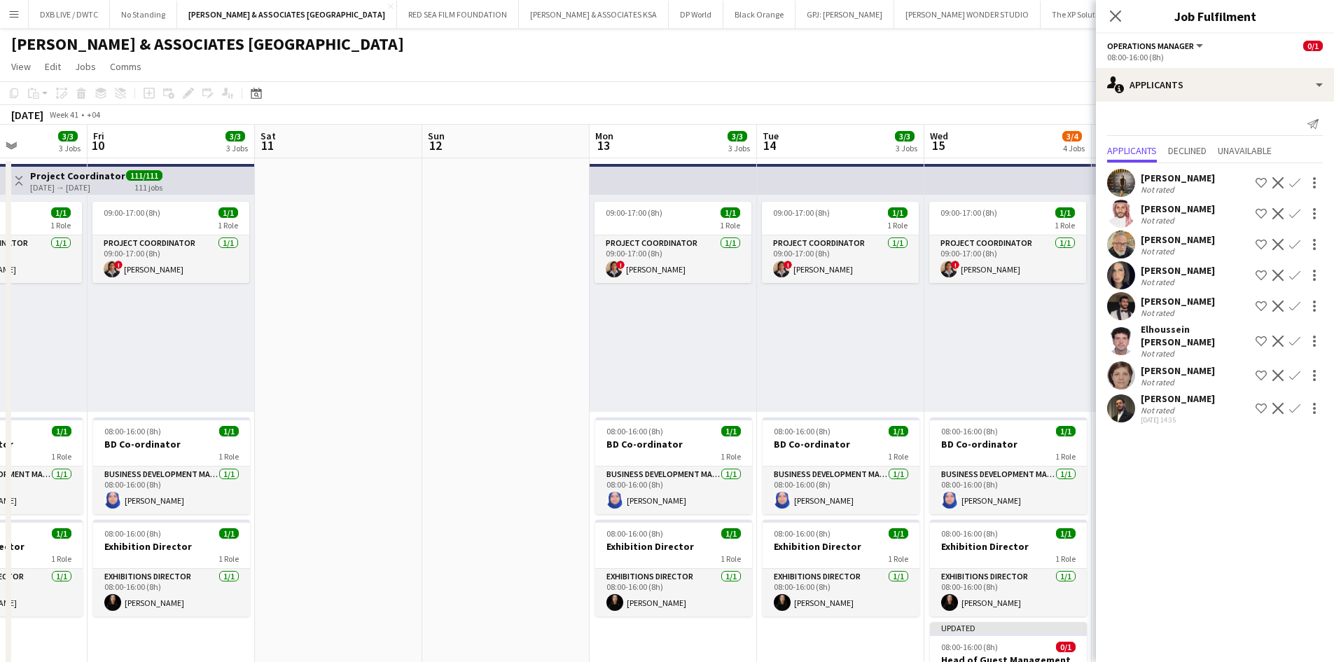
click at [1178, 392] on div "Abdullah Wagih" at bounding box center [1178, 398] width 74 height 13
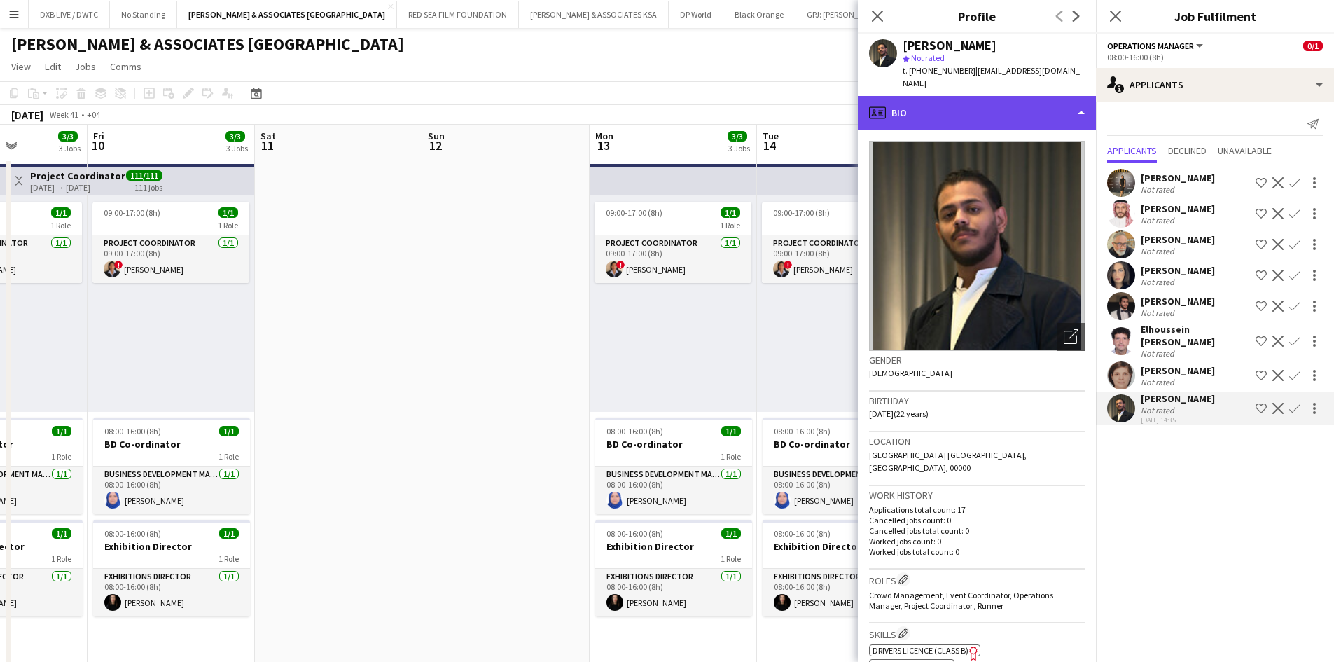
click at [1000, 99] on div "profile Bio" at bounding box center [977, 113] width 238 height 34
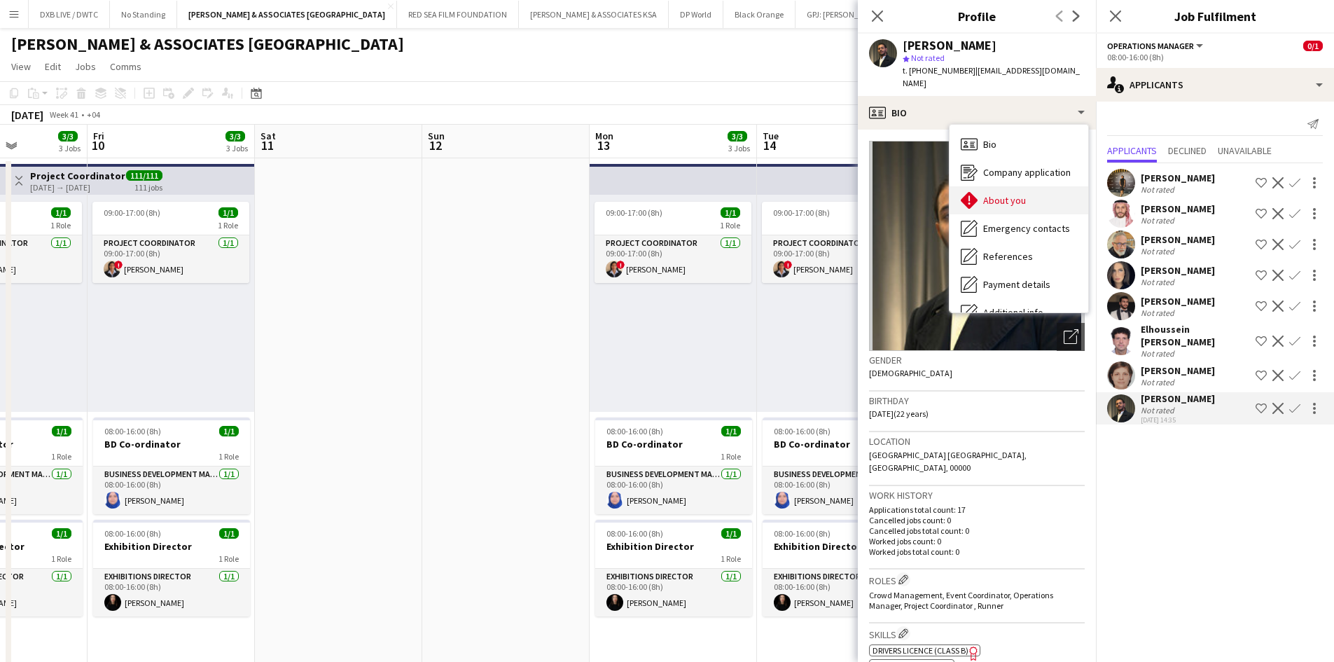
click at [1011, 195] on div "About you About you" at bounding box center [1018, 200] width 139 height 28
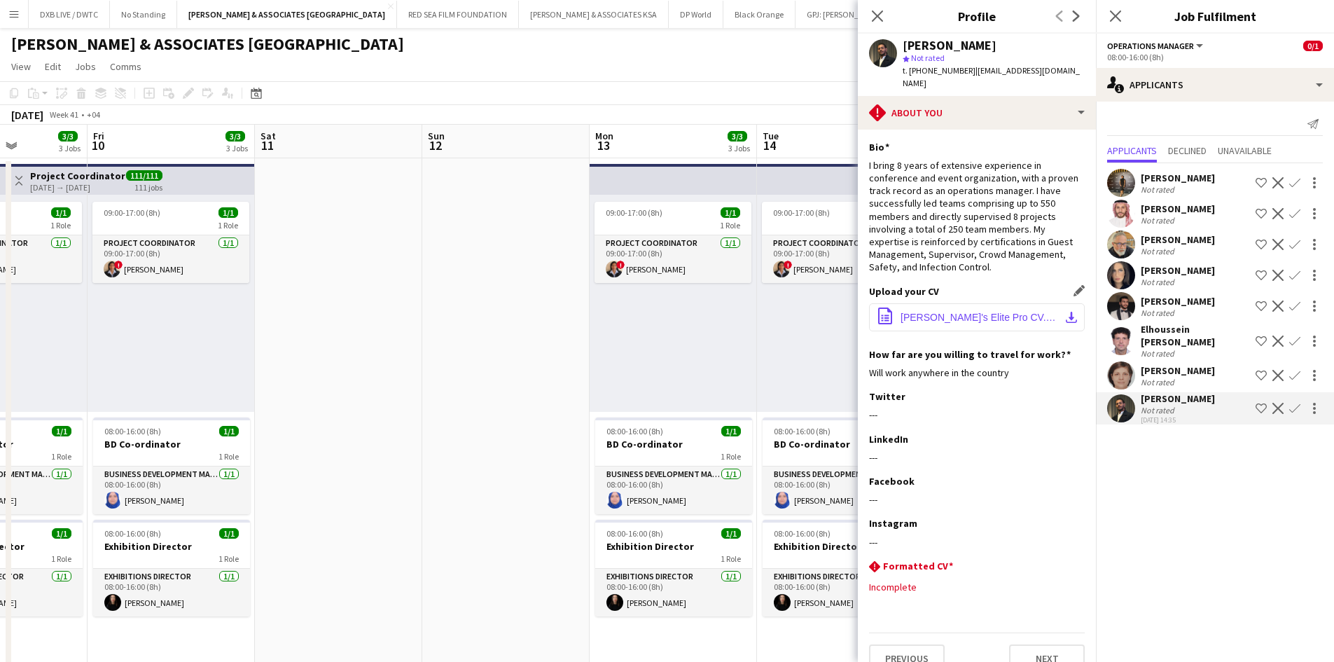
click at [987, 312] on span "Abdullah's Elite Pro CV.pdf" at bounding box center [979, 317] width 158 height 11
click at [1278, 407] on button "Decline" at bounding box center [1277, 408] width 17 height 17
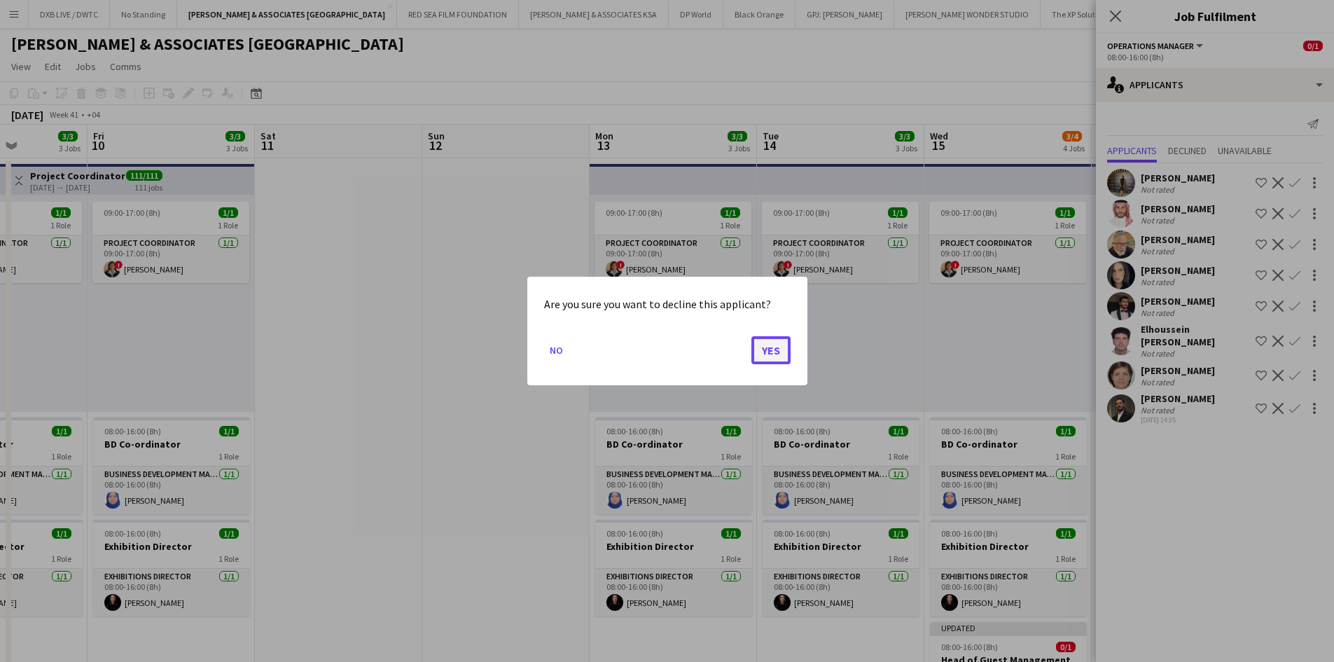
click at [784, 341] on button "Yes" at bounding box center [770, 350] width 39 height 28
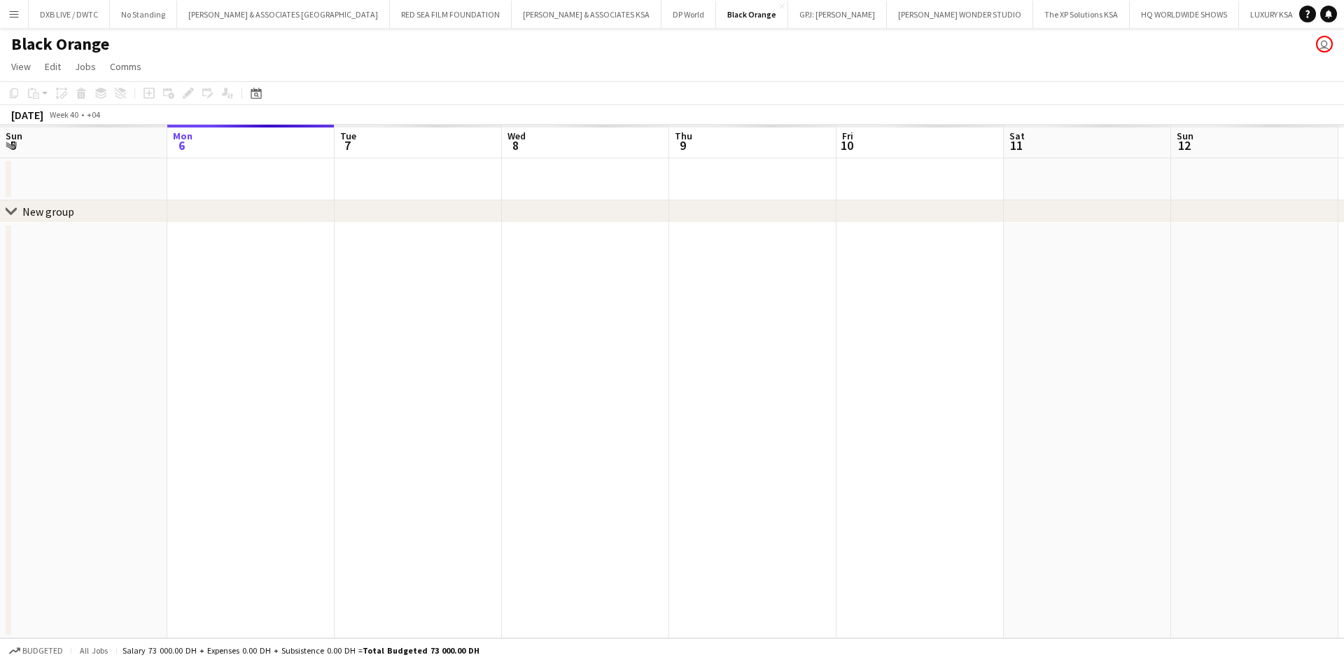
click at [21, 25] on button "Menu" at bounding box center [14, 14] width 28 height 28
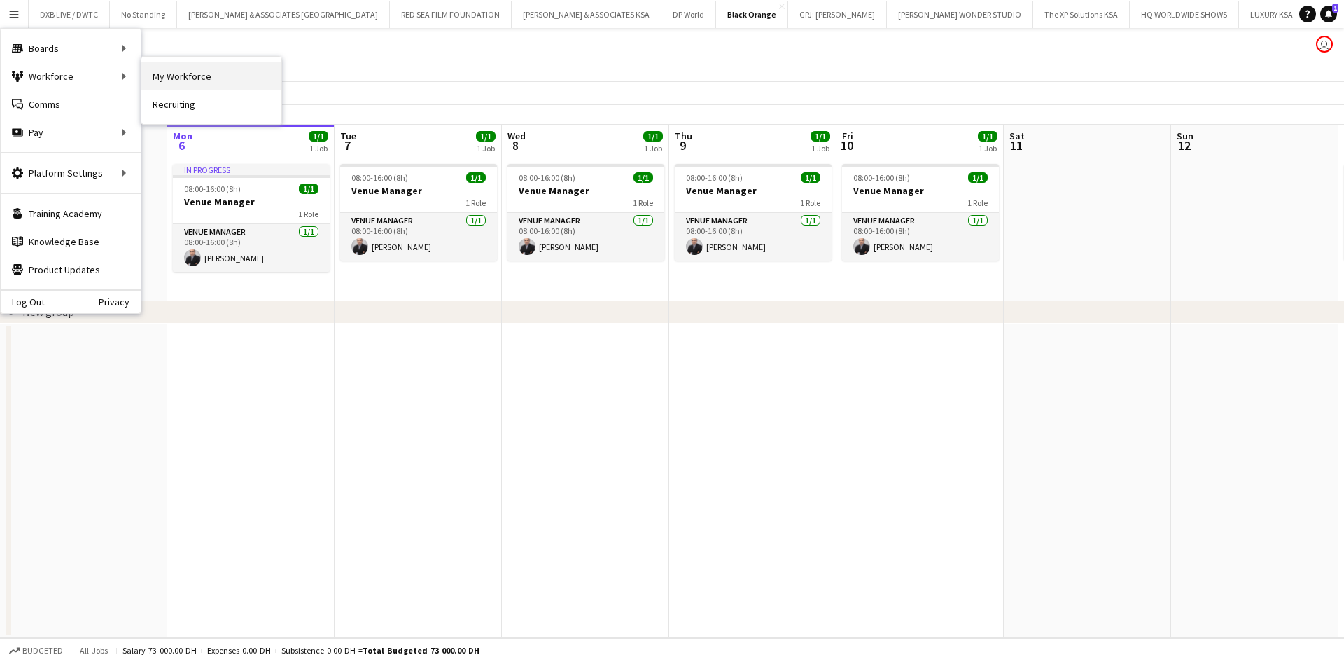
click at [235, 65] on link "My Workforce" at bounding box center [211, 76] width 140 height 28
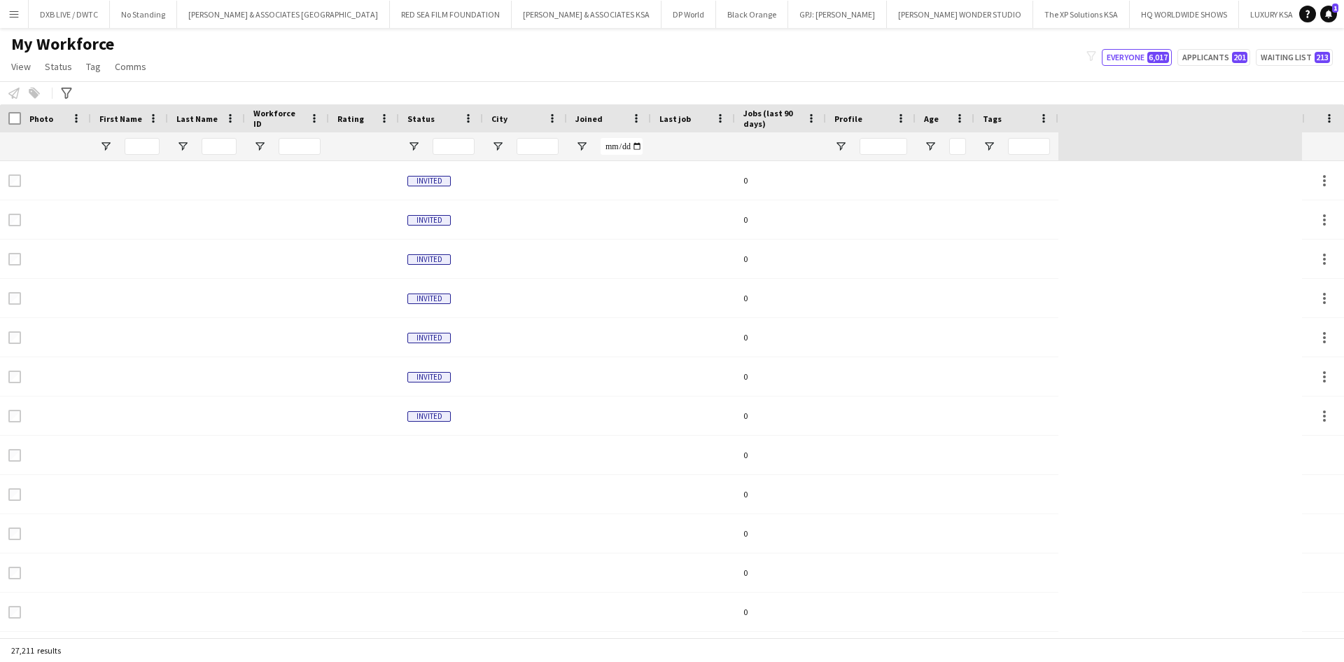
type input "**"
type input "*****"
